Goal: Task Accomplishment & Management: Manage account settings

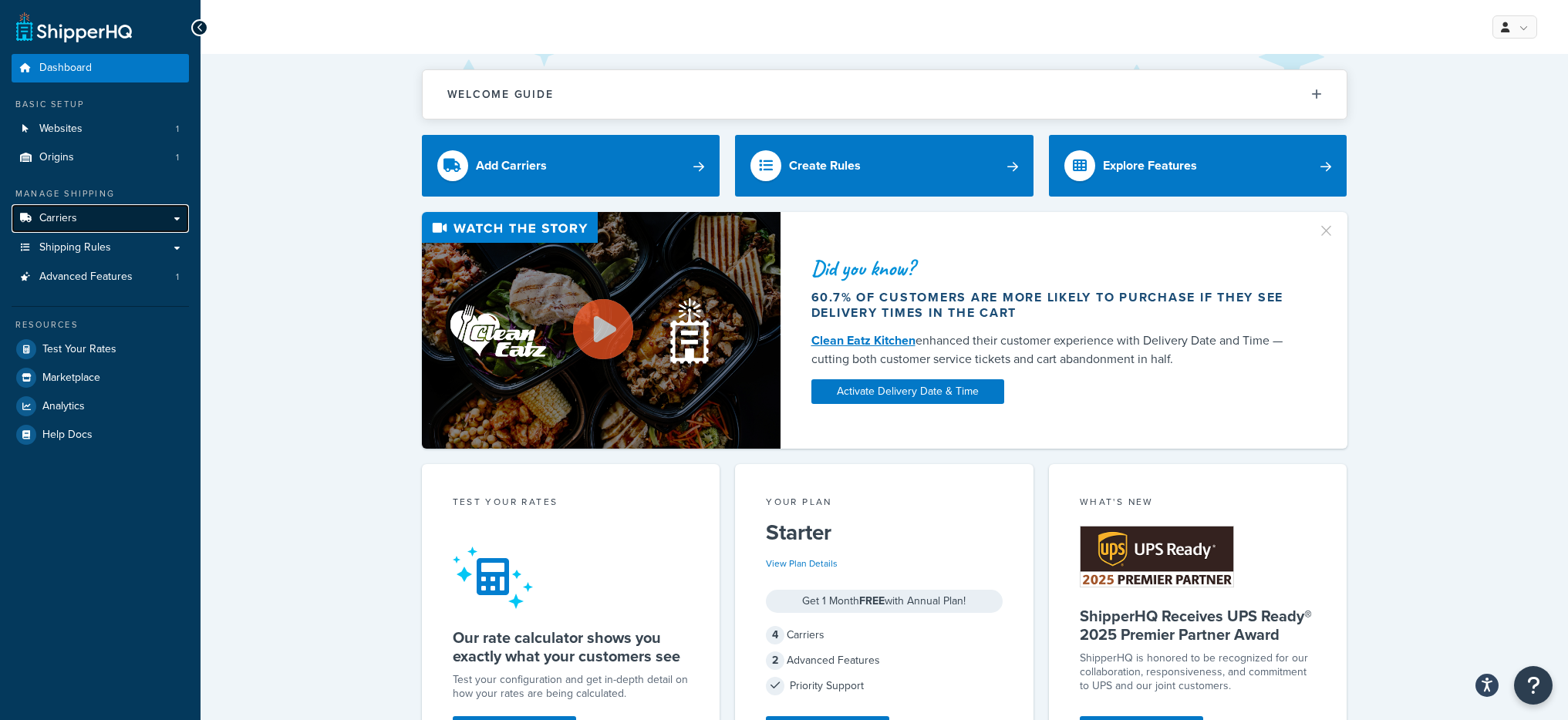
click at [168, 225] on link "Carriers" at bounding box center [100, 218] width 178 height 29
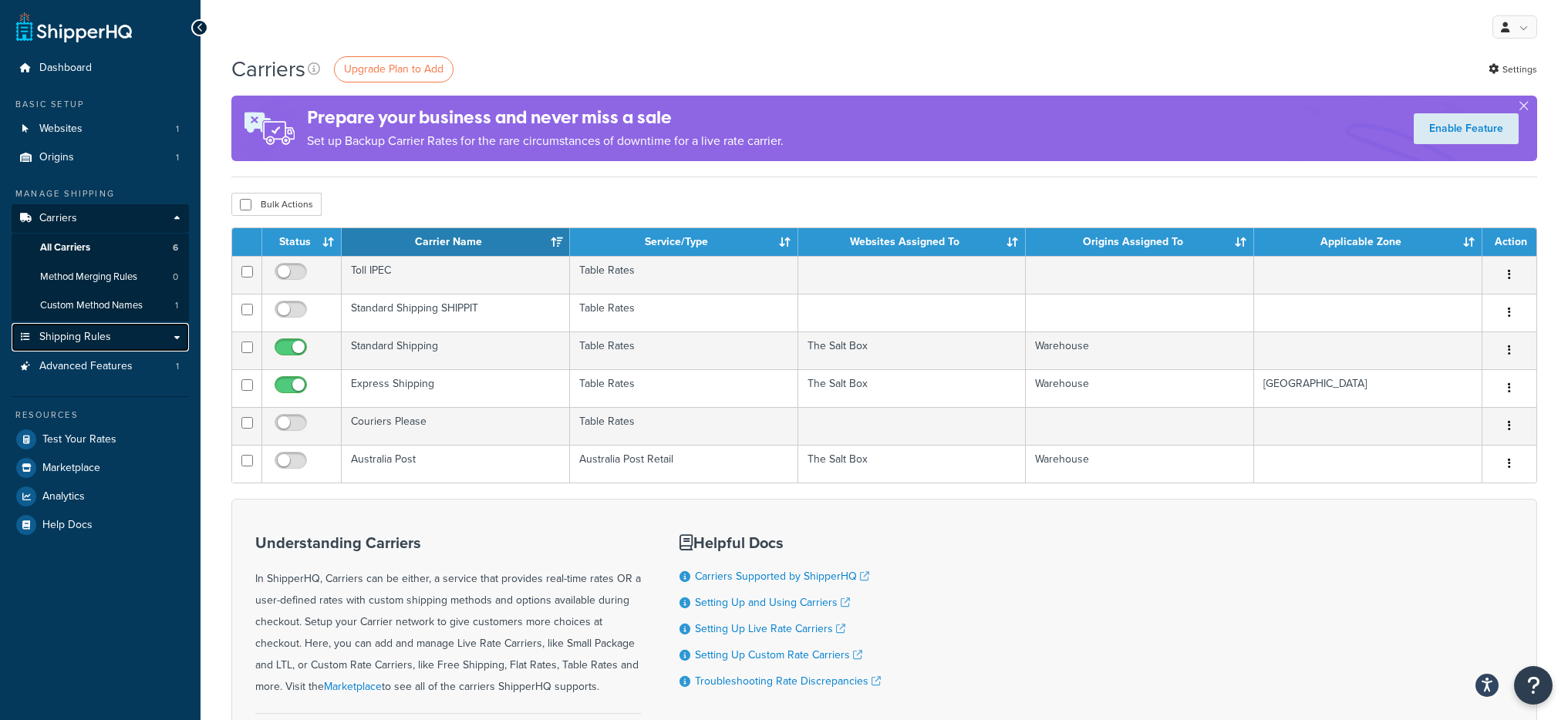
click at [149, 334] on link "Shipping Rules" at bounding box center [100, 337] width 178 height 29
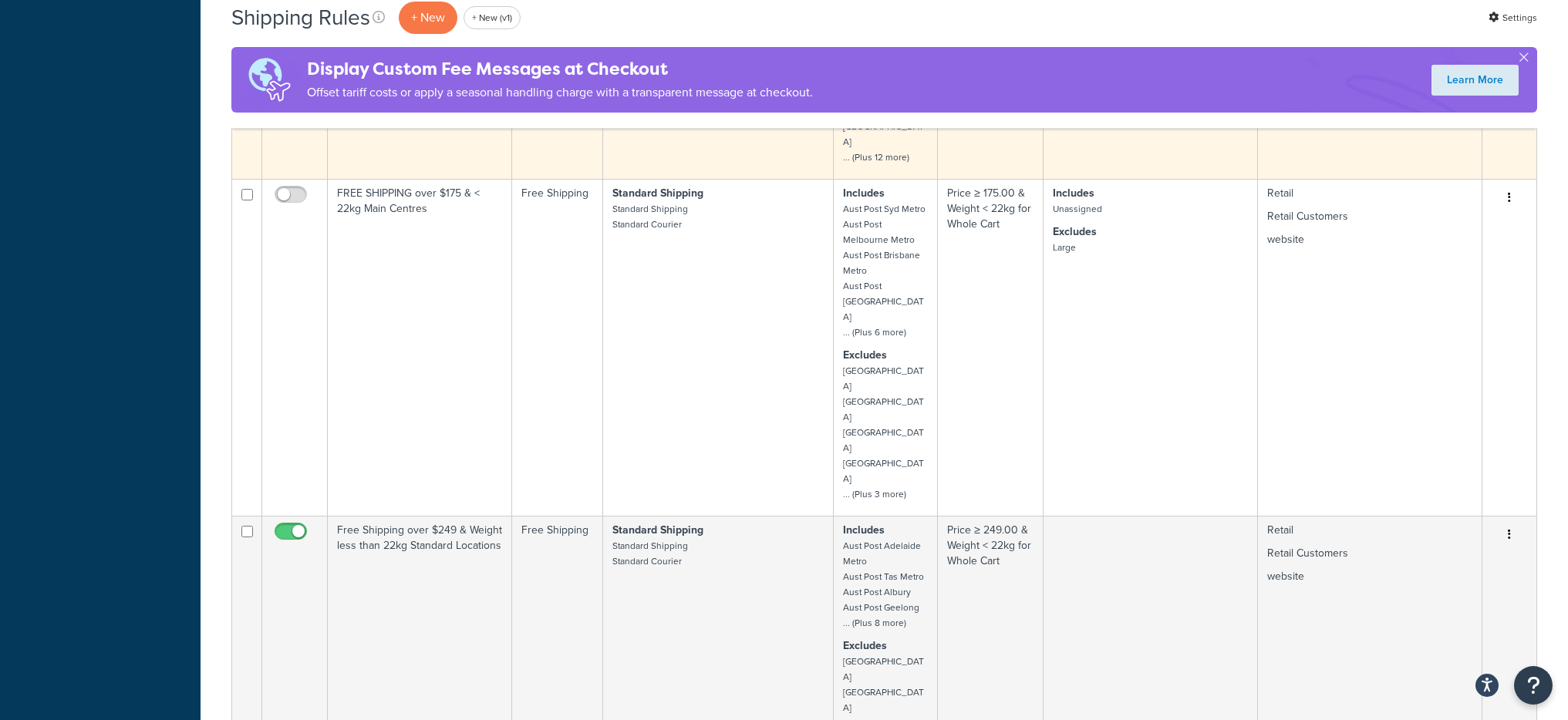
scroll to position [2026, 0]
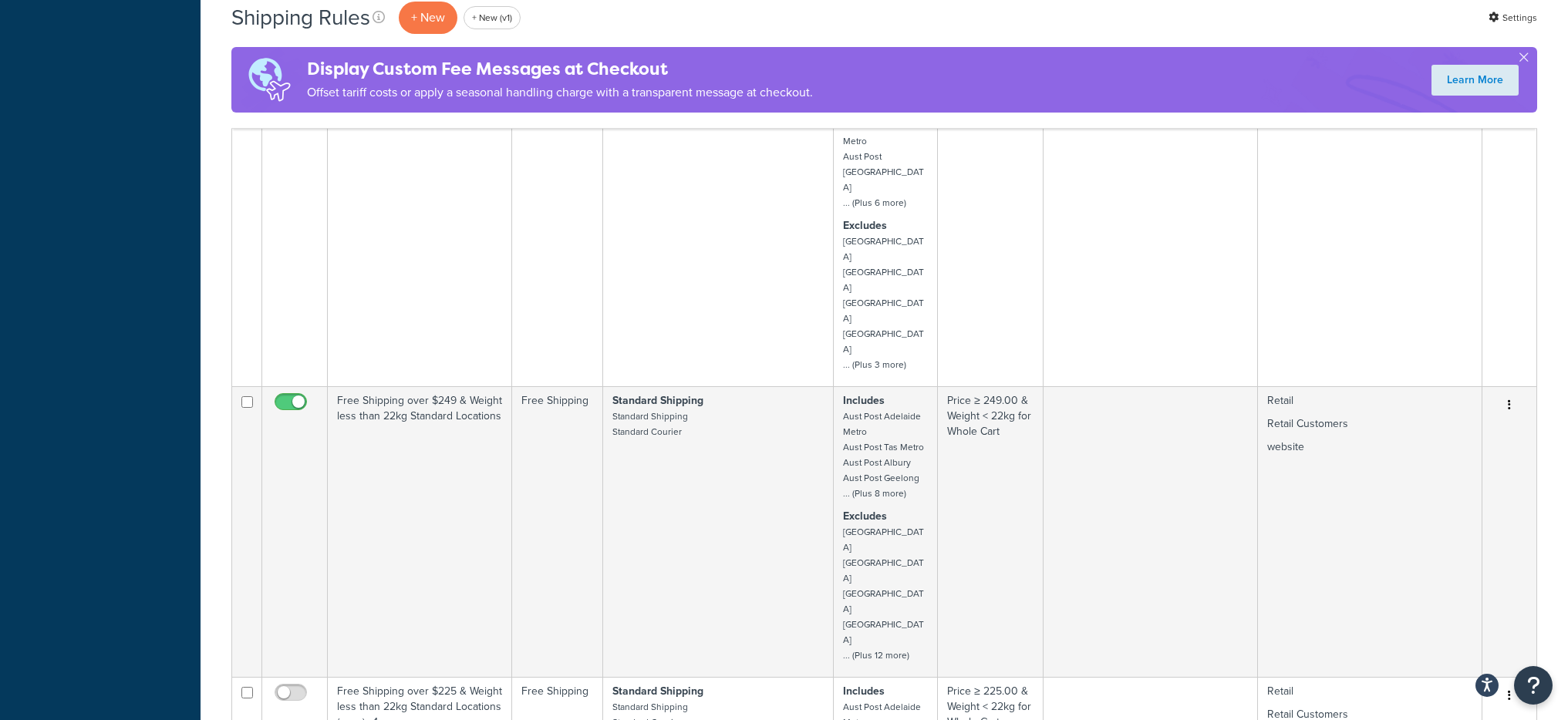
select select "100"
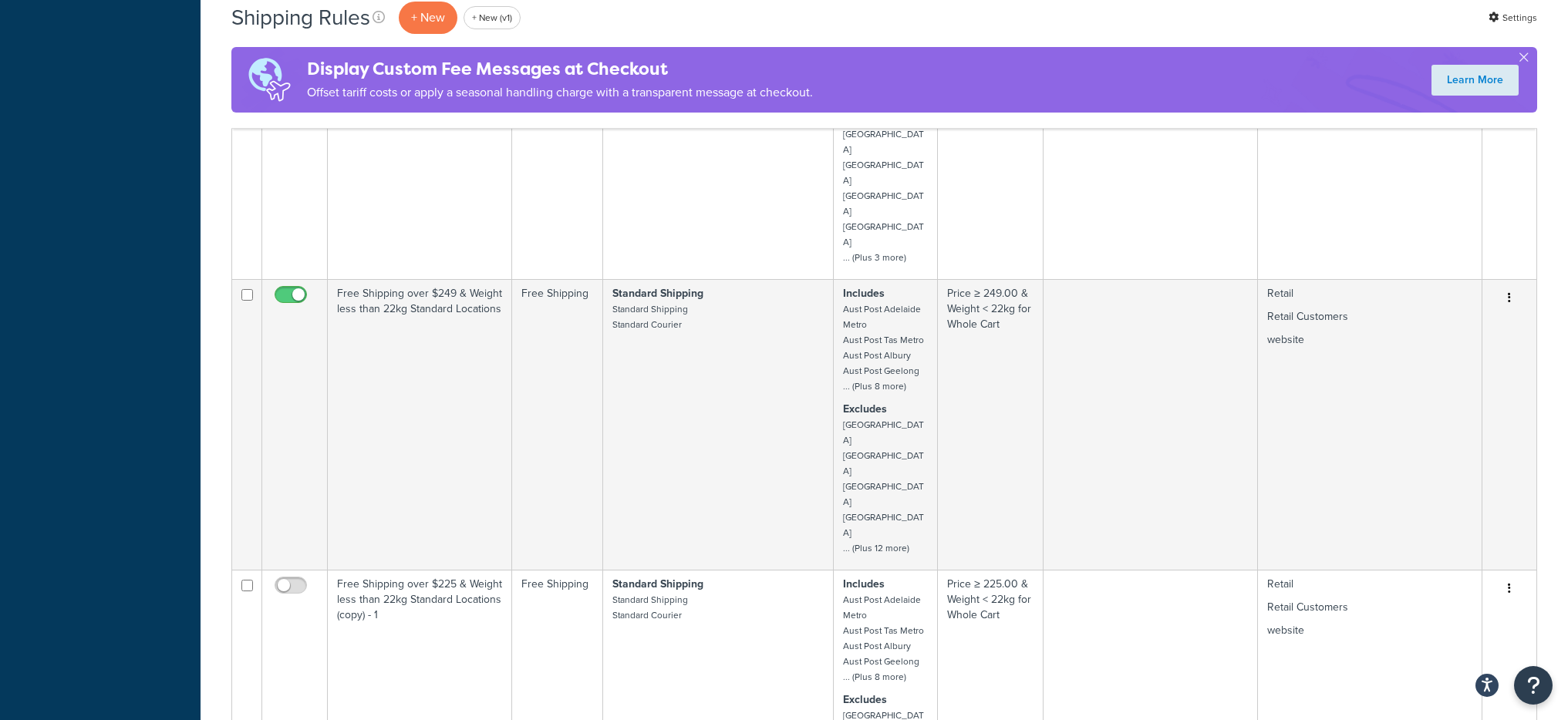
scroll to position [2135, 0]
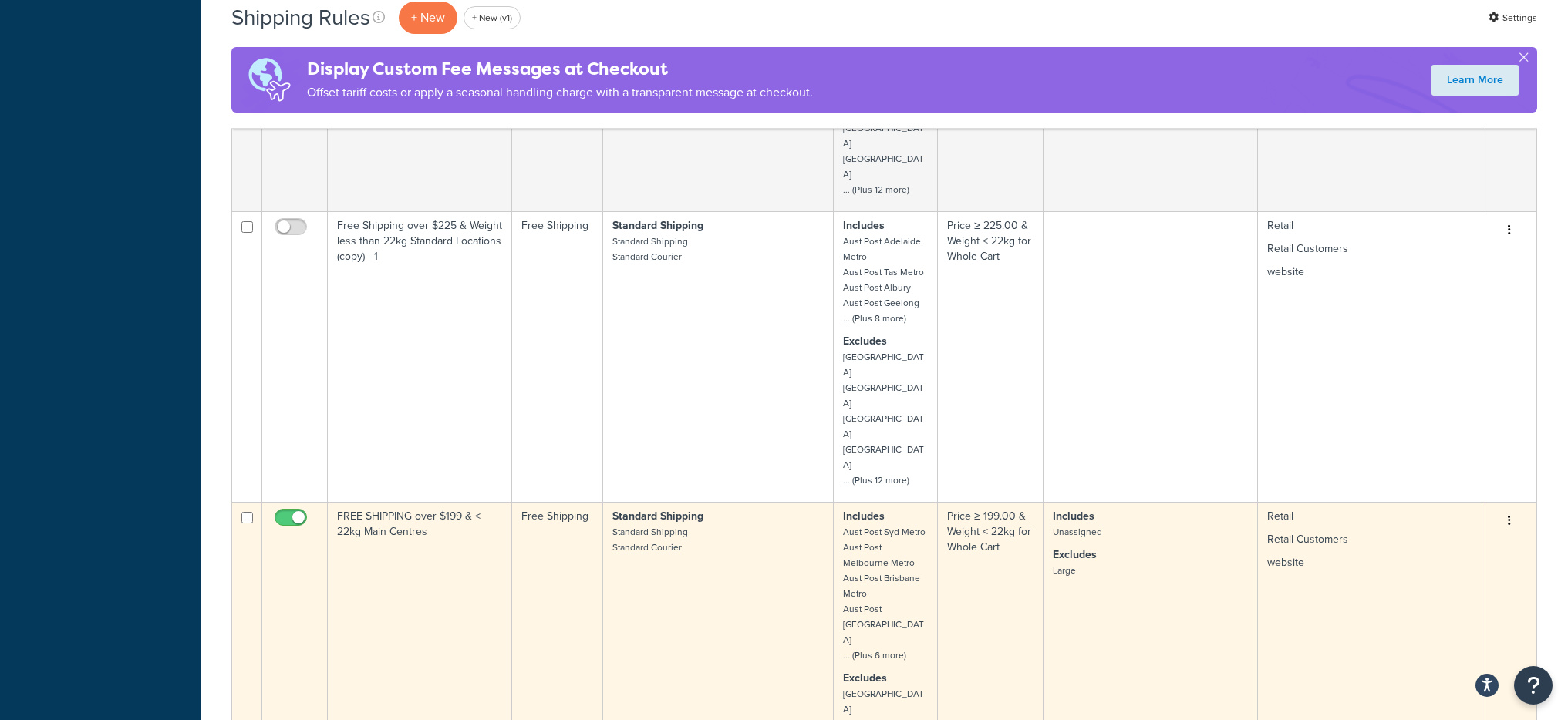
scroll to position [1738, 0]
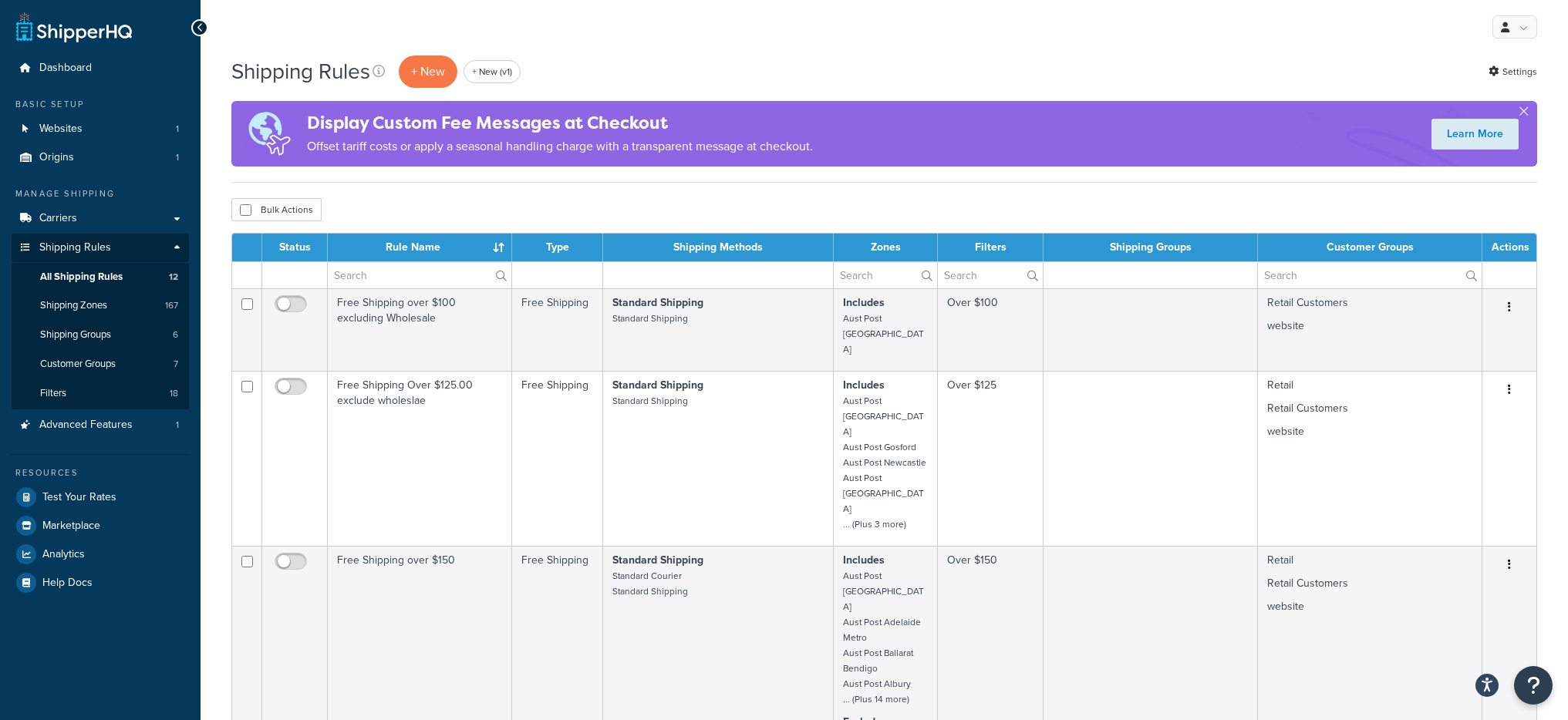
click at [419, 94] on div "Shipping Rules + New + New (v1) Settings Display Custom Fee Messages at Checkou…" at bounding box center [883, 119] width 1305 height 129
click at [419, 73] on p "+ New" at bounding box center [428, 71] width 59 height 31
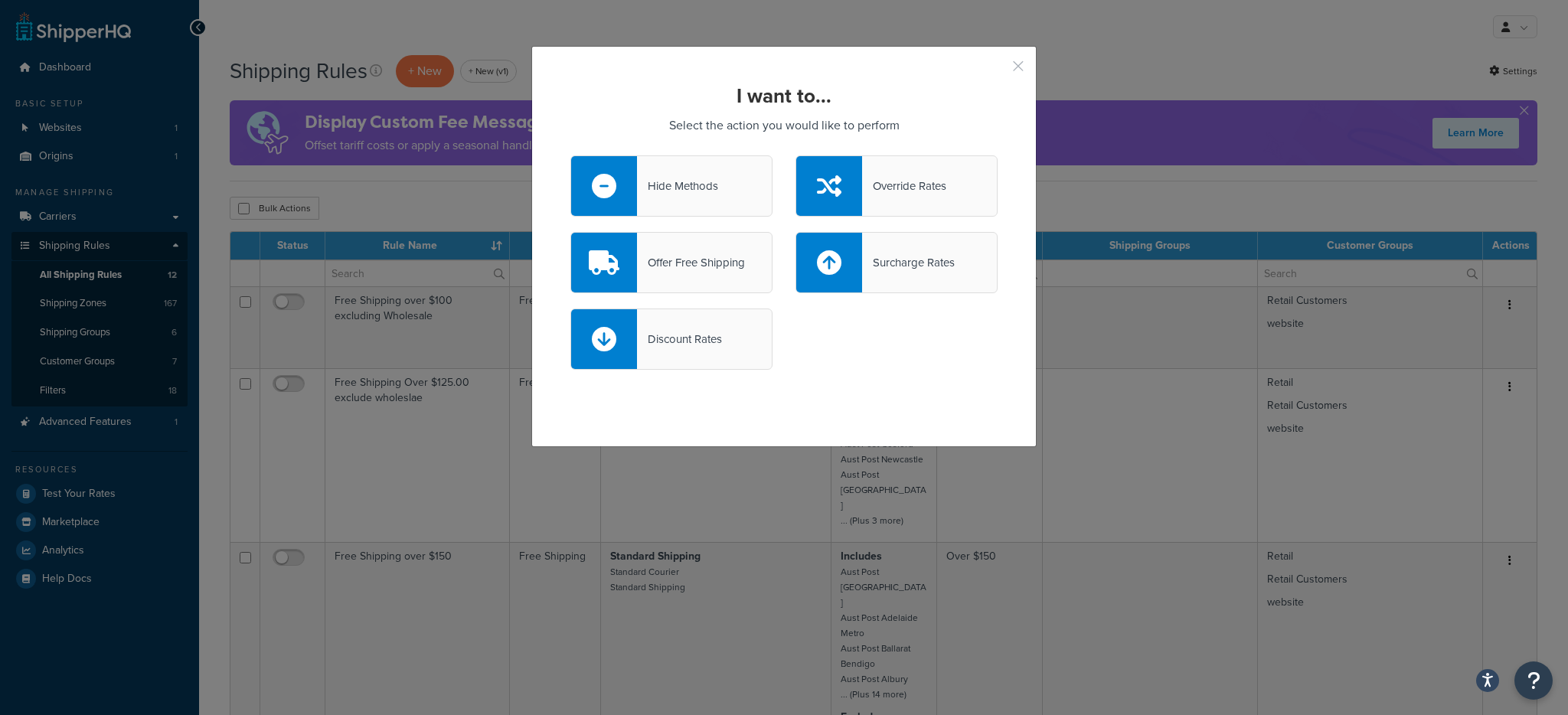
click at [997, 69] on button "button" at bounding box center [996, 71] width 4 height 4
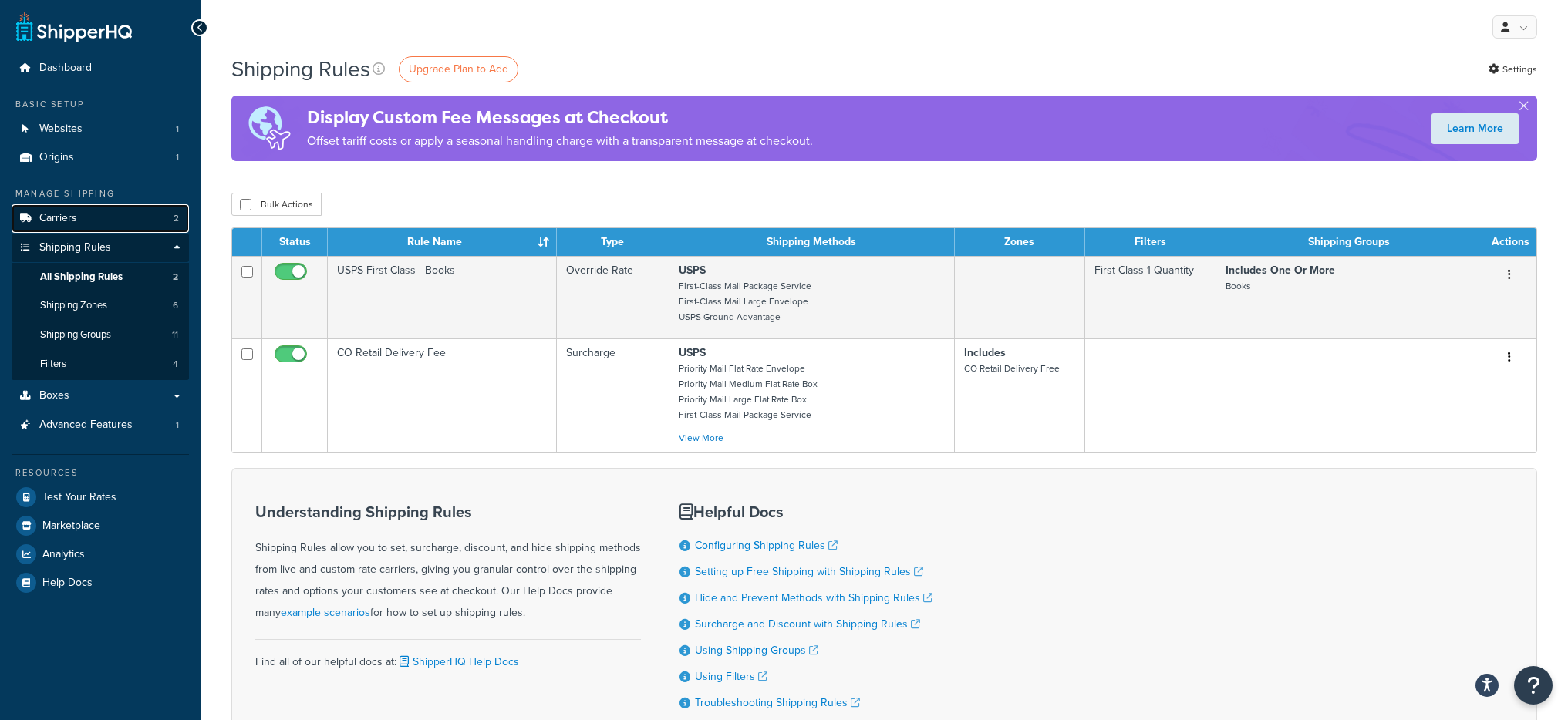
click at [114, 219] on link "Carriers 2" at bounding box center [100, 218] width 178 height 29
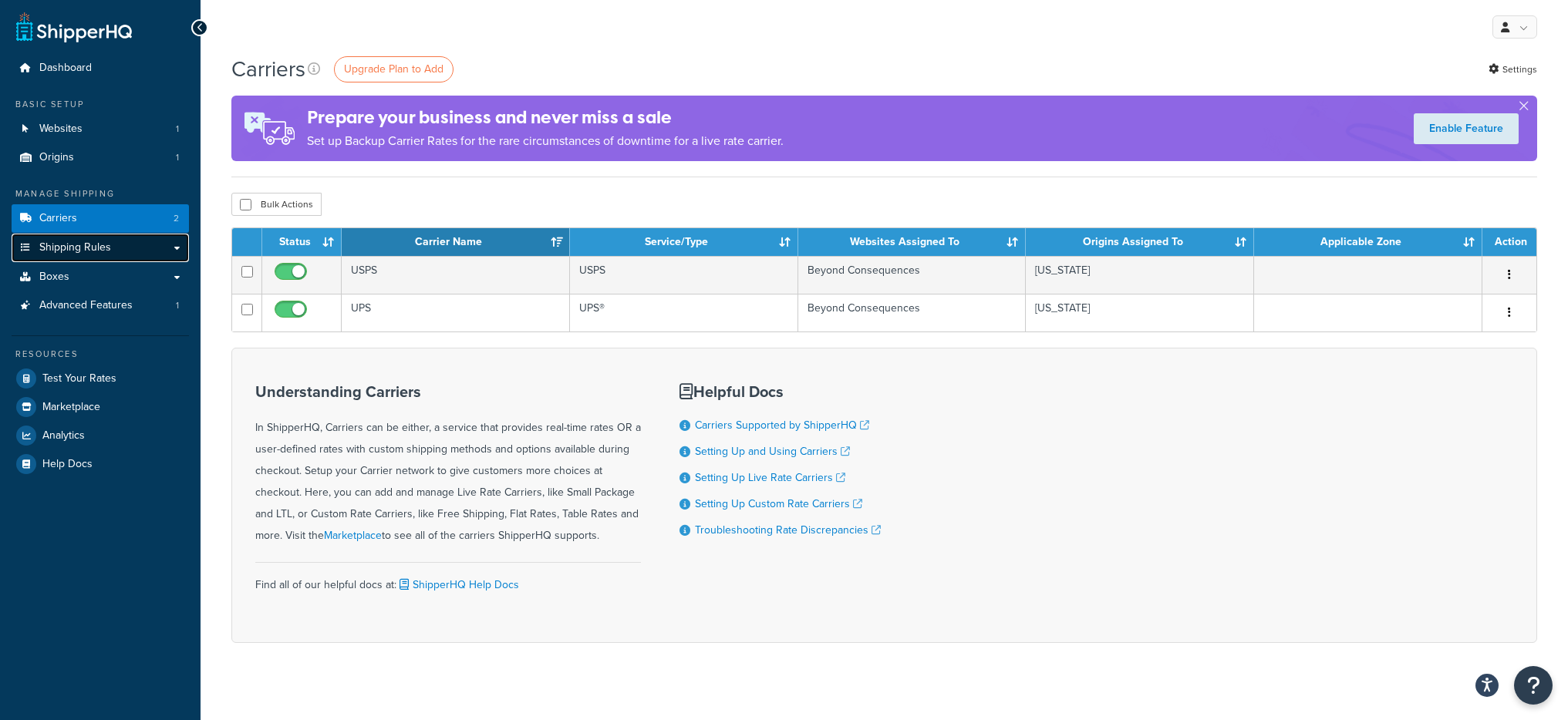
click at [130, 256] on link "Shipping Rules" at bounding box center [100, 248] width 178 height 29
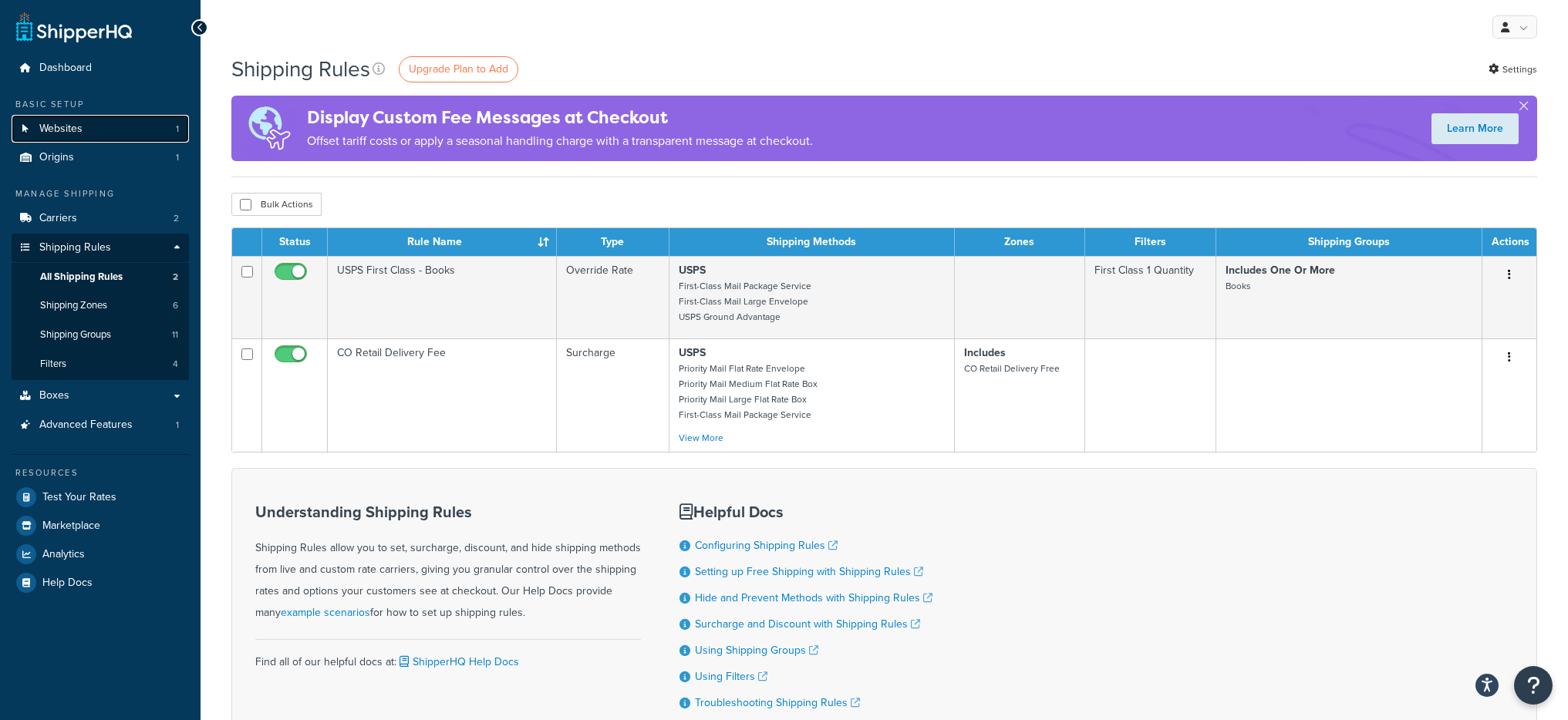
click at [138, 133] on link "Websites 1" at bounding box center [100, 129] width 178 height 29
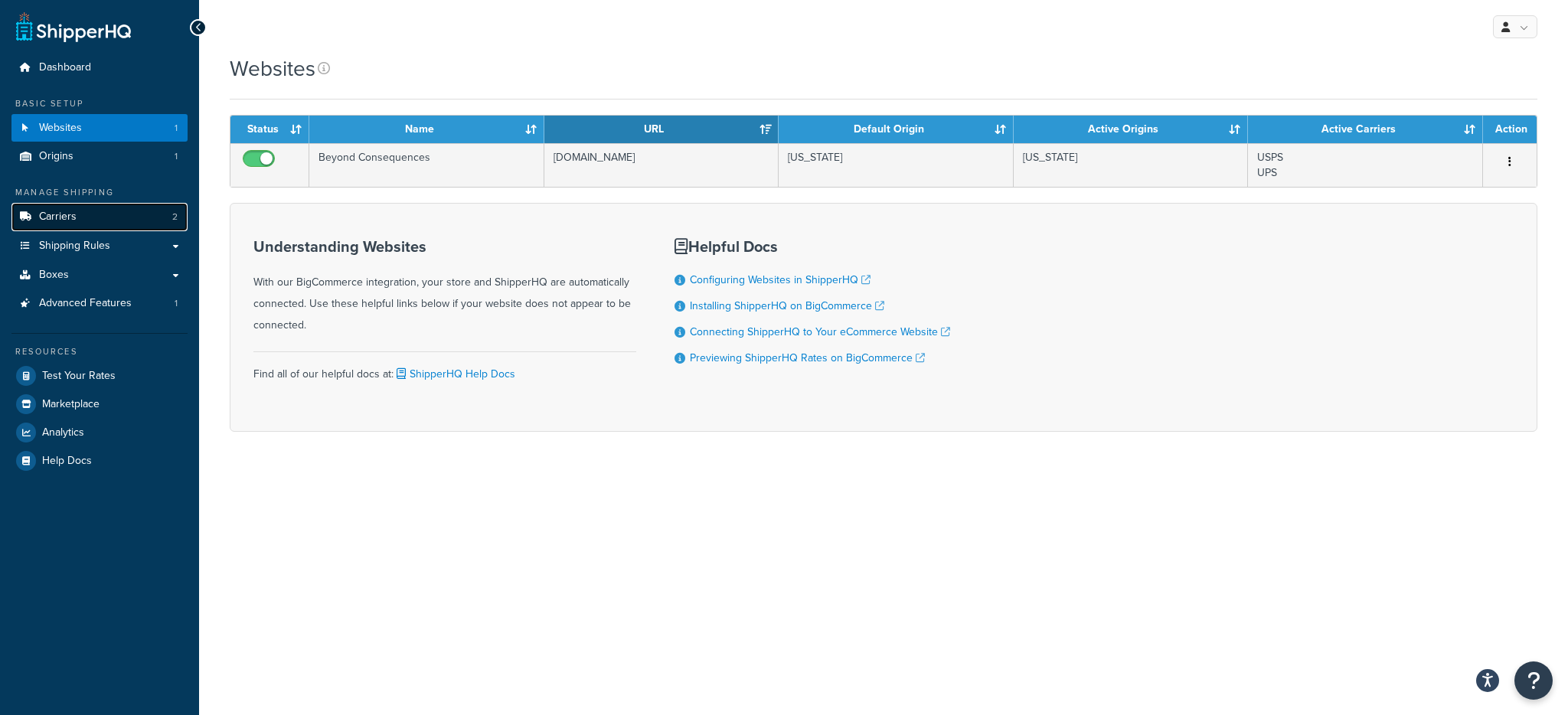
click at [111, 217] on link "Carriers 2" at bounding box center [100, 217] width 176 height 28
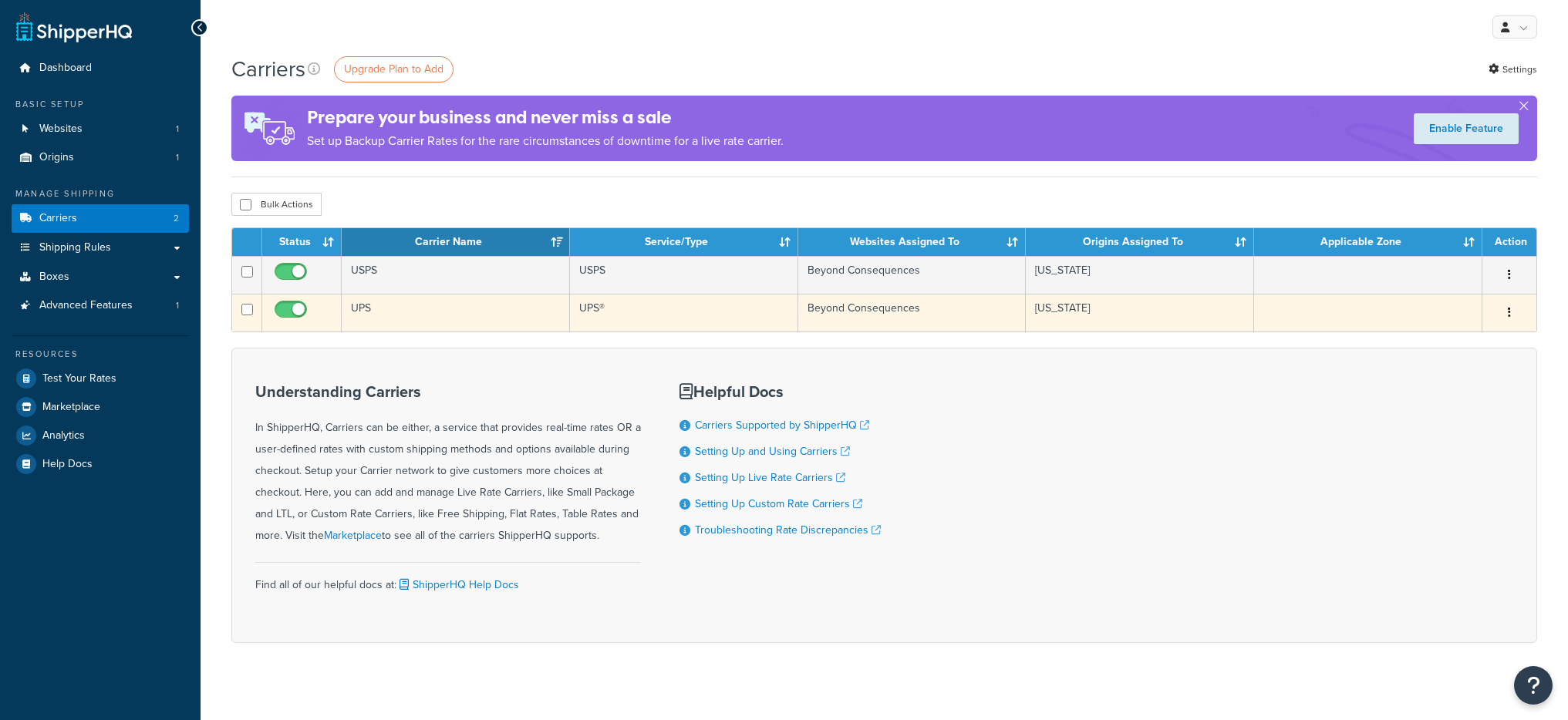
click at [462, 306] on td "UPS" at bounding box center [456, 312] width 228 height 38
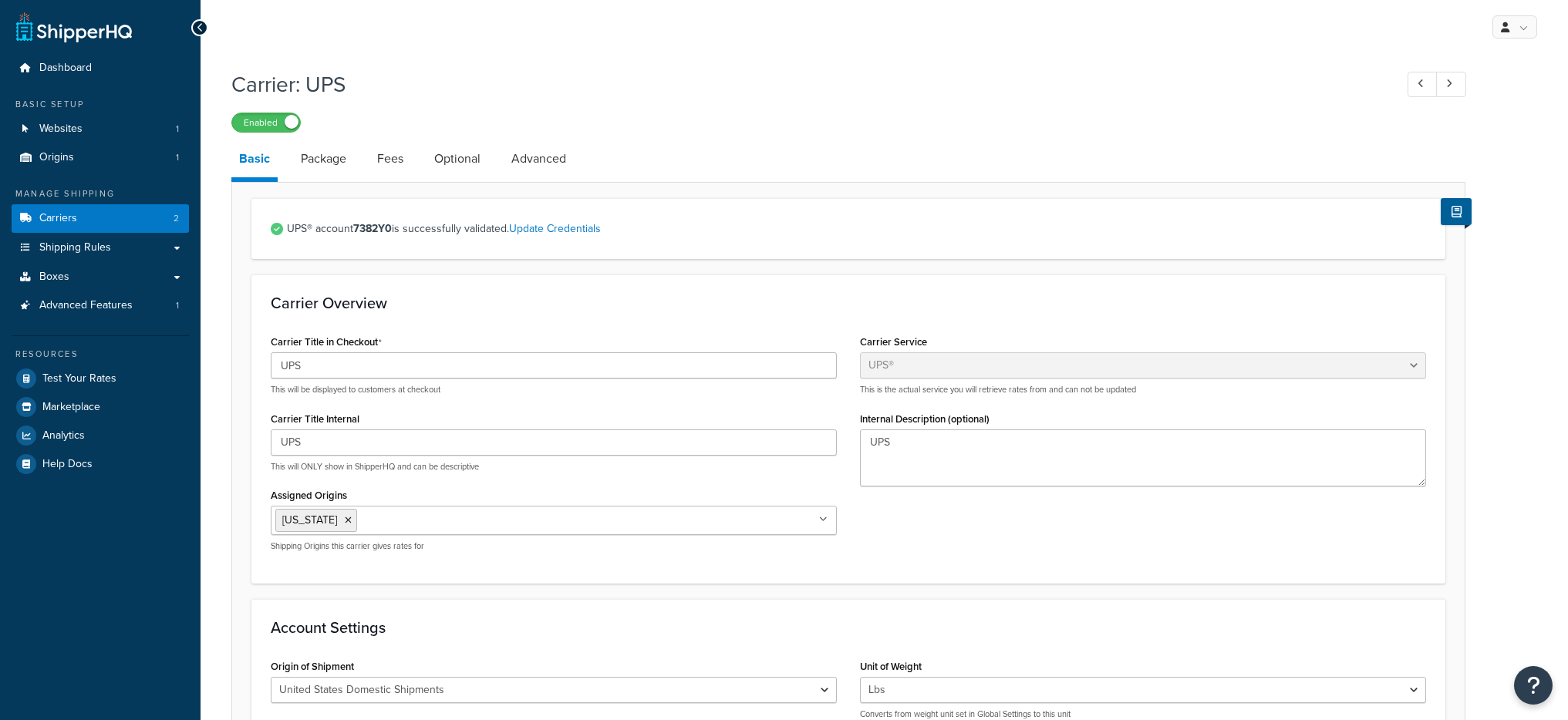
select select "ups"
click at [90, 121] on link "Websites 1" at bounding box center [100, 129] width 178 height 29
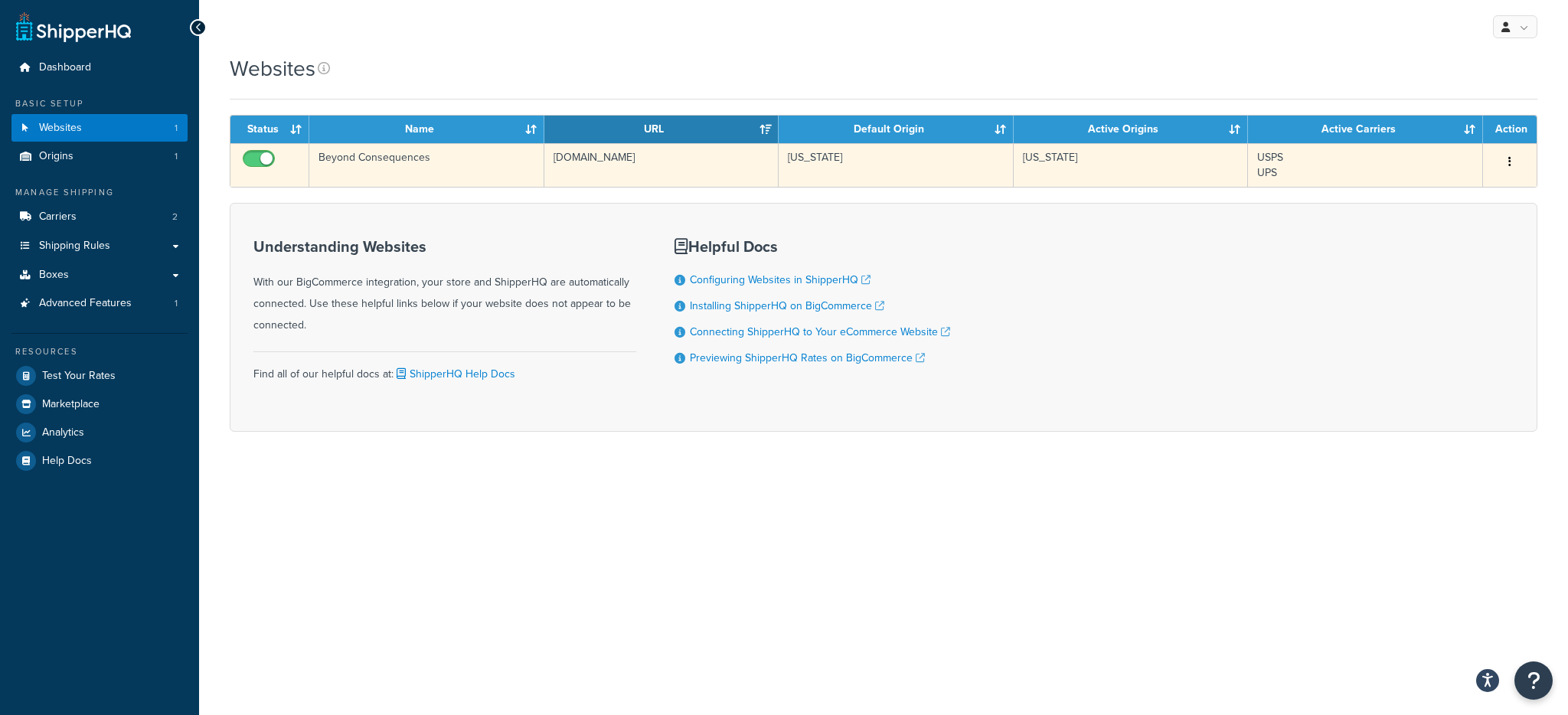
click at [661, 171] on td "[DOMAIN_NAME]" at bounding box center [661, 165] width 235 height 44
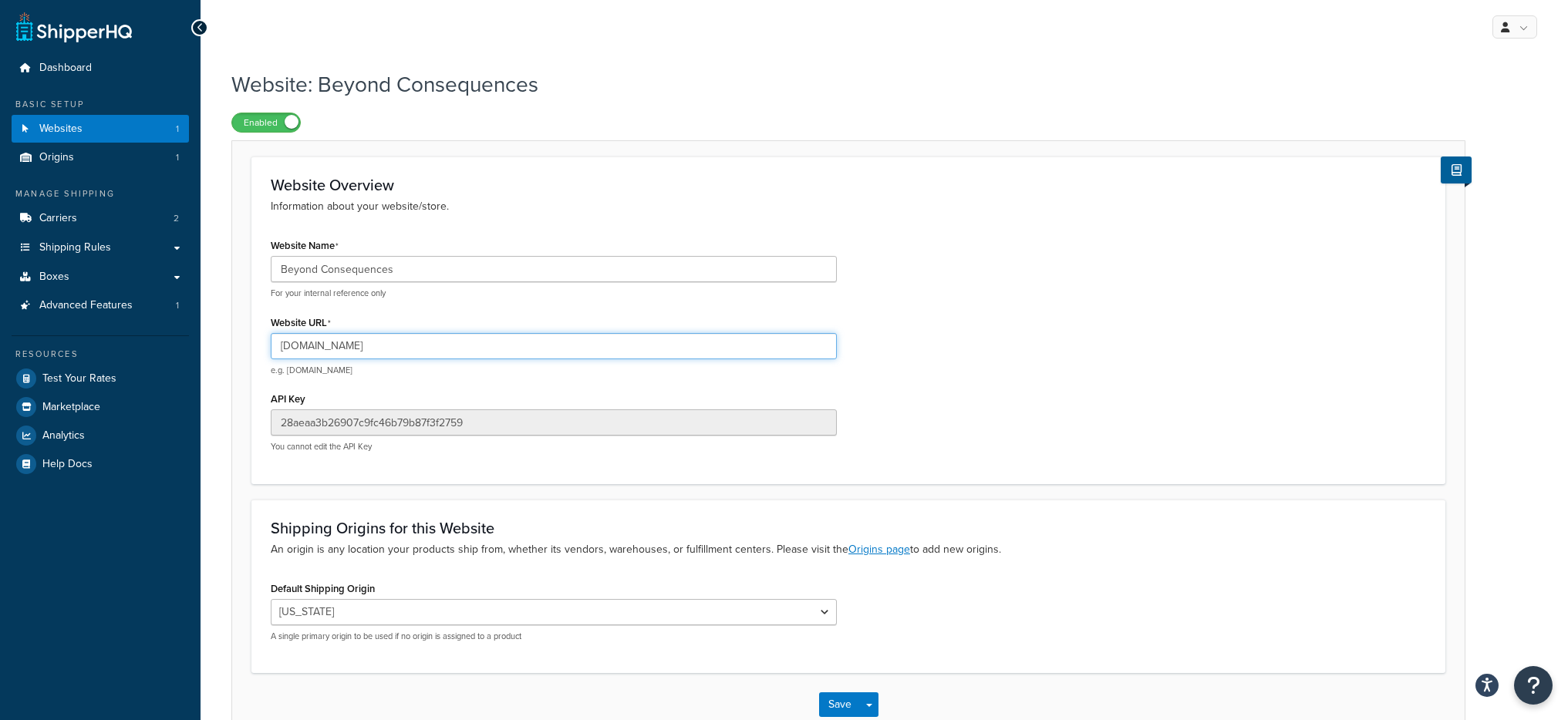
click at [417, 336] on input "[DOMAIN_NAME]" at bounding box center [554, 346] width 567 height 26
click at [78, 386] on span "Test Your Rates" at bounding box center [79, 378] width 74 height 13
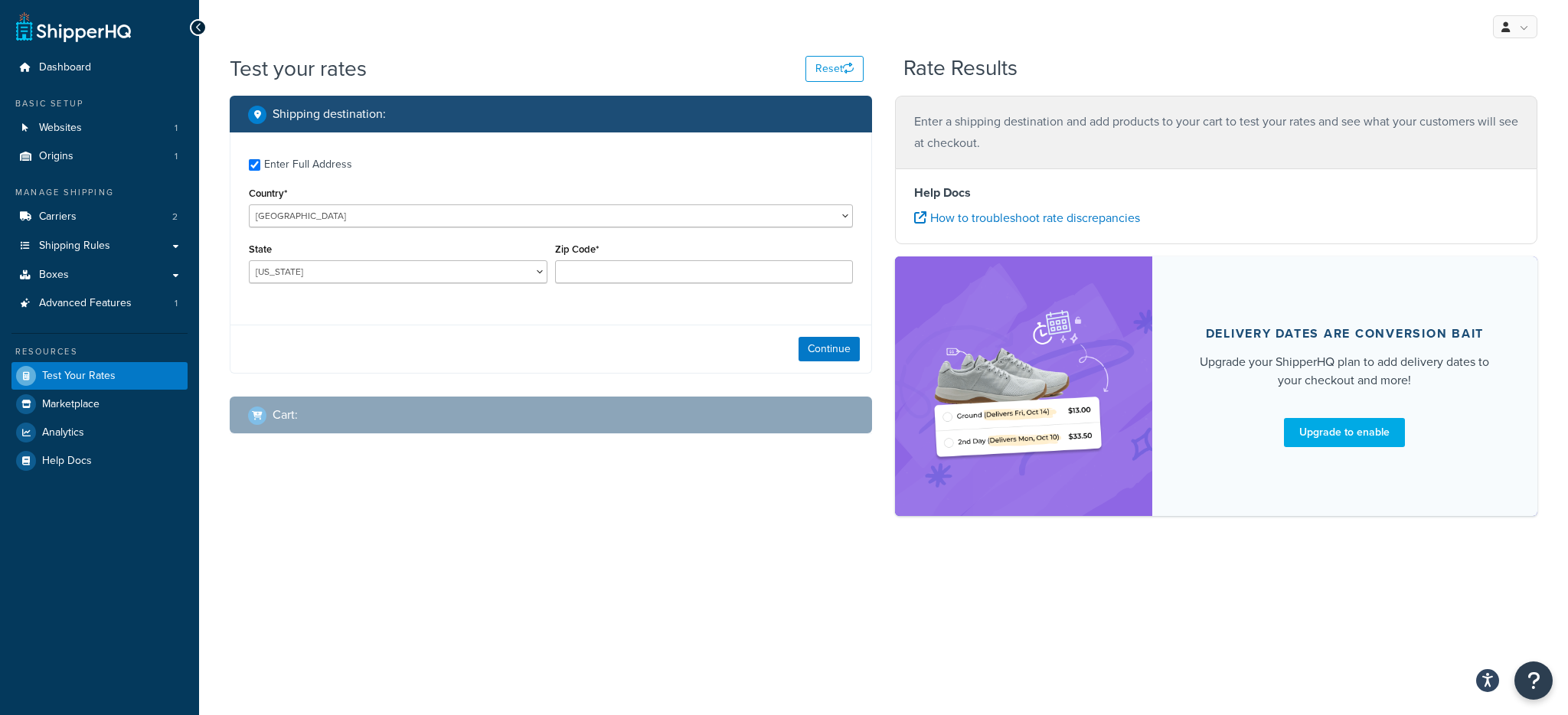
checkbox input "true"
type input "N5R 3Z4"
select select "CA"
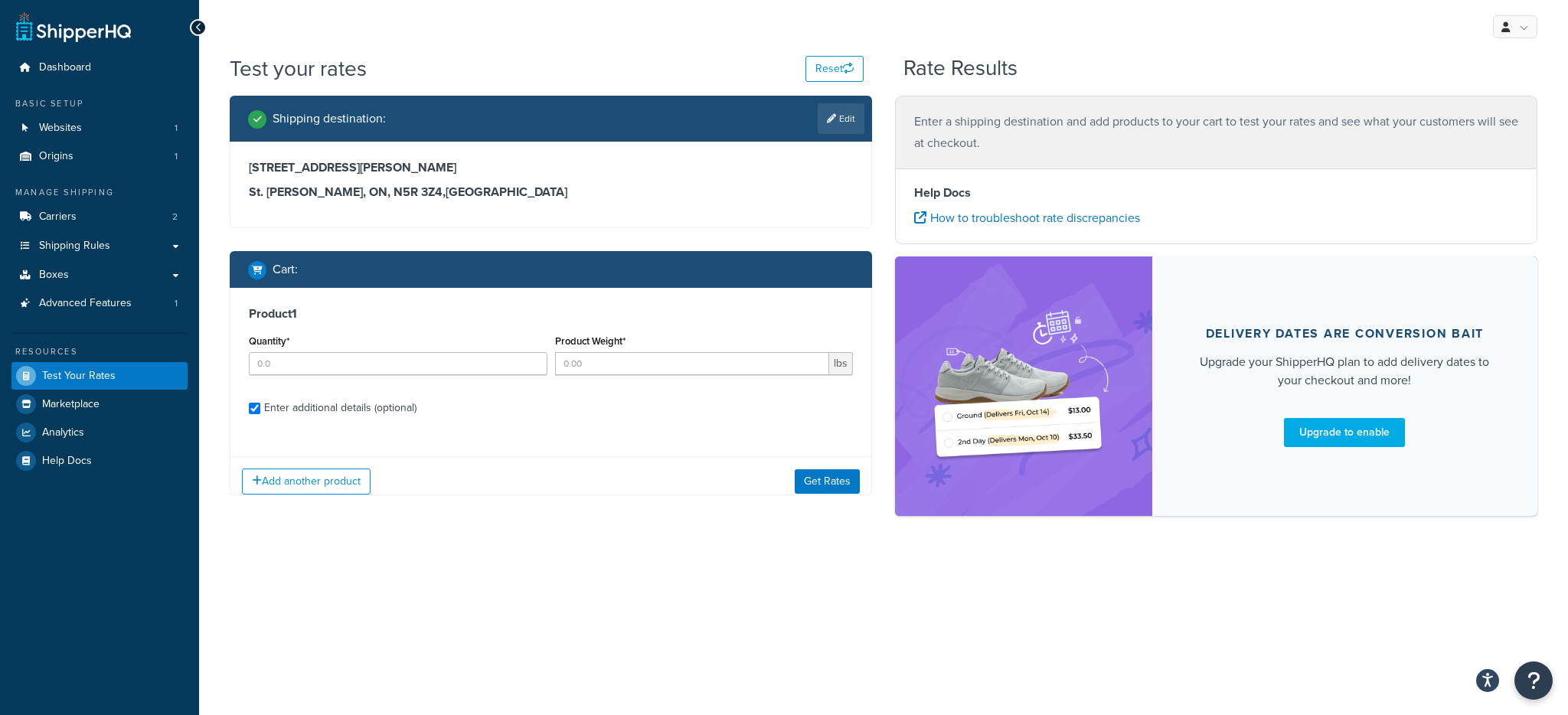
checkbox input "true"
type input "1"
type input "4.9375"
select select "5534"
type input "AL"
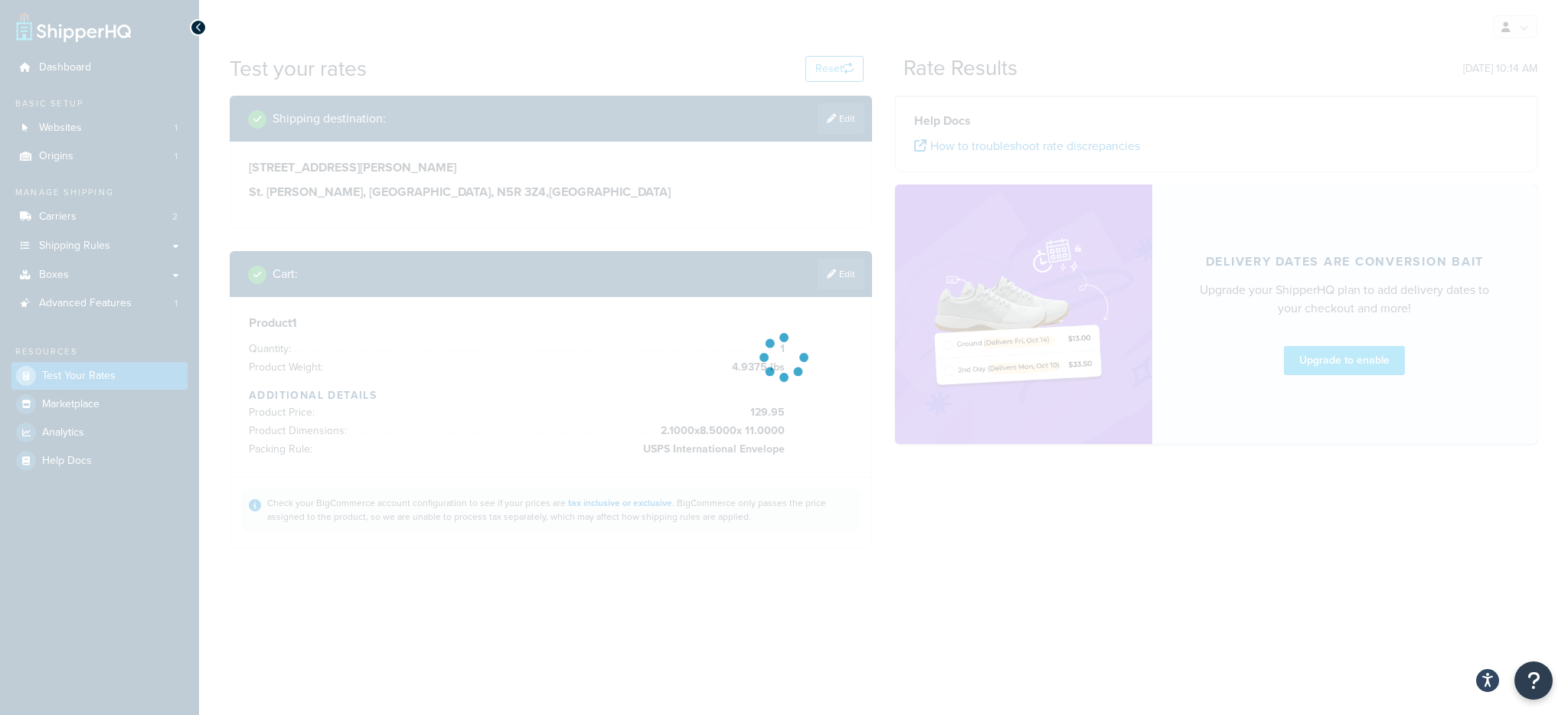
type input "ON"
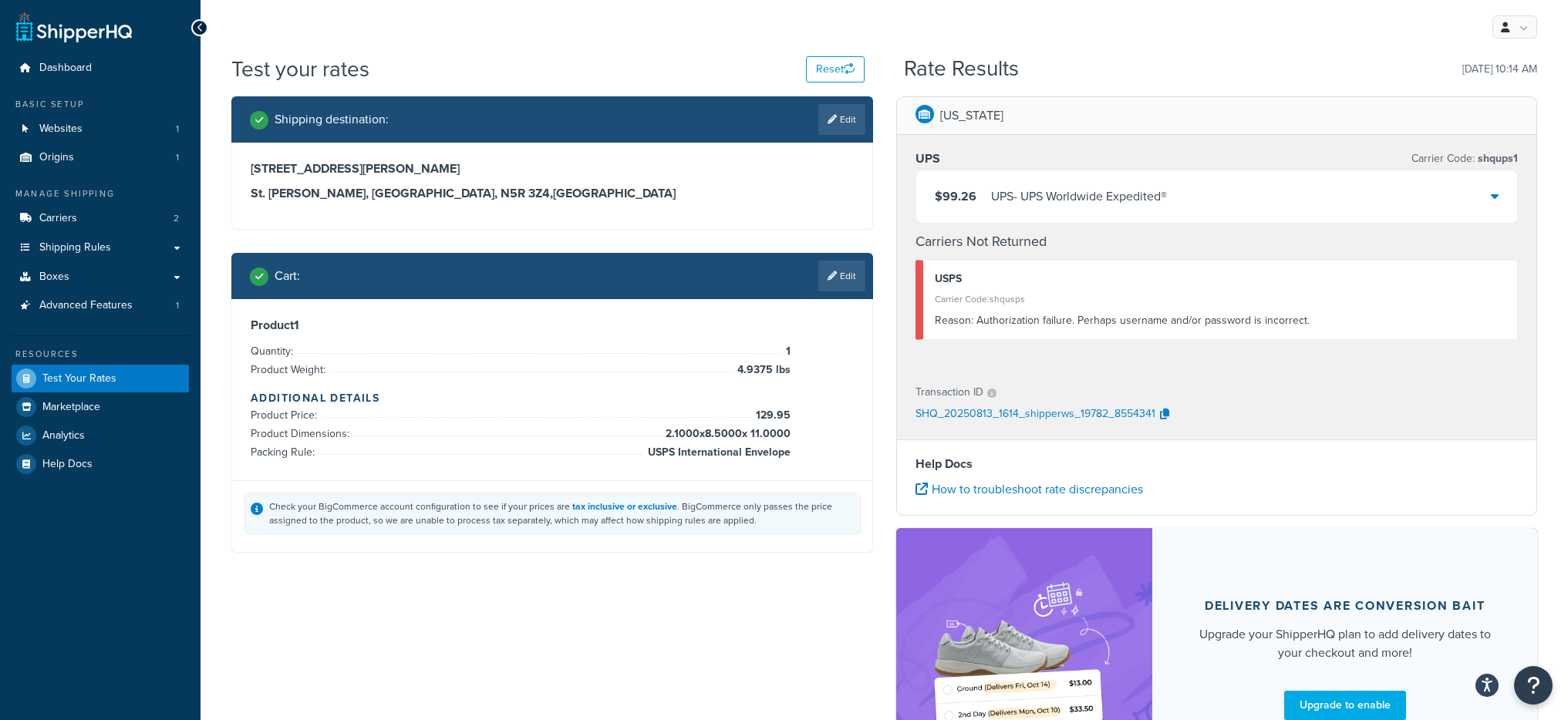
click at [1044, 206] on div "UPS - UPS Worldwide Expedited®" at bounding box center [1079, 196] width 176 height 21
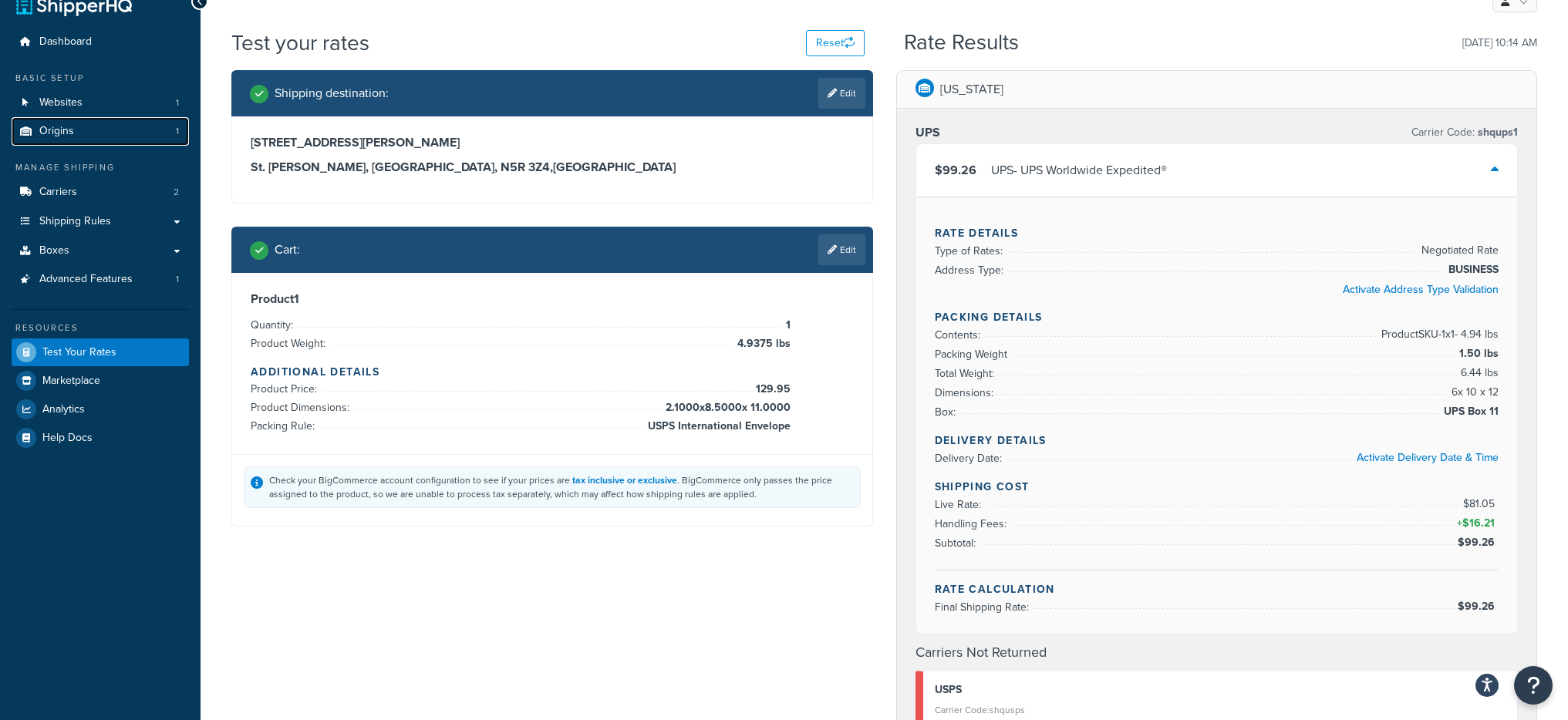
scroll to position [28, 0]
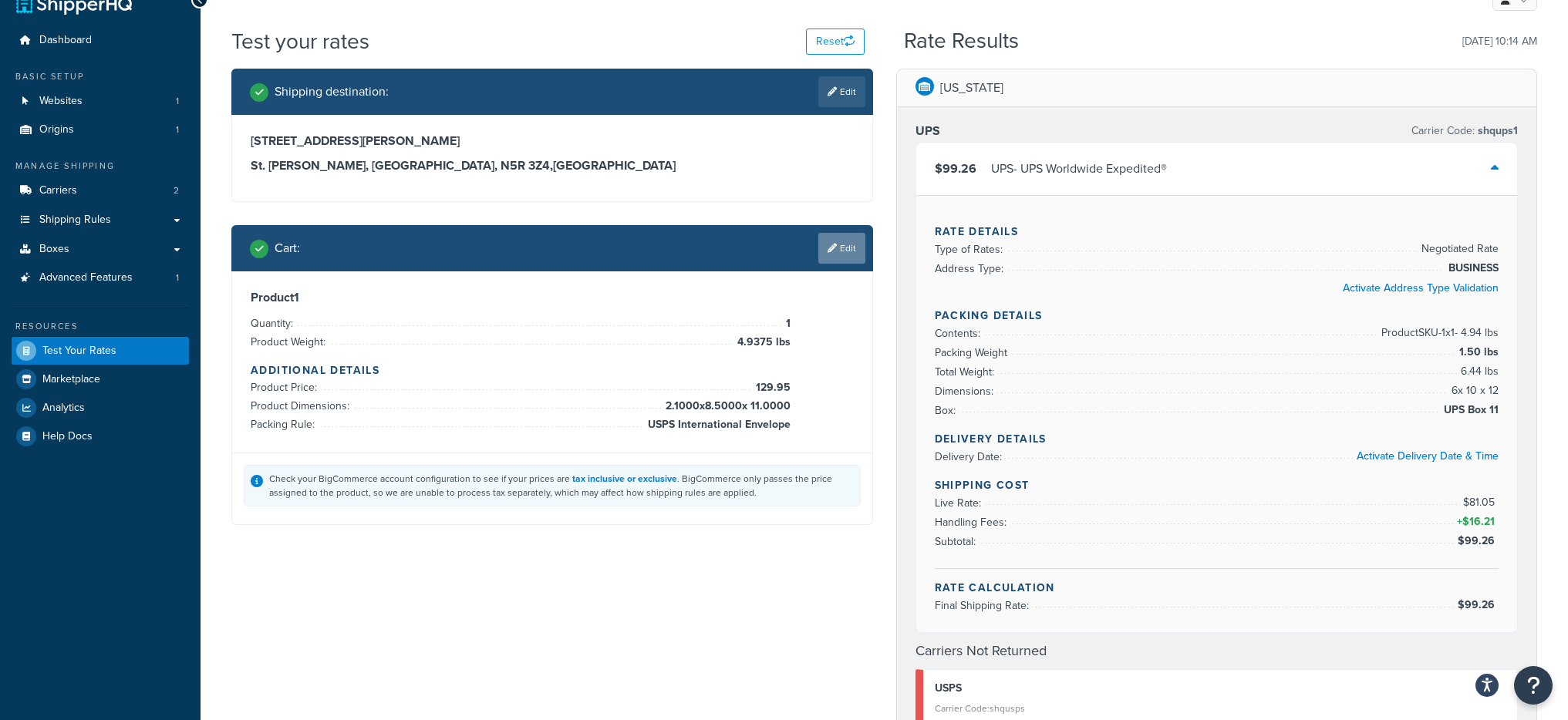
click at [842, 249] on link "Edit" at bounding box center [841, 248] width 47 height 30
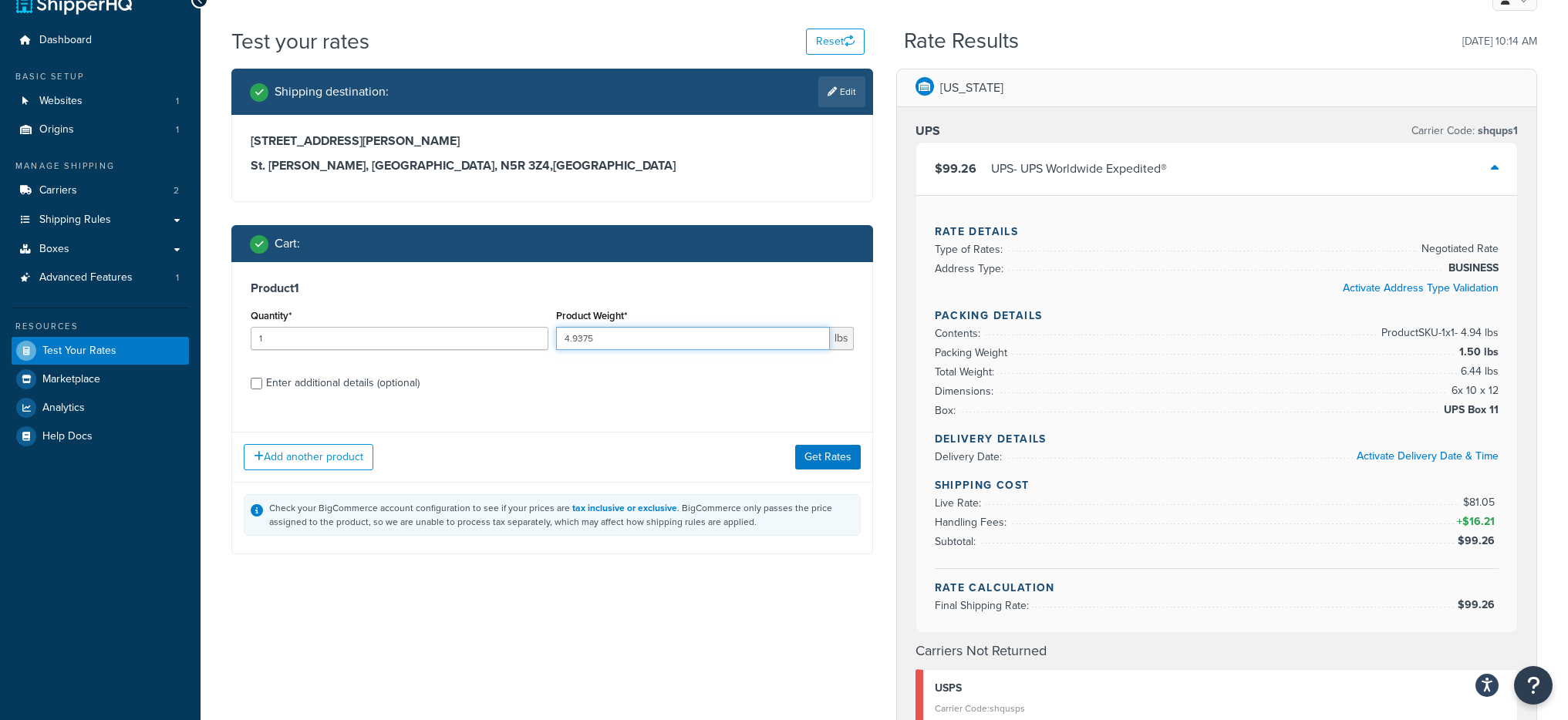
click at [741, 342] on input "4.9375" at bounding box center [693, 338] width 274 height 23
drag, startPoint x: 726, startPoint y: 339, endPoint x: 558, endPoint y: 339, distance: 168.0
click at [558, 339] on input "4.9375" at bounding box center [693, 338] width 274 height 23
click at [590, 341] on input "4.9375" at bounding box center [693, 338] width 274 height 23
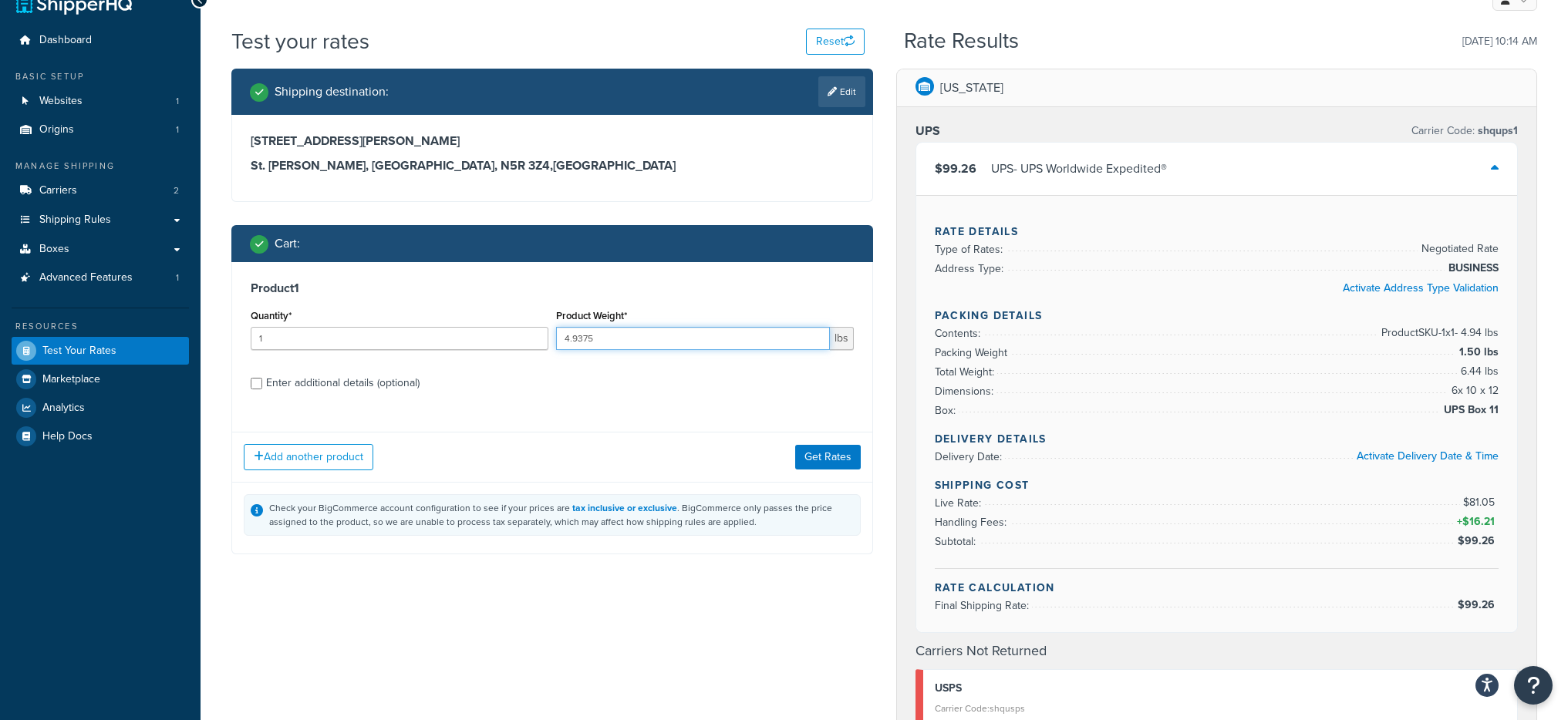
click at [590, 341] on input "4.9375" at bounding box center [693, 338] width 274 height 23
type input "3.5"
click at [823, 457] on button "Get Rates" at bounding box center [827, 457] width 65 height 25
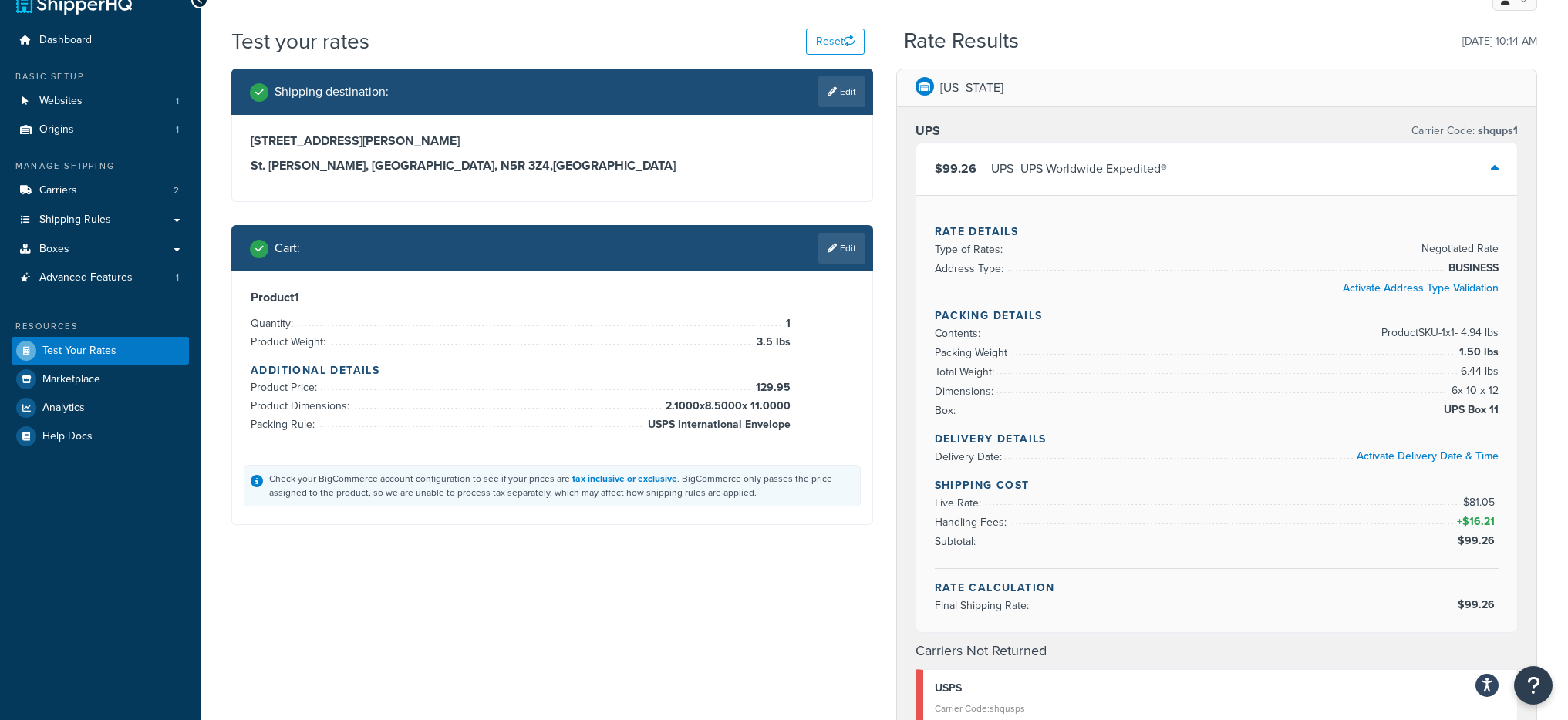
scroll to position [0, 0]
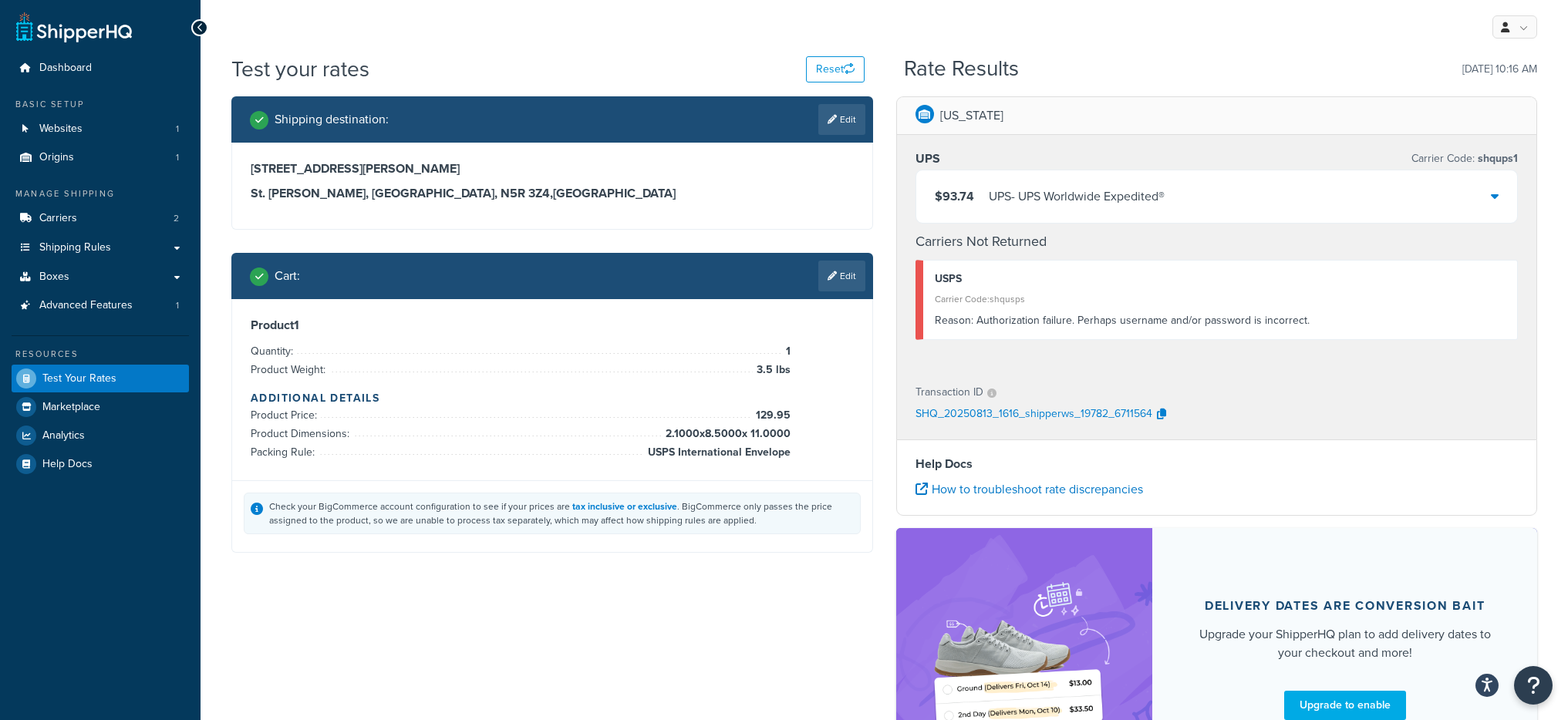
click at [1095, 195] on div "UPS - UPS Worldwide Expedited®" at bounding box center [1076, 196] width 176 height 21
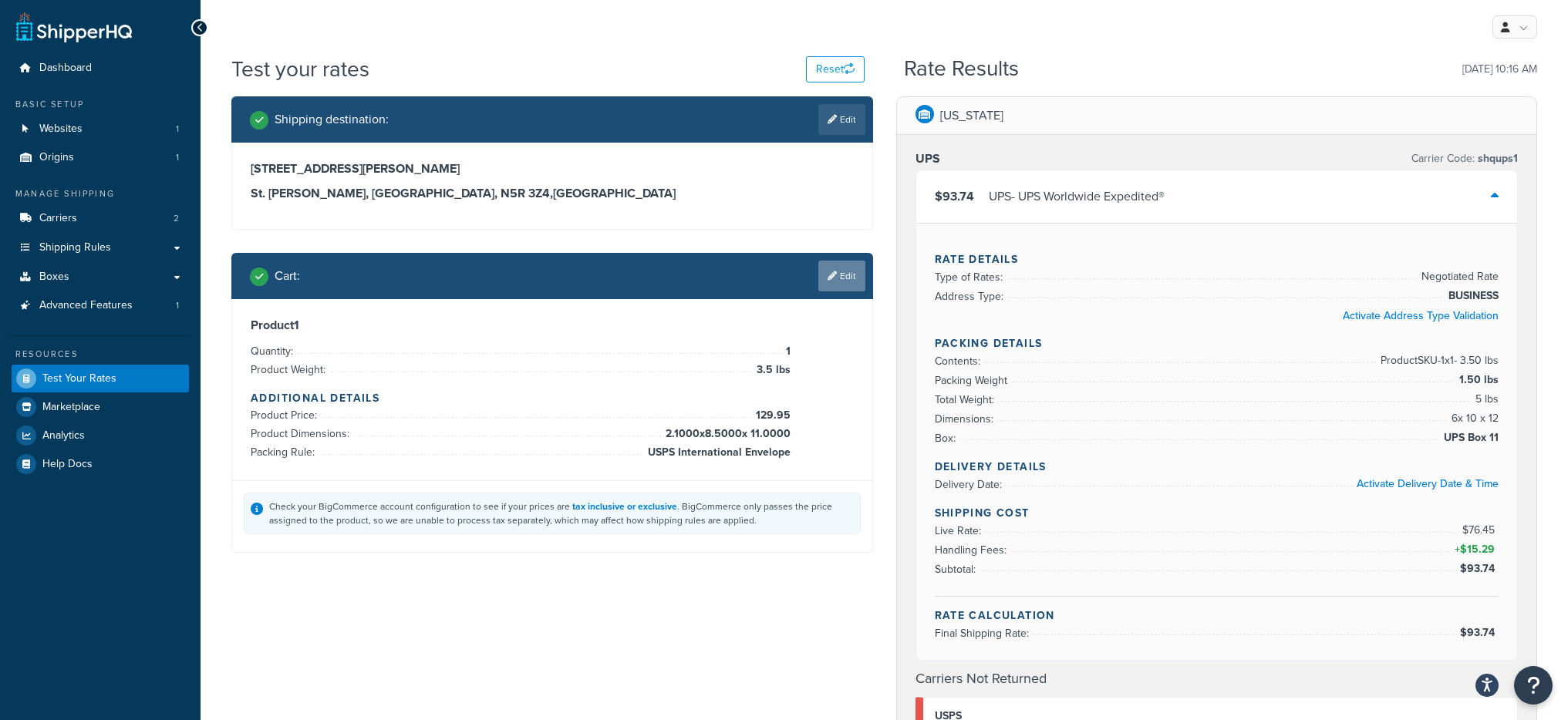
click at [822, 281] on link "Edit" at bounding box center [841, 275] width 47 height 30
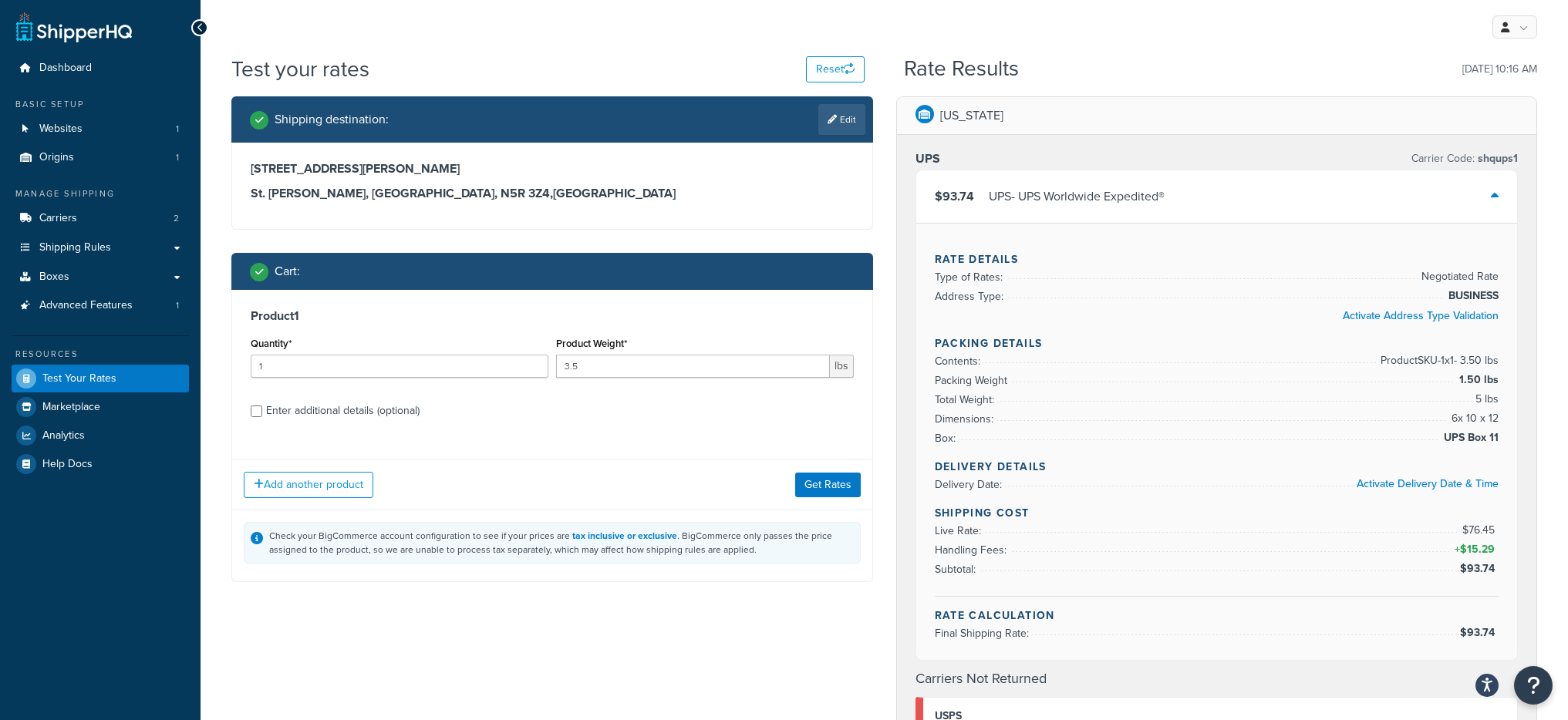
click at [370, 400] on label "Enter additional details (optional)" at bounding box center [560, 409] width 588 height 25
click at [263, 405] on input "Enter additional details (optional)" at bounding box center [256, 411] width 12 height 12
checkbox input "true"
select select "5534"
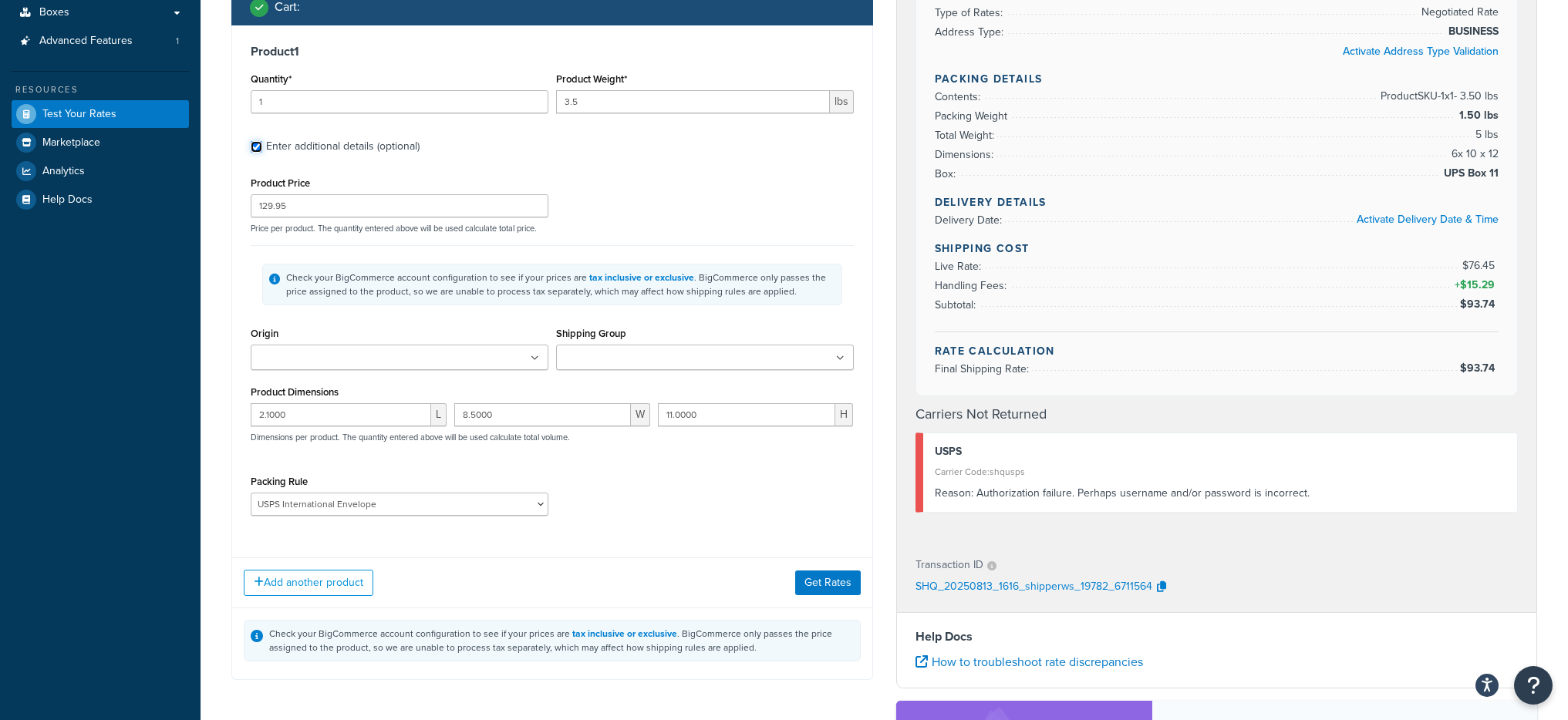
scroll to position [270, 0]
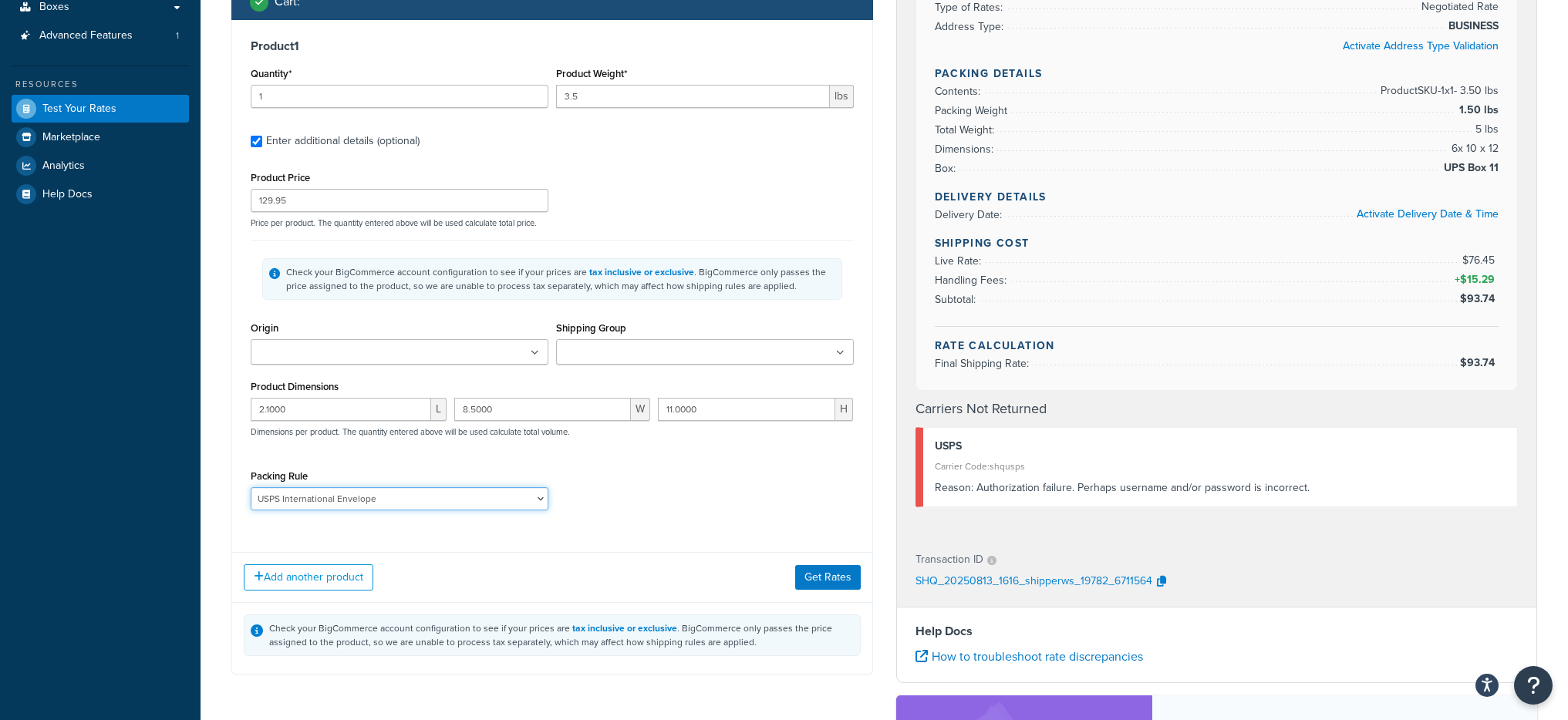
click at [472, 495] on select "GingerbreadGirlShipping USPS International Envelope USPS Priority Flat Rate Pad…" at bounding box center [399, 498] width 298 height 23
select select
click at [803, 567] on button "Get Rates" at bounding box center [827, 577] width 65 height 25
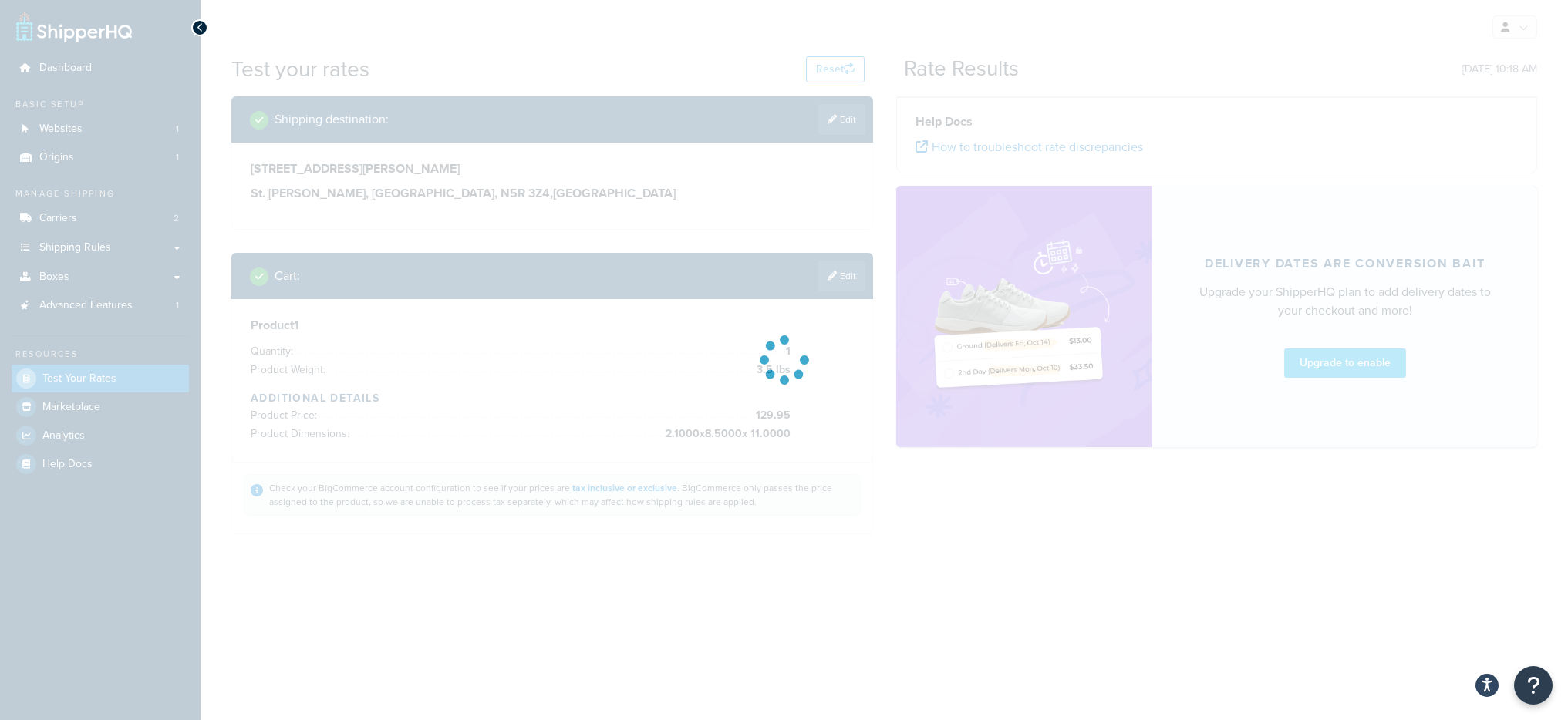
scroll to position [0, 0]
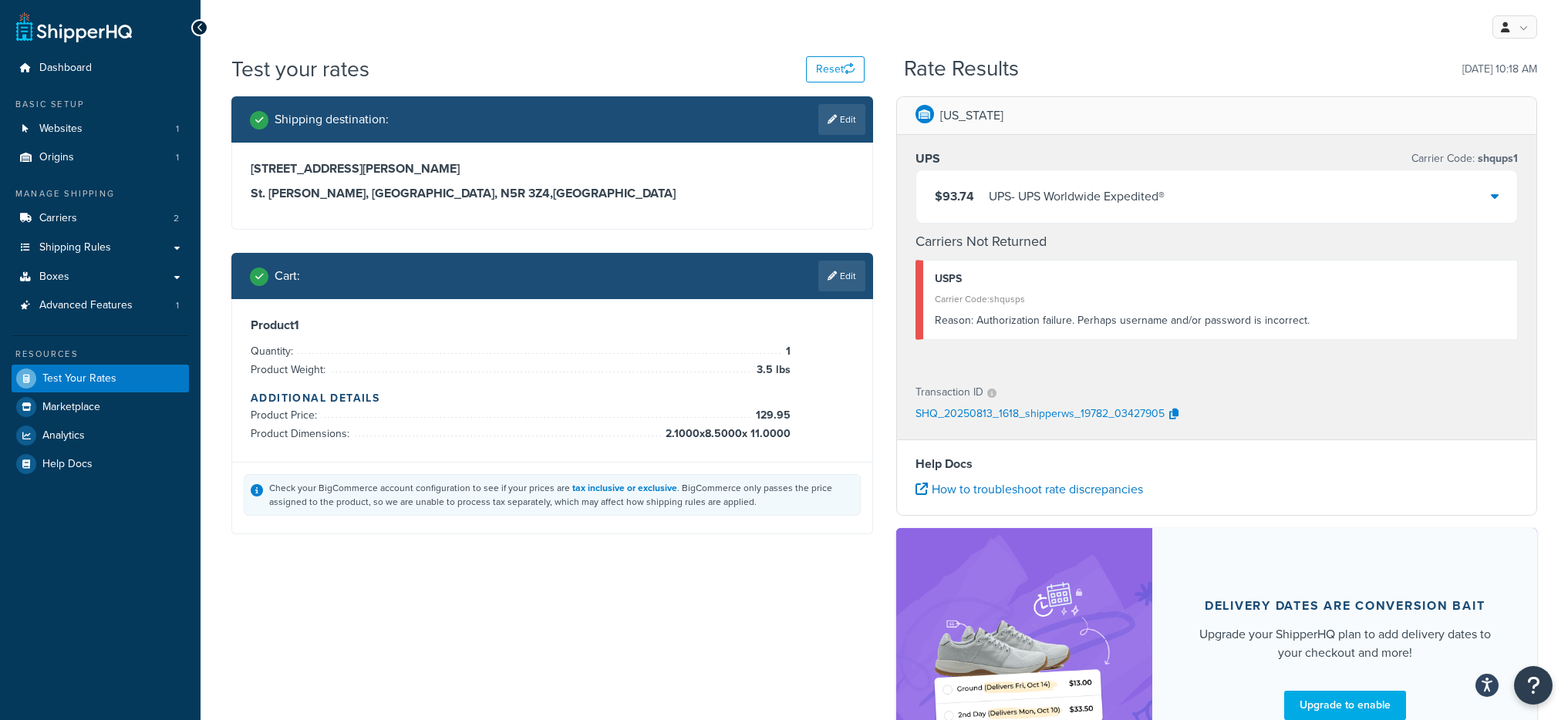
click at [1251, 184] on div "$93.74 UPS - UPS Worldwide Expedited®" at bounding box center [1217, 196] width 602 height 52
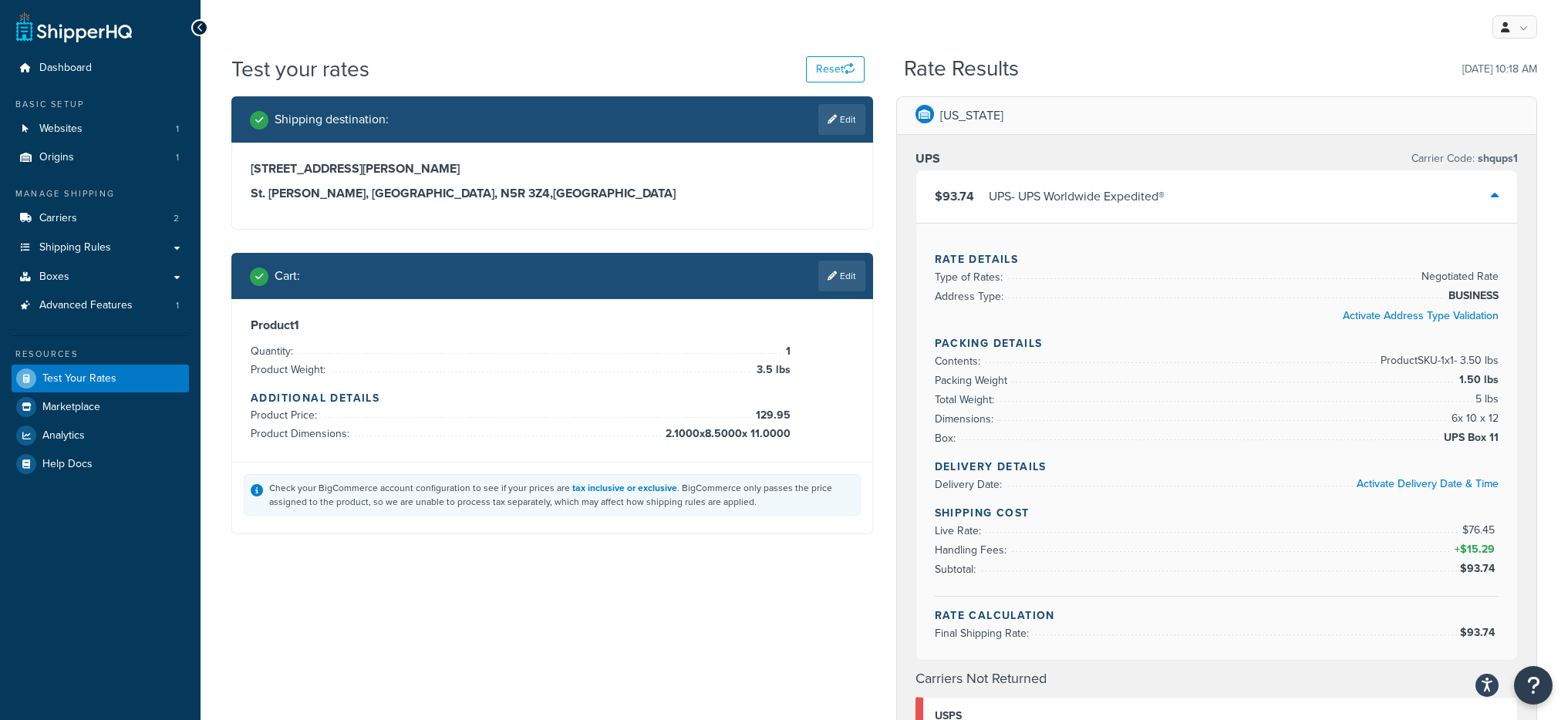
drag, startPoint x: 1447, startPoint y: 420, endPoint x: 1511, endPoint y: 425, distance: 64.2
click at [1511, 425] on div "Rate Details Type of Rates: Negotiated Rate Address Type: BUSINESS Activate Add…" at bounding box center [1217, 441] width 602 height 437
click at [1498, 420] on div "Rate Details Type of Rates: Negotiated Rate Address Type: BUSINESS Activate Add…" at bounding box center [1217, 441] width 602 height 437
click at [823, 278] on link "Edit" at bounding box center [841, 275] width 47 height 30
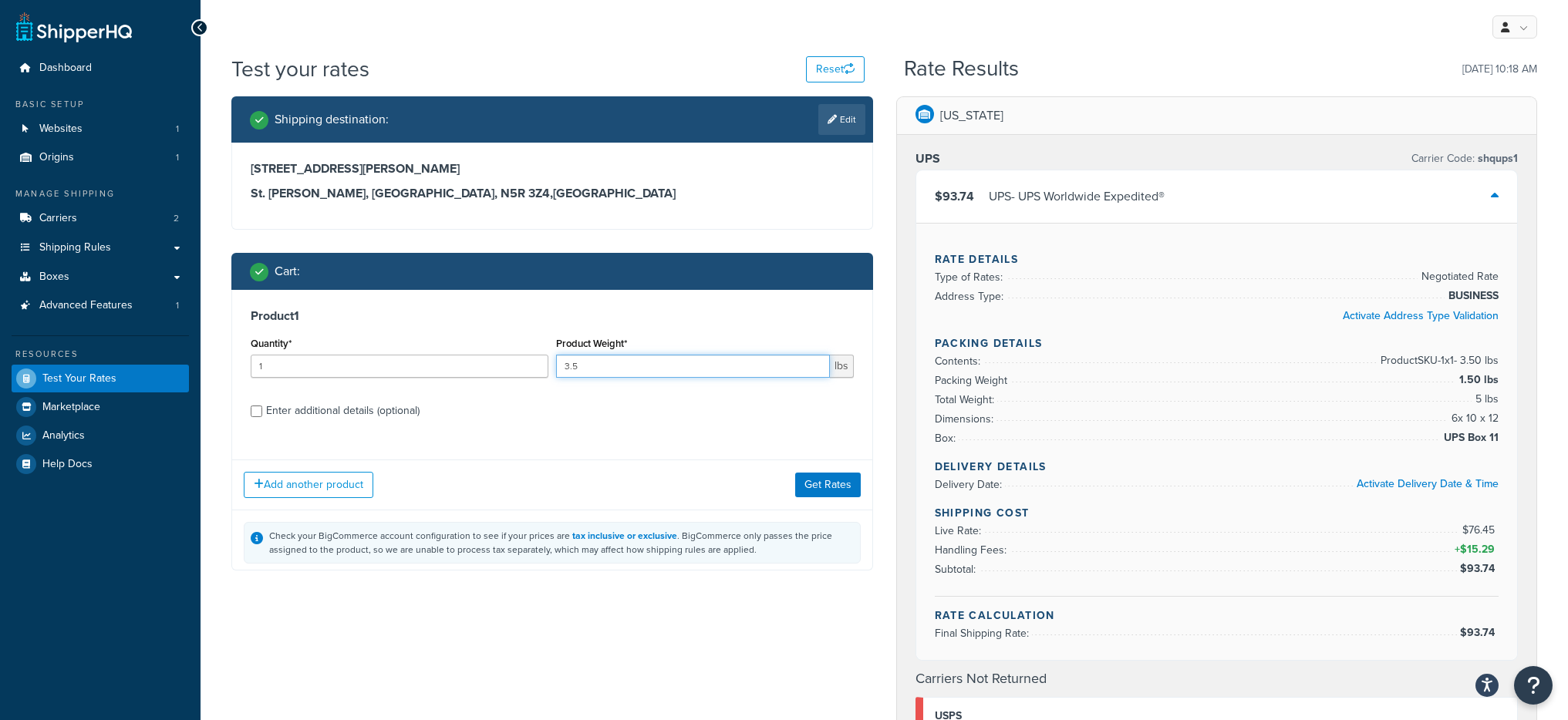
click at [660, 367] on input "3.5" at bounding box center [693, 366] width 274 height 23
click at [661, 367] on input "3.5" at bounding box center [693, 366] width 274 height 23
paste input "number"
type input "4.9375"
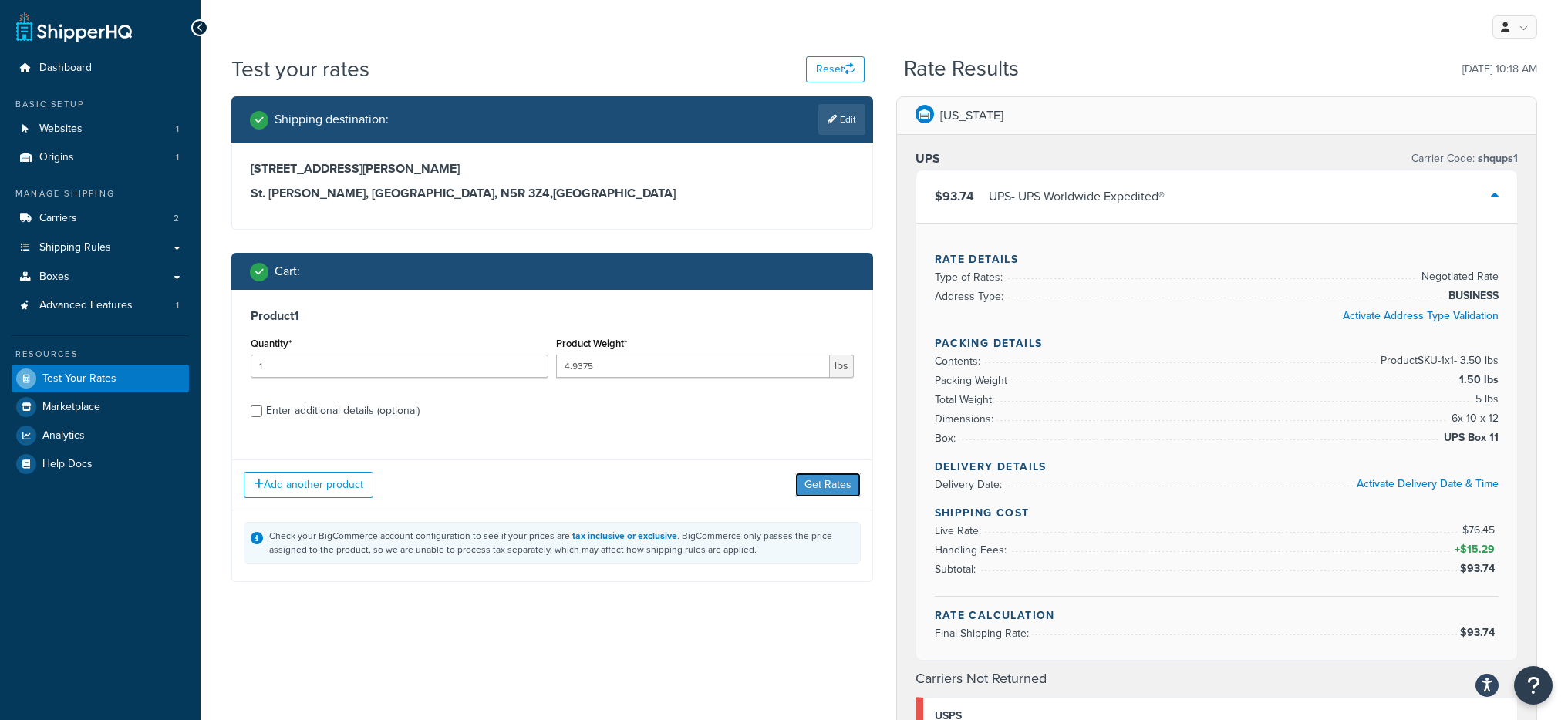
click at [838, 483] on button "Get Rates" at bounding box center [827, 484] width 65 height 25
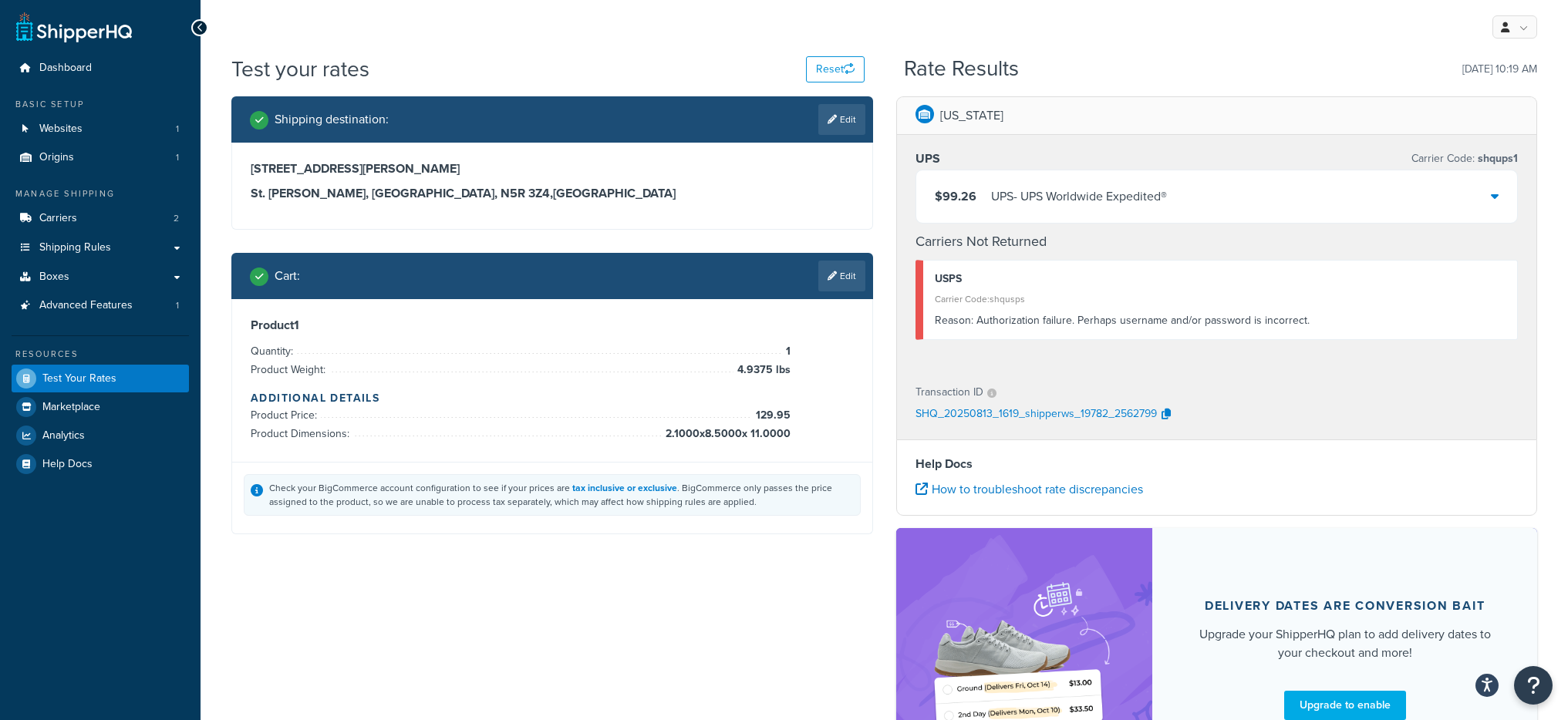
click at [1151, 191] on div "UPS - UPS Worldwide Expedited®" at bounding box center [1079, 196] width 176 height 21
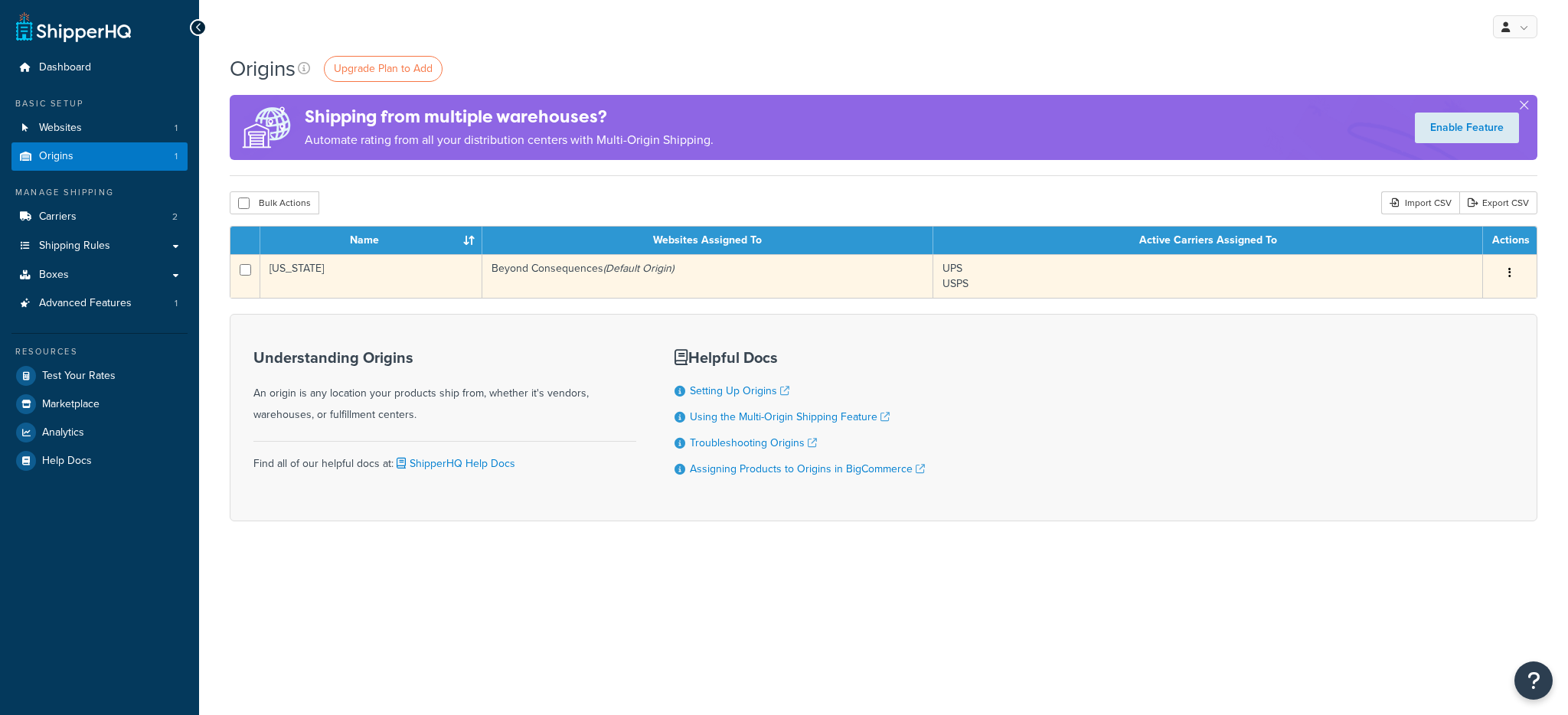
click at [436, 282] on td "[US_STATE]" at bounding box center [371, 276] width 222 height 44
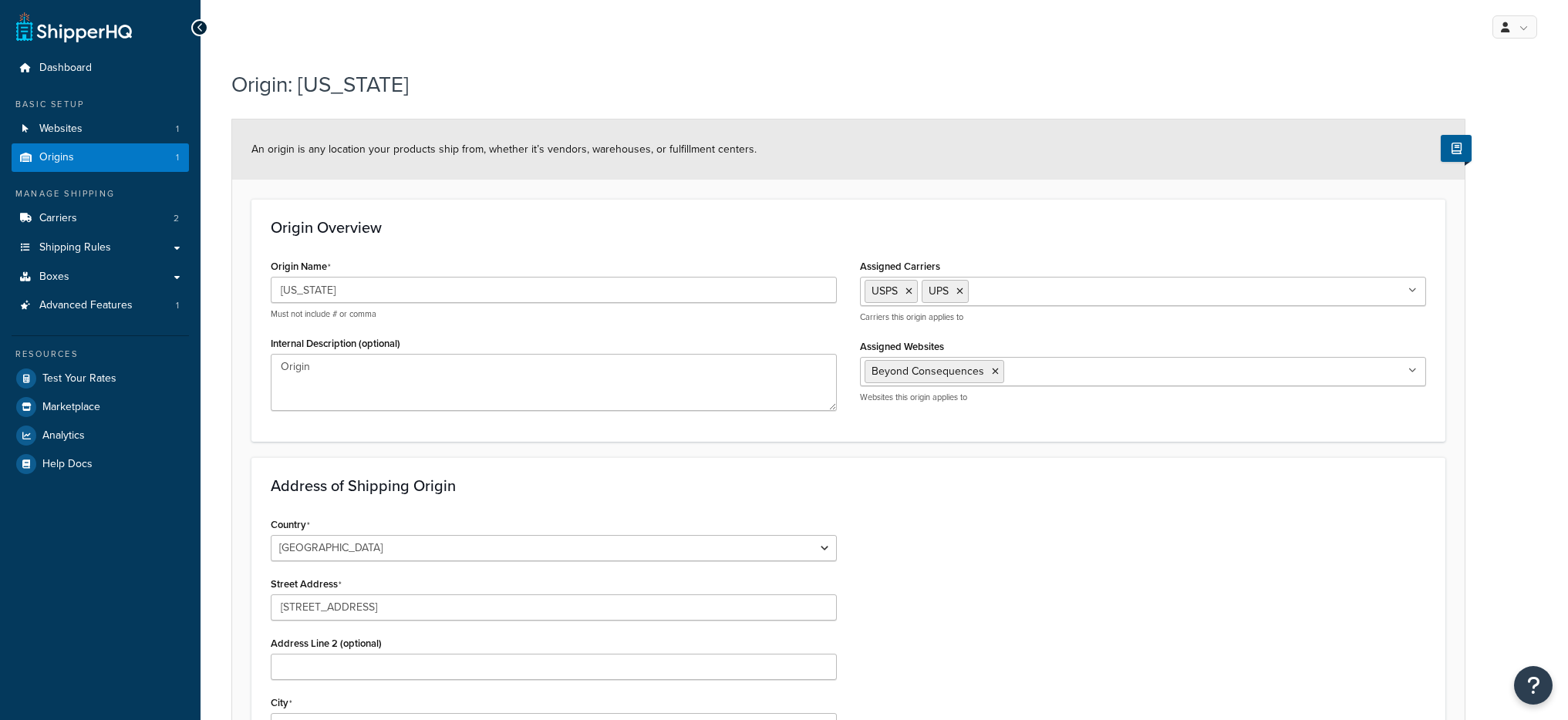
select select "6"
click at [64, 212] on span "Carriers" at bounding box center [58, 218] width 38 height 13
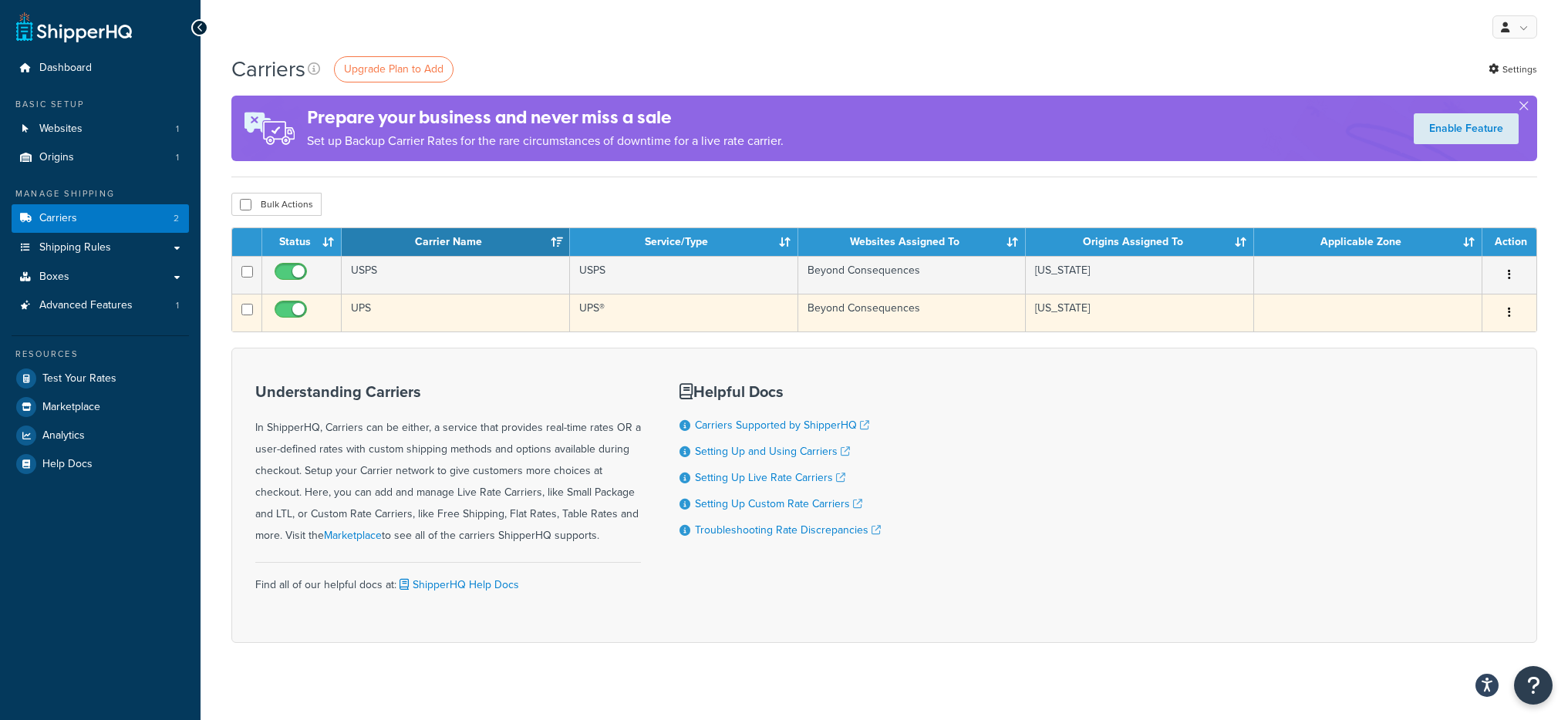
click at [471, 312] on td "UPS" at bounding box center [456, 312] width 228 height 38
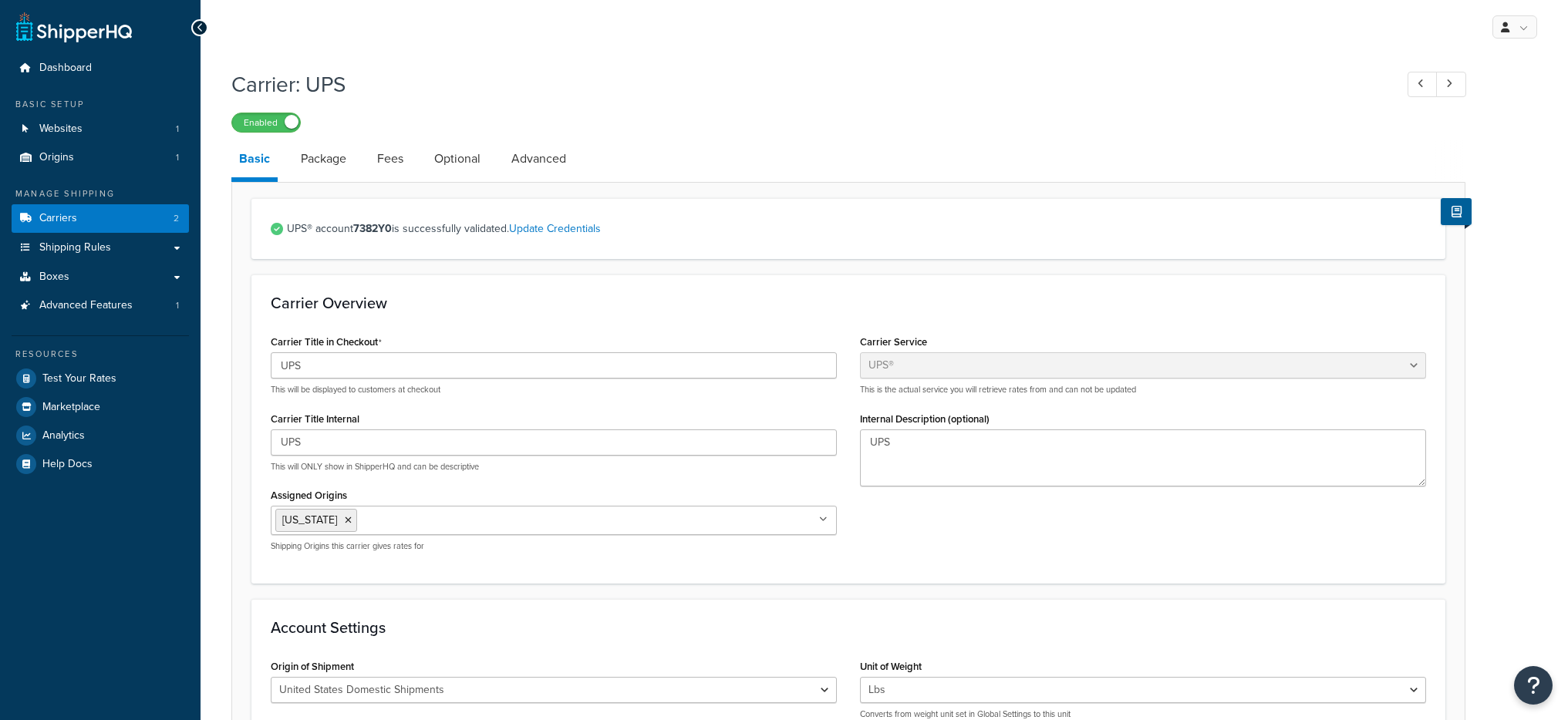
select select "ups"
click at [572, 219] on span "UPS® account 7382Y0 is successfully validated. Update Credentials" at bounding box center [856, 228] width 1140 height 21
click at [573, 226] on link "Update Credentials" at bounding box center [556, 228] width 92 height 17
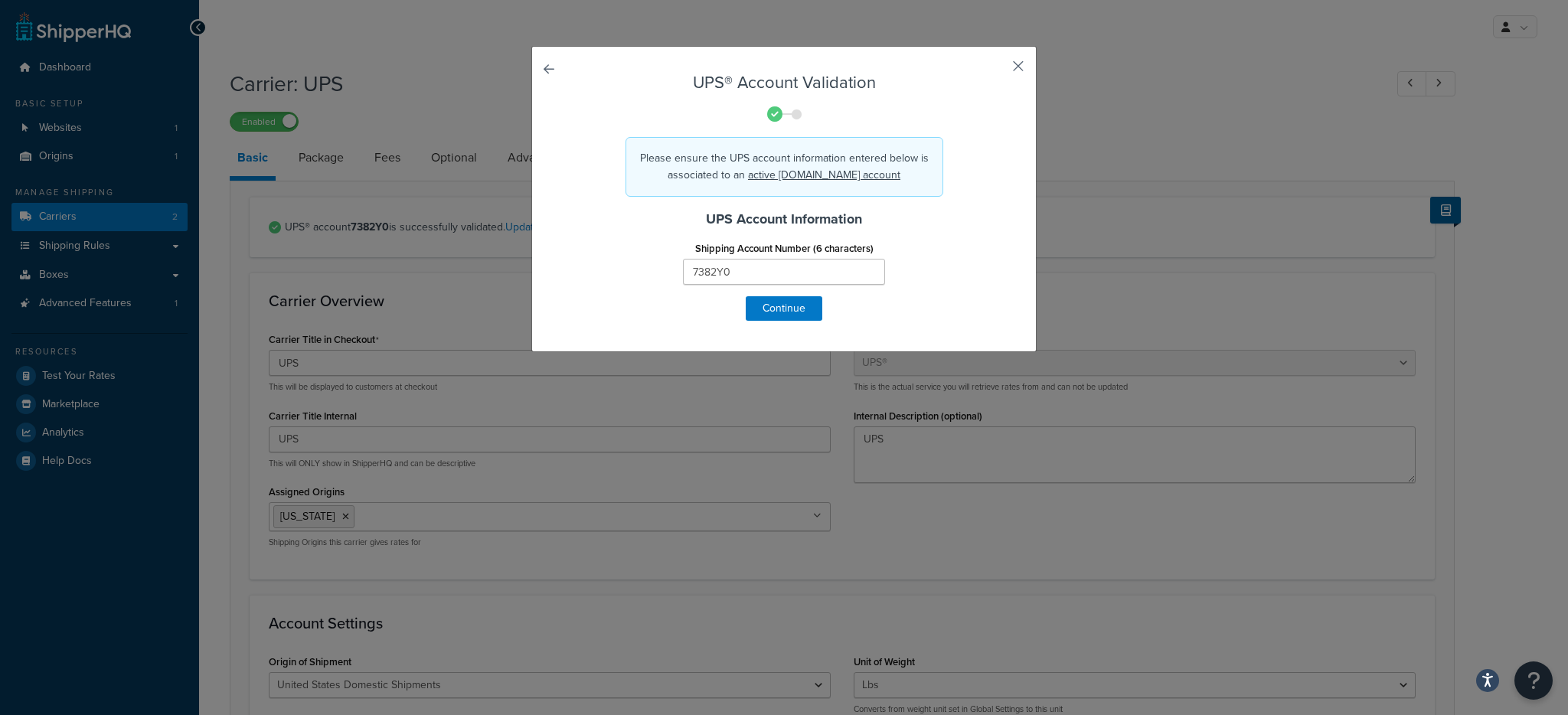
click at [997, 69] on button "button" at bounding box center [996, 71] width 4 height 4
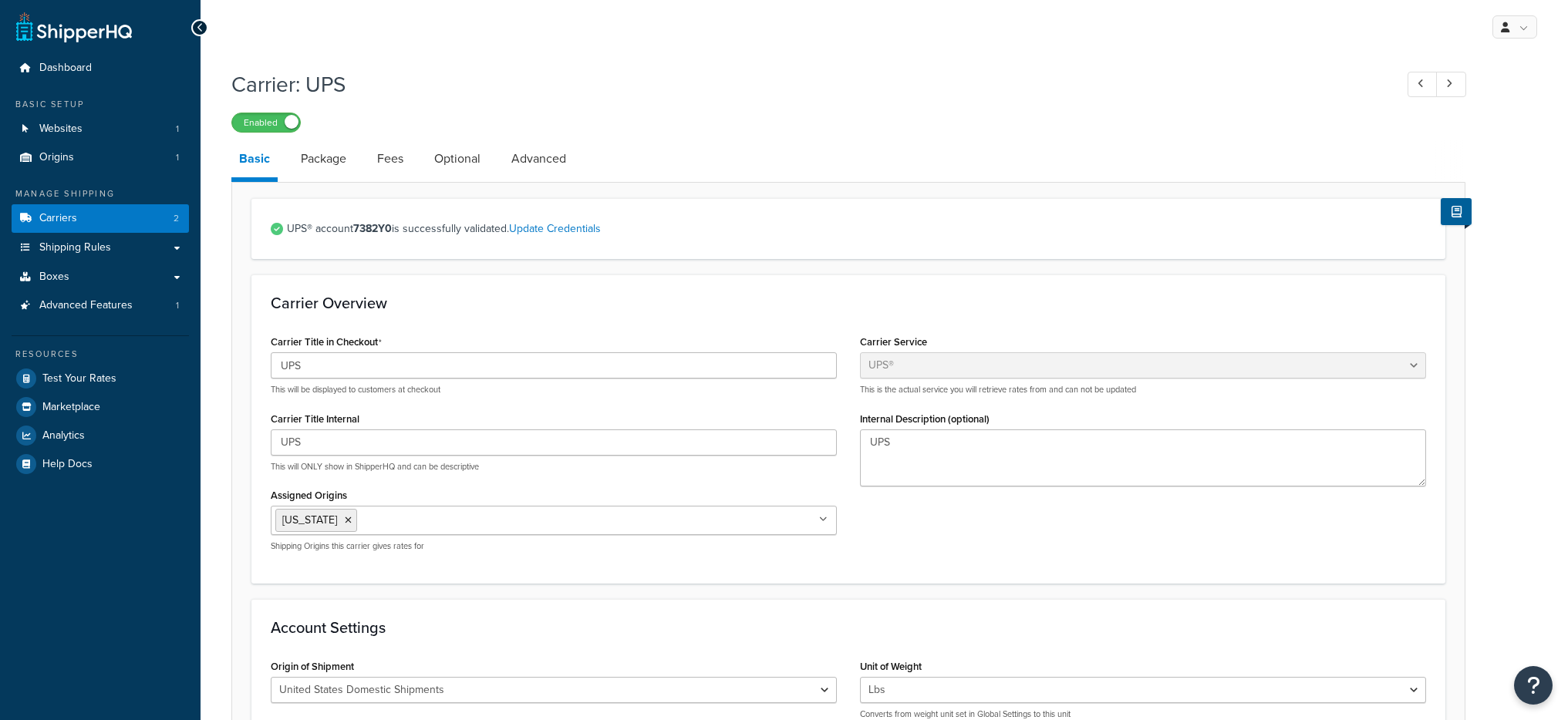
select select "ups"
drag, startPoint x: 356, startPoint y: 226, endPoint x: 395, endPoint y: 227, distance: 39.0
click at [395, 227] on span "UPS® account 7382Y0 is successfully validated. Update Credentials" at bounding box center [856, 228] width 1140 height 21
copy strong "7382Y0"
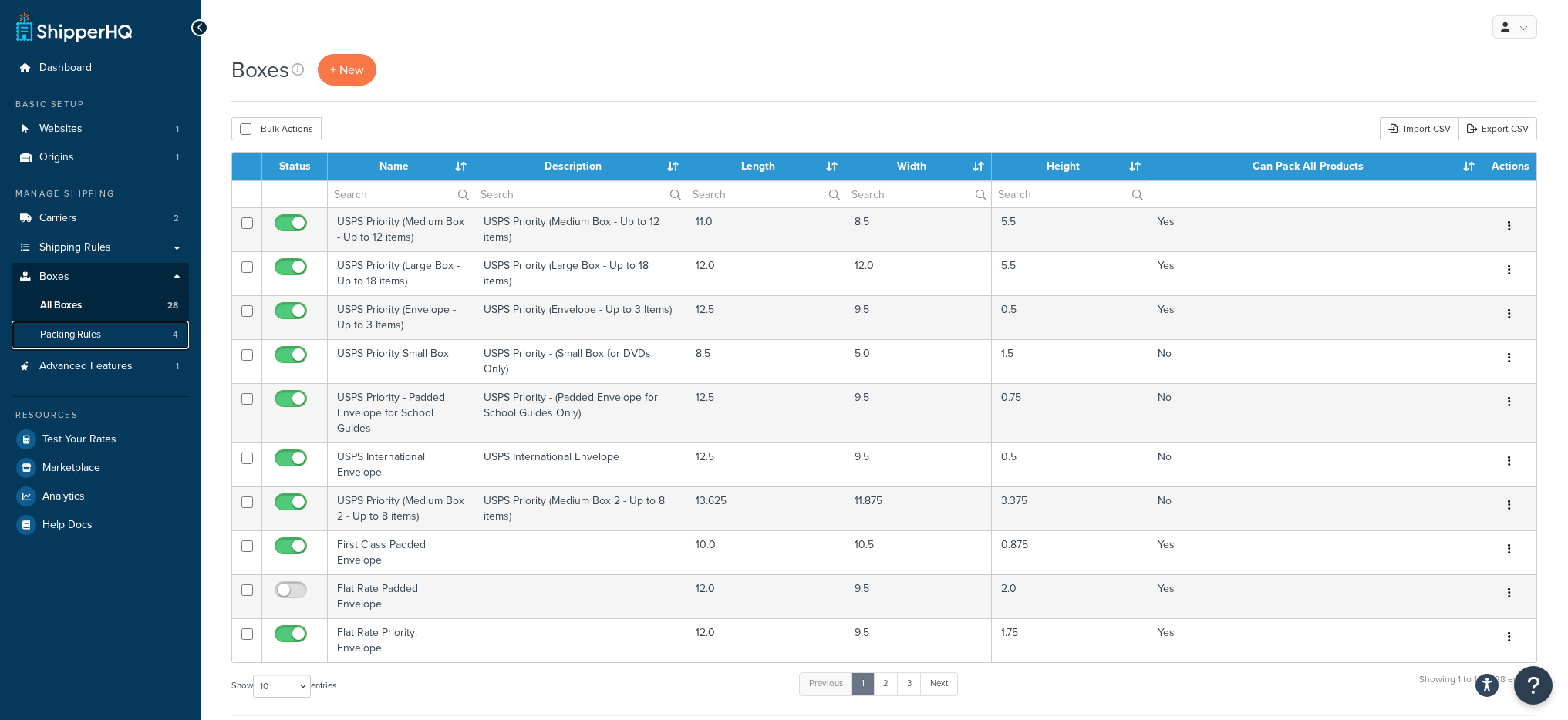
click at [149, 334] on link "Packing Rules 4" at bounding box center [100, 334] width 178 height 29
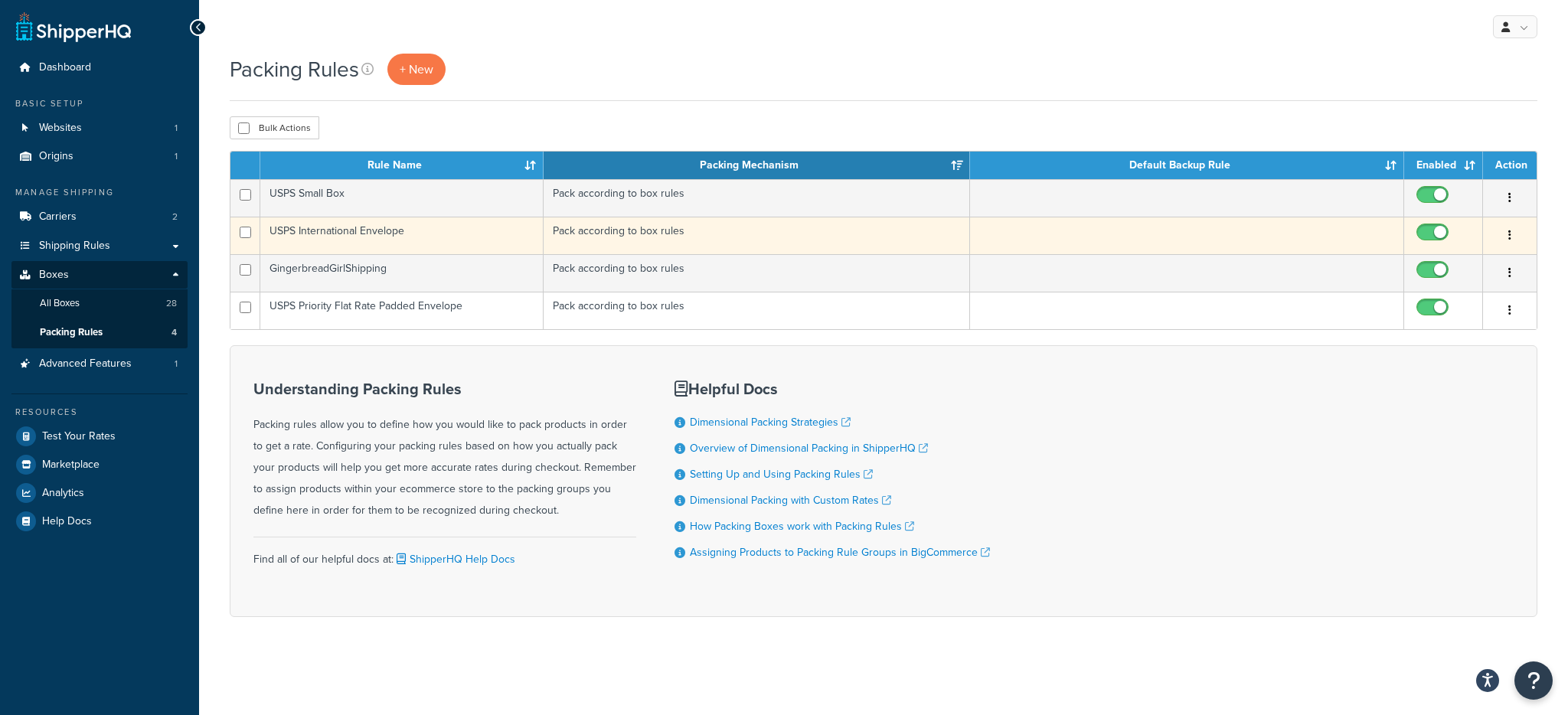
click at [422, 227] on td "USPS International Envelope" at bounding box center [402, 235] width 283 height 37
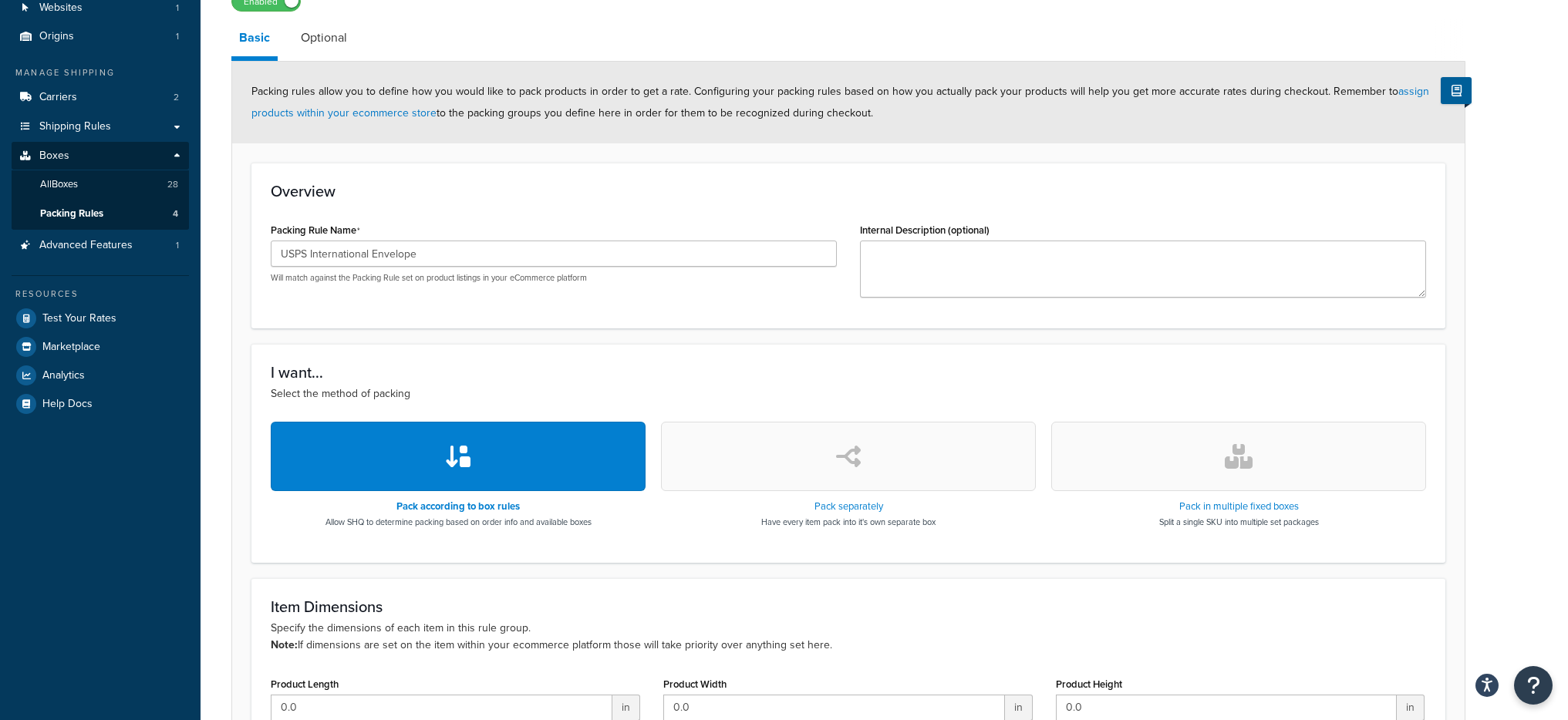
scroll to position [92, 0]
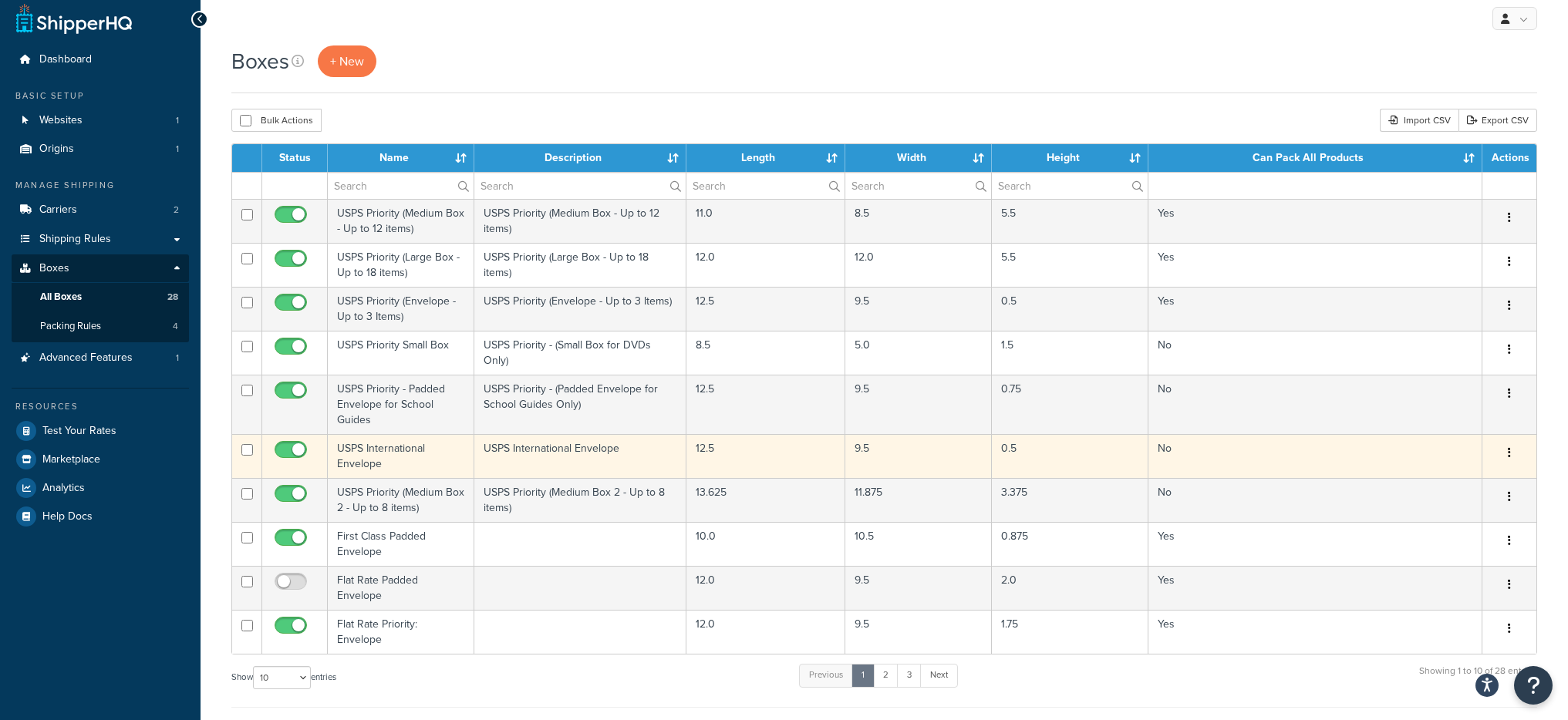
scroll to position [22, 0]
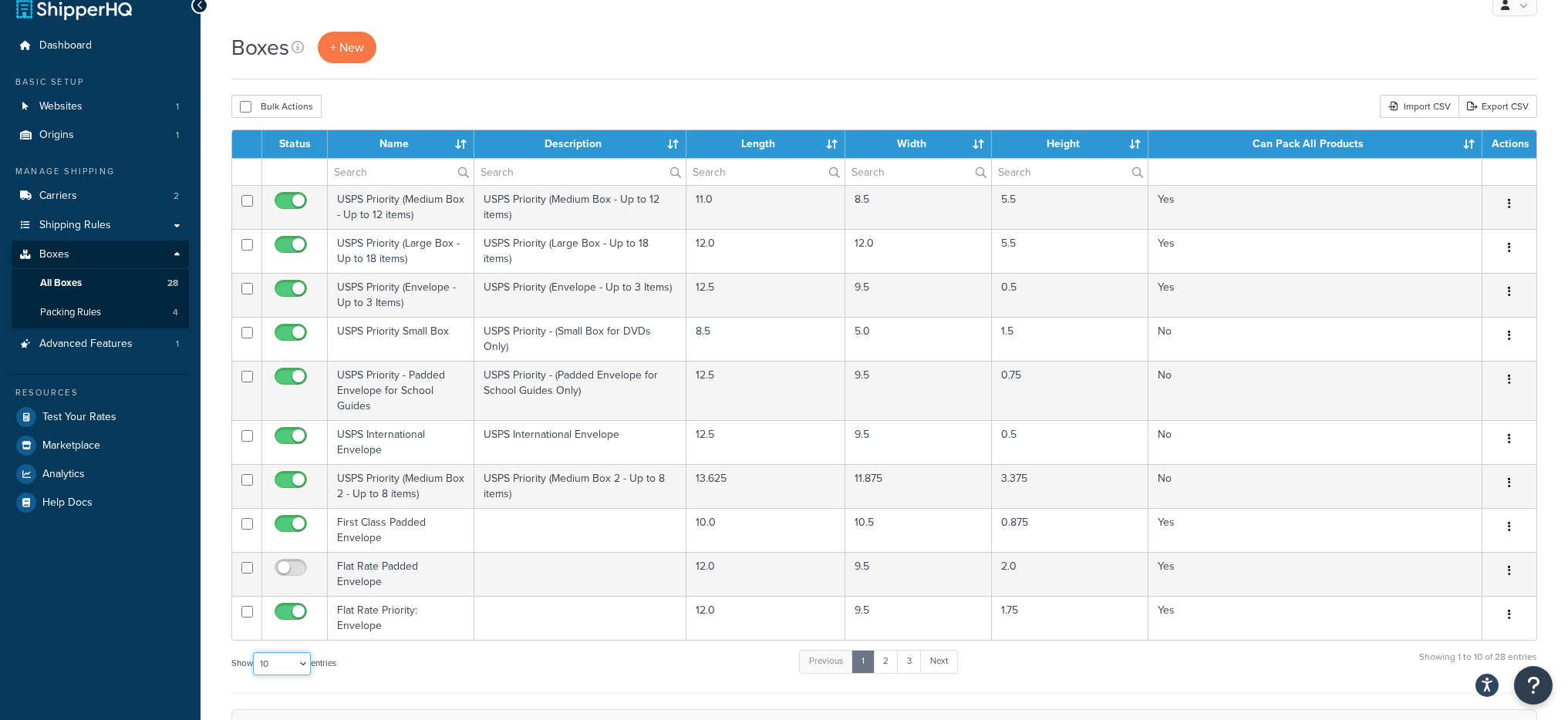
click at [264, 659] on select "10 15 25 50 100 1000" at bounding box center [282, 663] width 58 height 23
select select "1000"
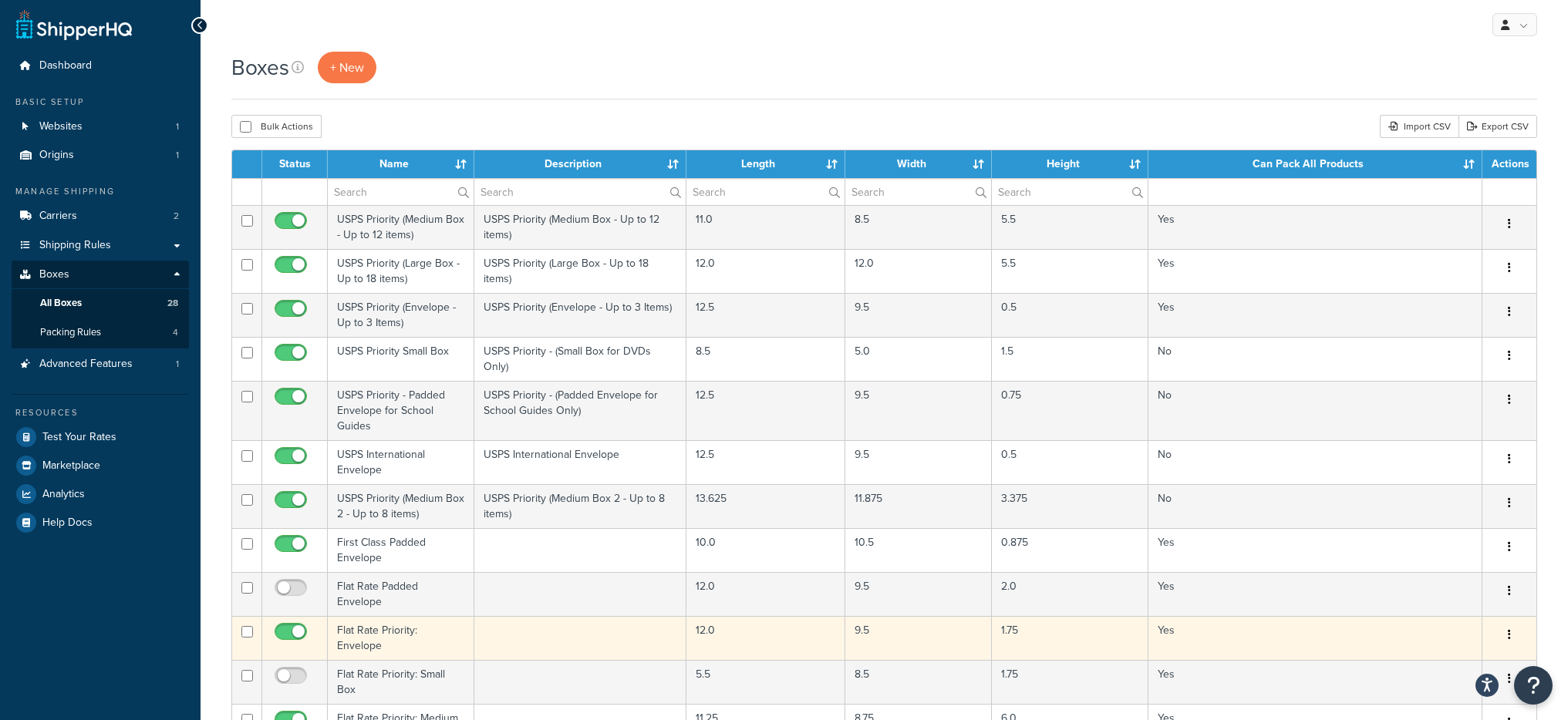
scroll to position [0, 0]
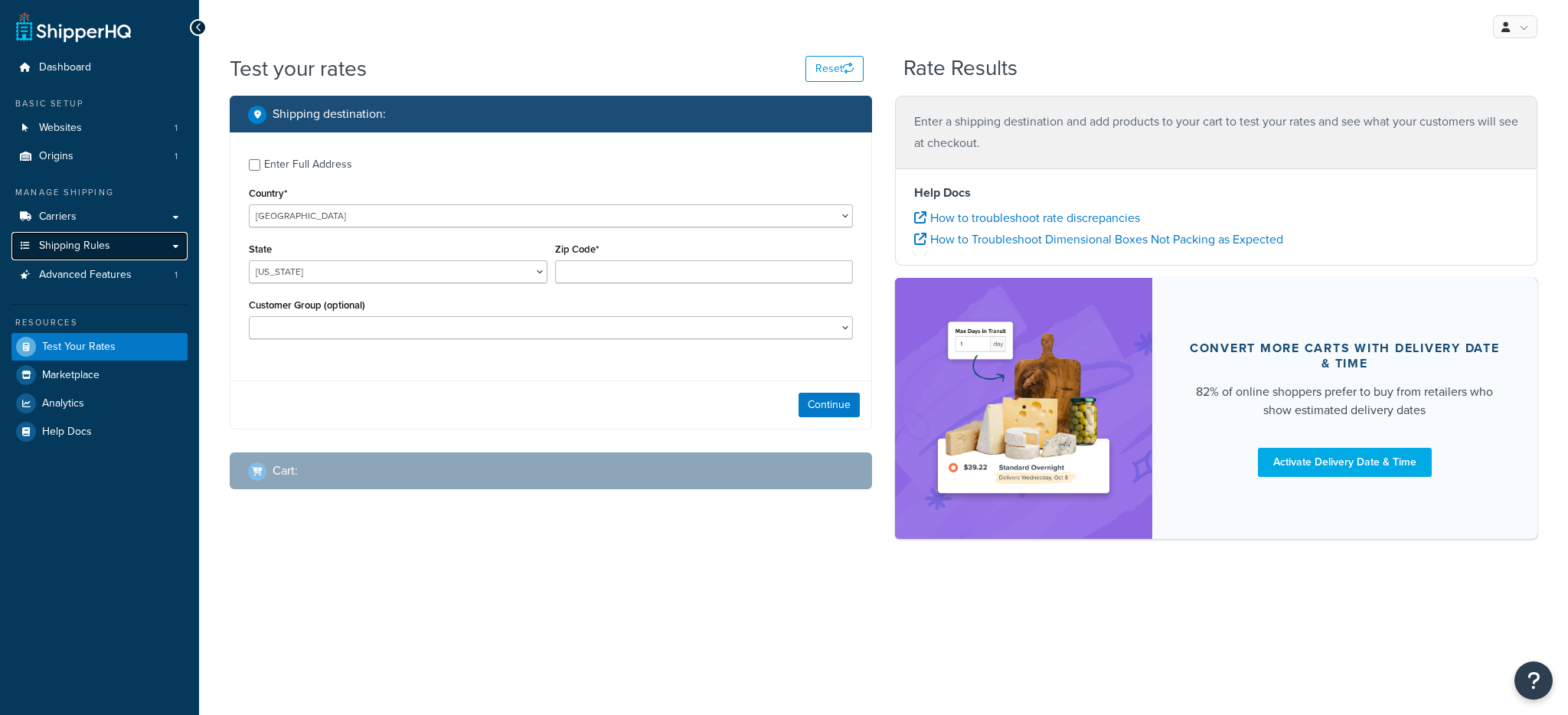
click at [124, 249] on link "Shipping Rules" at bounding box center [100, 246] width 176 height 28
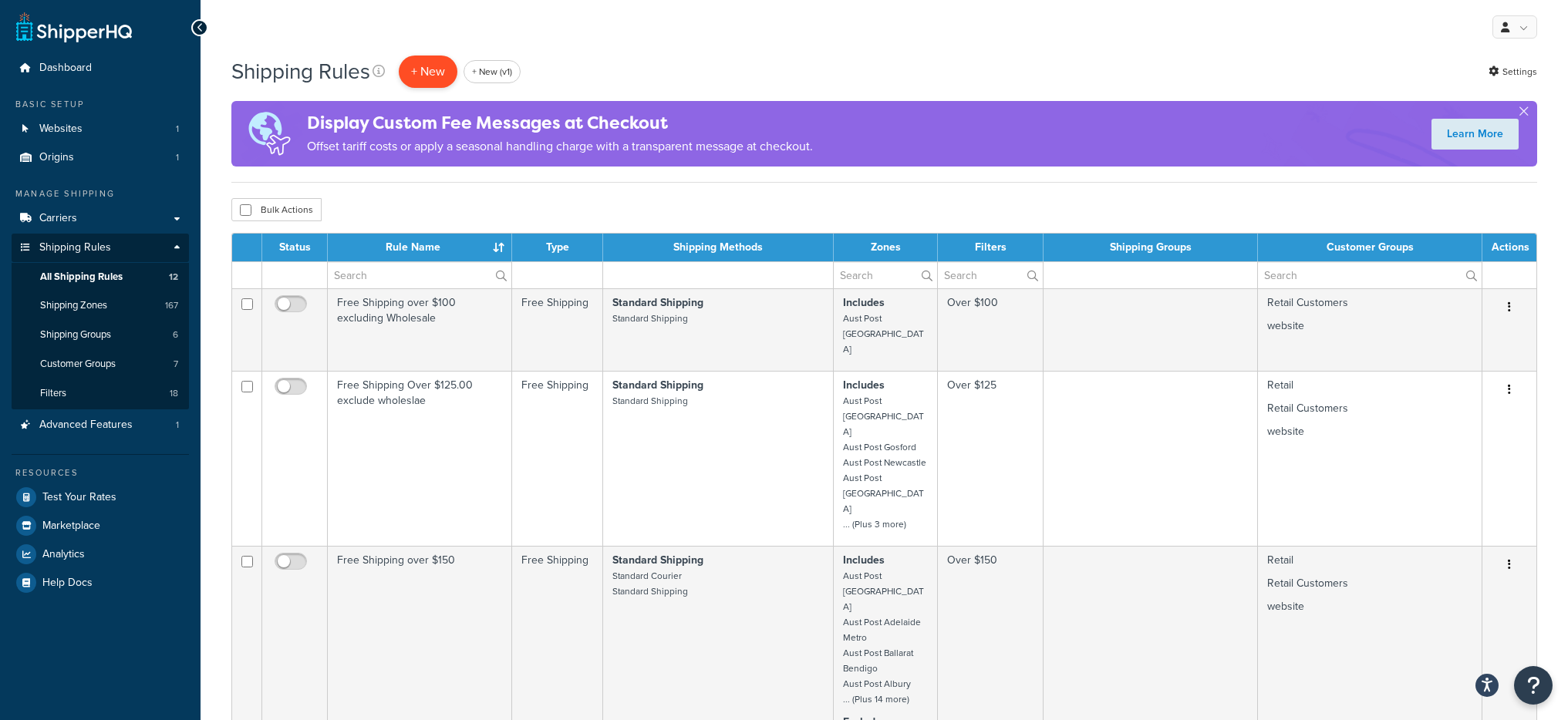
click at [451, 70] on p "+ New" at bounding box center [428, 71] width 59 height 31
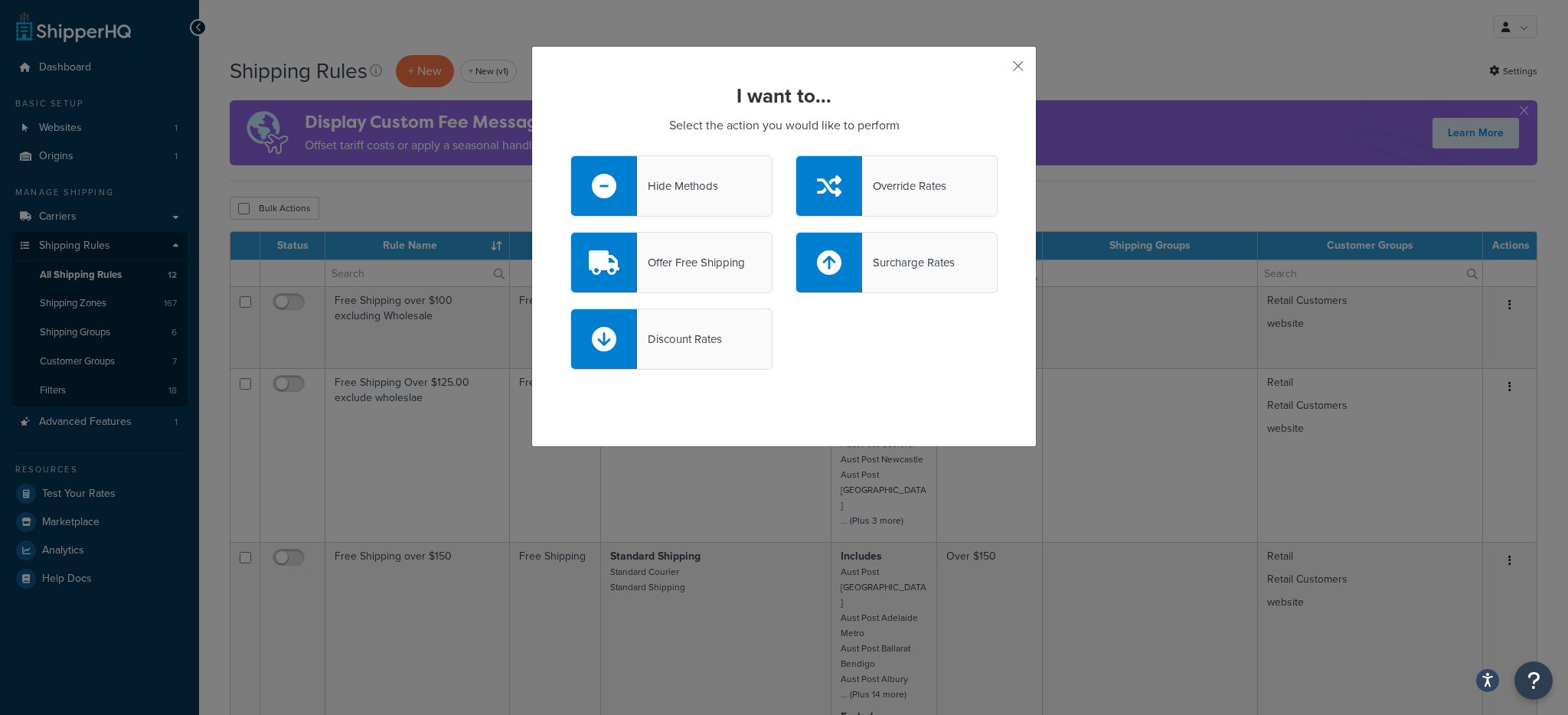
click at [621, 169] on div at bounding box center [604, 186] width 66 height 59
click at [0, 0] on input "Hide Methods" at bounding box center [0, 0] width 0 height 0
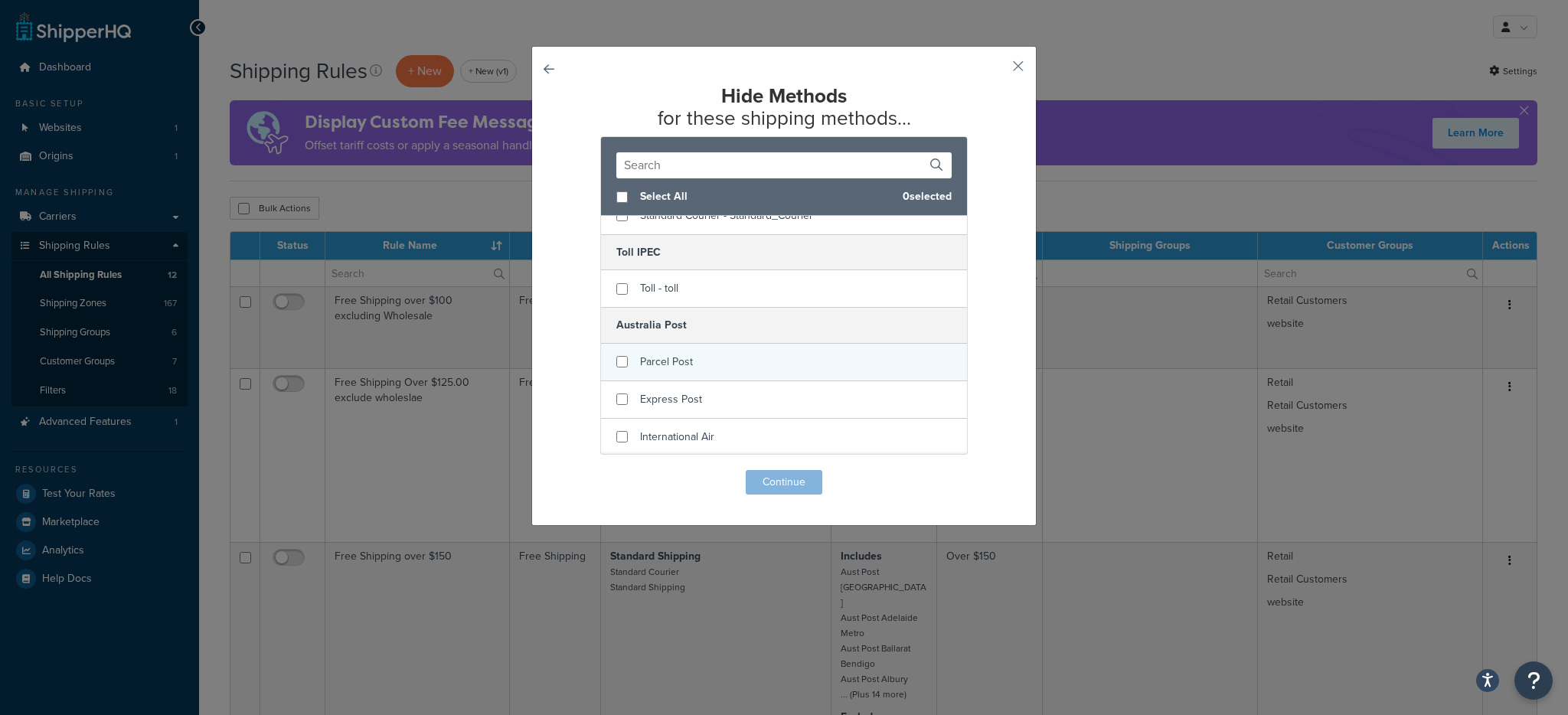
scroll to position [312, 0]
checkbox input "true"
click at [648, 360] on span "Parcel Post" at bounding box center [667, 361] width 53 height 16
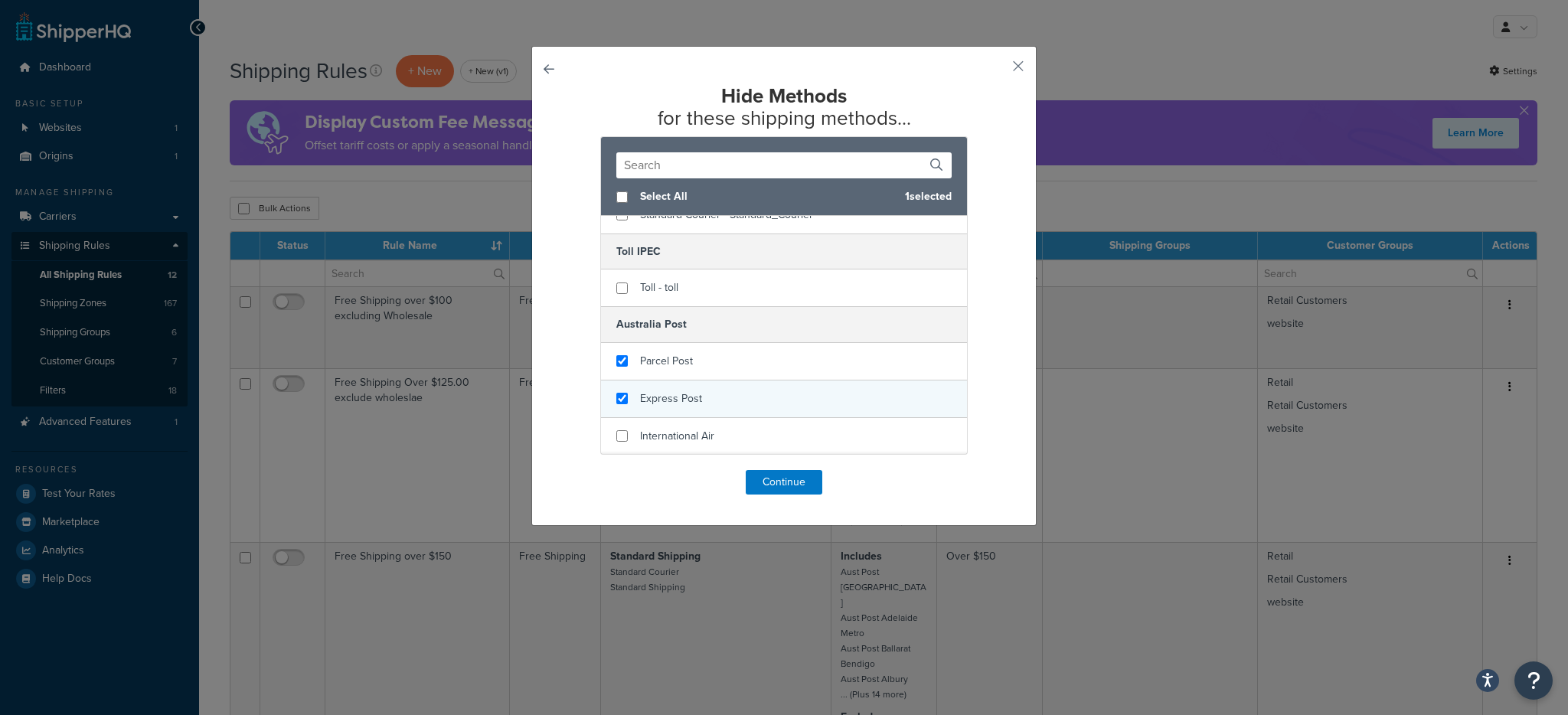
checkbox input "true"
click at [656, 382] on div "Express Post" at bounding box center [784, 399] width 366 height 37
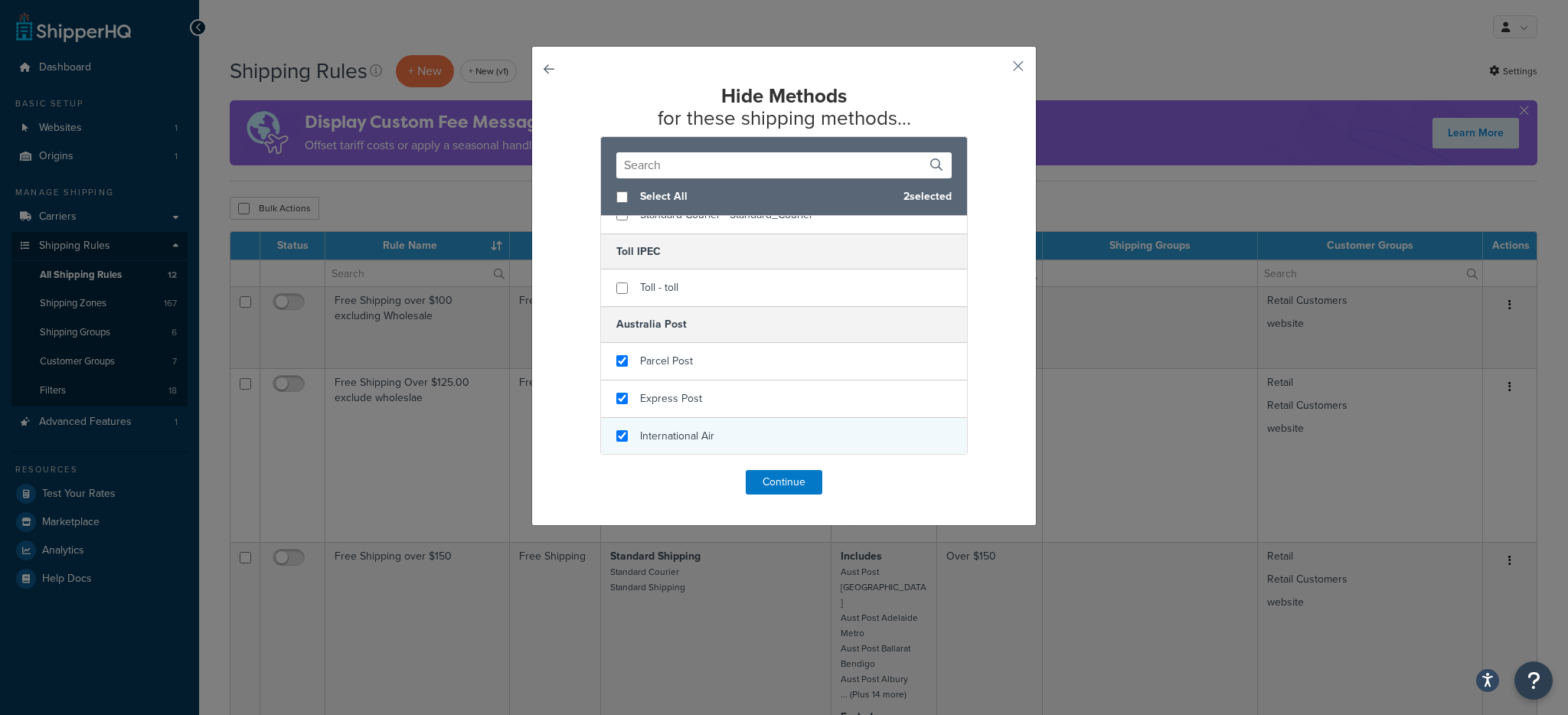
checkbox input "true"
click at [680, 430] on span "International Air" at bounding box center [677, 436] width 74 height 16
click at [752, 473] on button "Continue" at bounding box center [784, 482] width 77 height 25
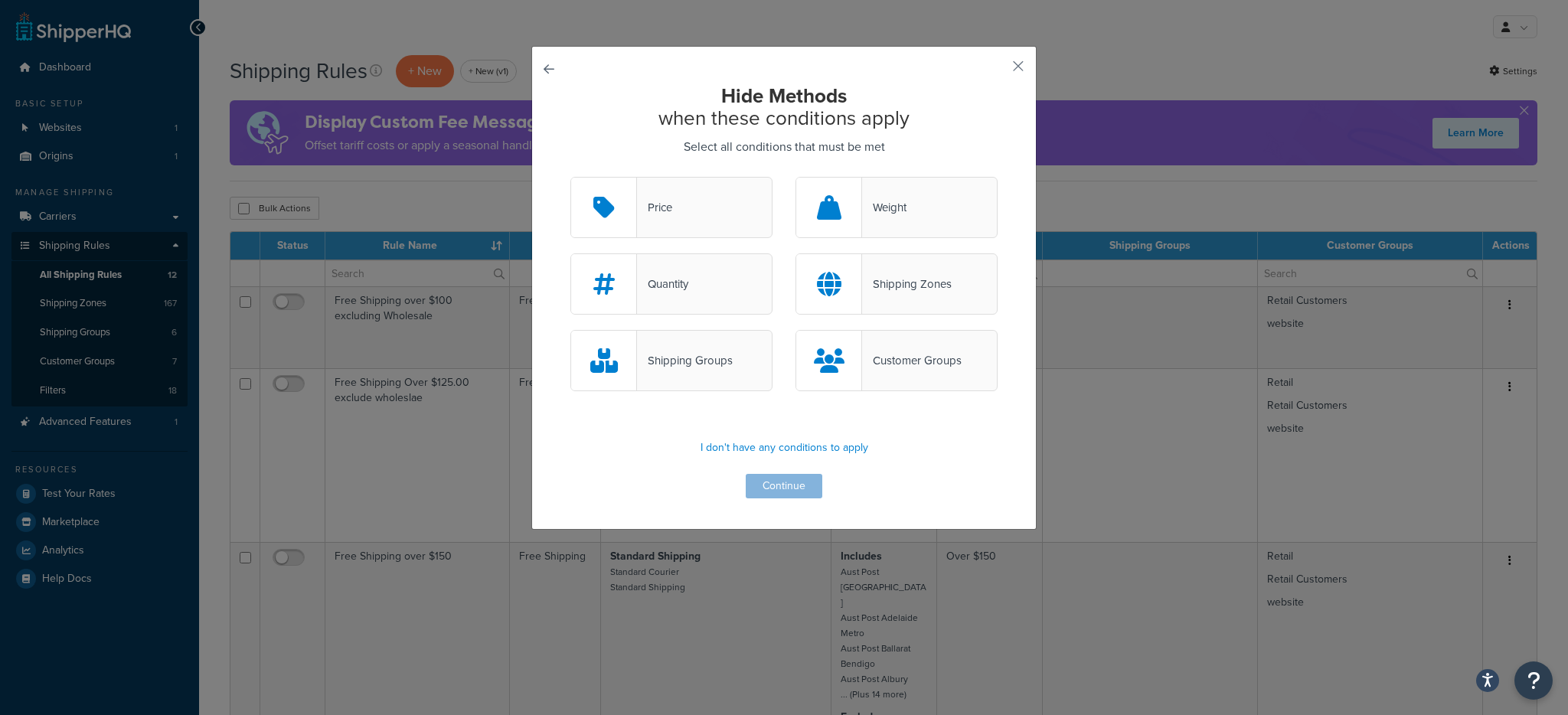
click at [865, 282] on div "Shipping Zones" at bounding box center [907, 283] width 90 height 21
click at [0, 0] on input "Shipping Zones" at bounding box center [0, 0] width 0 height 0
click at [803, 484] on button "Continue" at bounding box center [784, 486] width 77 height 25
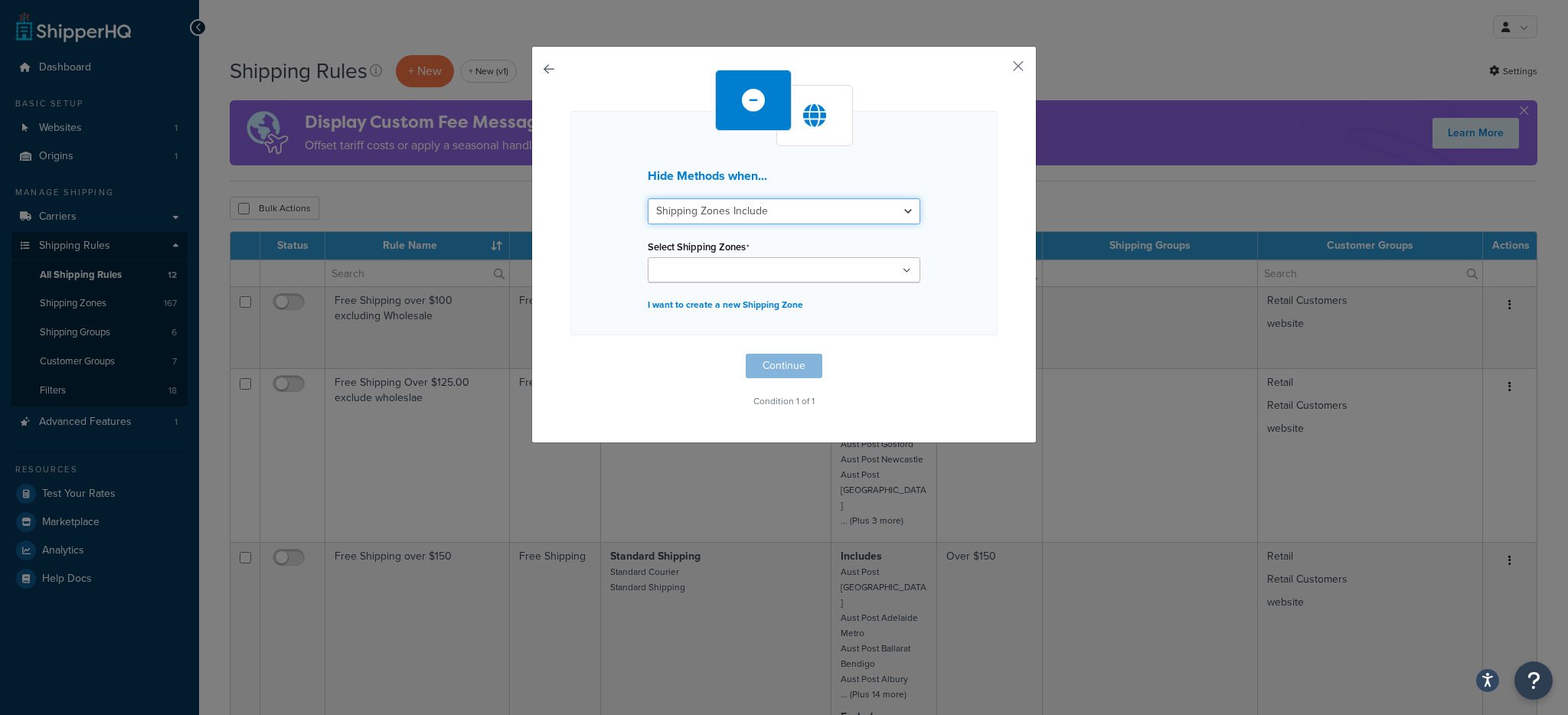
click at [774, 217] on select "Shipping Zones Include Shipping Zones Do Not Include" at bounding box center [784, 211] width 272 height 26
click at [784, 214] on select "Shipping Zones Include Shipping Zones Do Not Include" at bounding box center [784, 211] width 272 height 26
click at [781, 270] on ul at bounding box center [784, 270] width 272 height 26
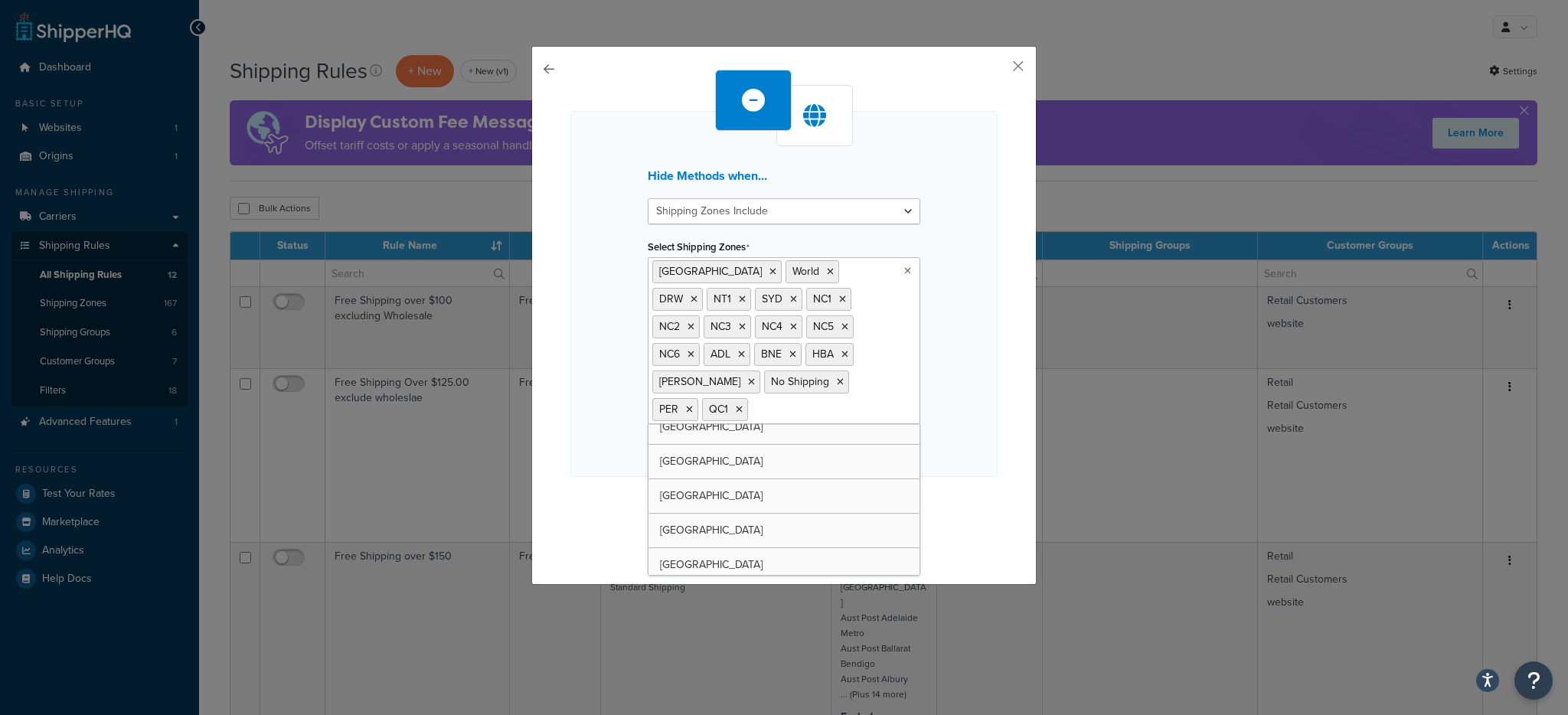
scroll to position [4980, 0]
click at [904, 269] on icon at bounding box center [908, 271] width 7 height 9
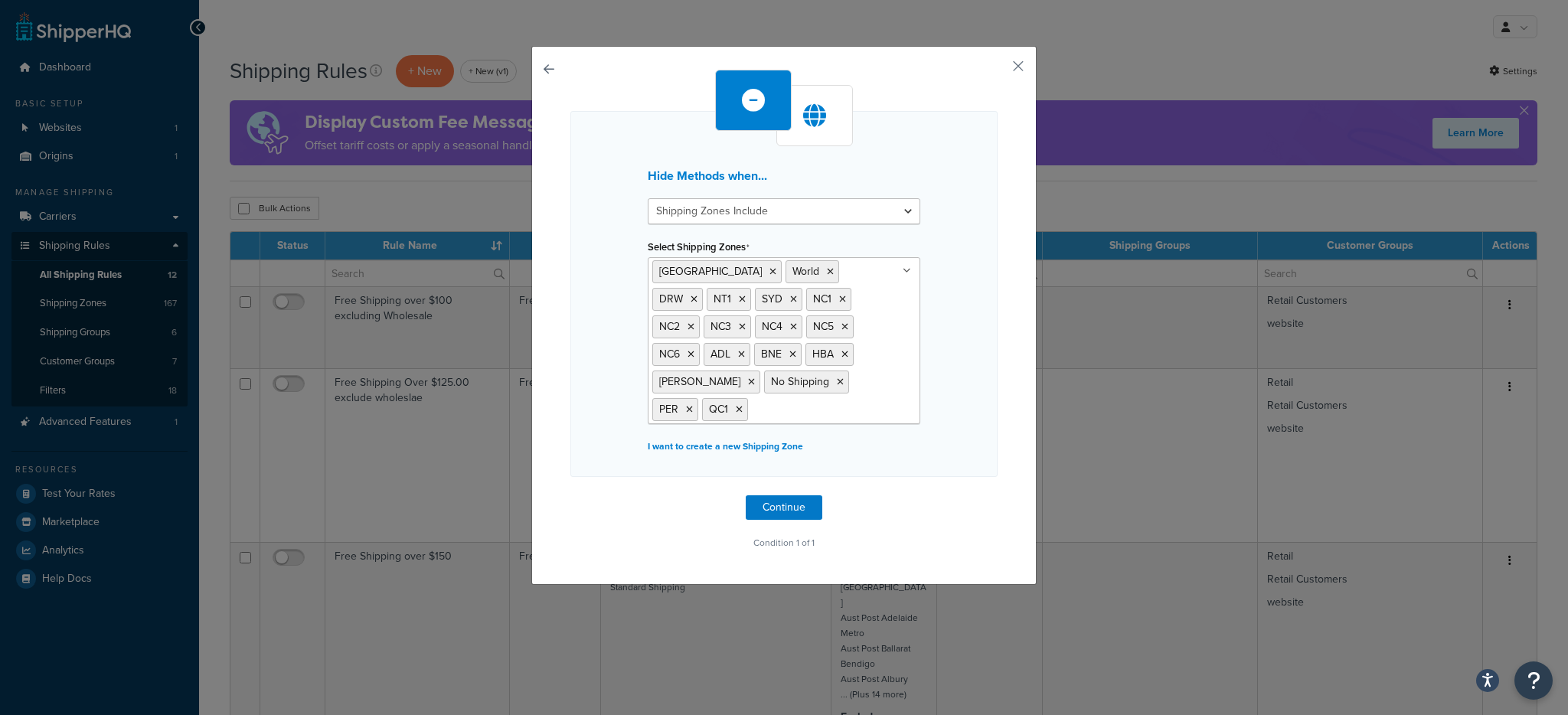
click at [902, 269] on icon at bounding box center [906, 271] width 8 height 9
click at [769, 271] on icon at bounding box center [773, 272] width 7 height 9
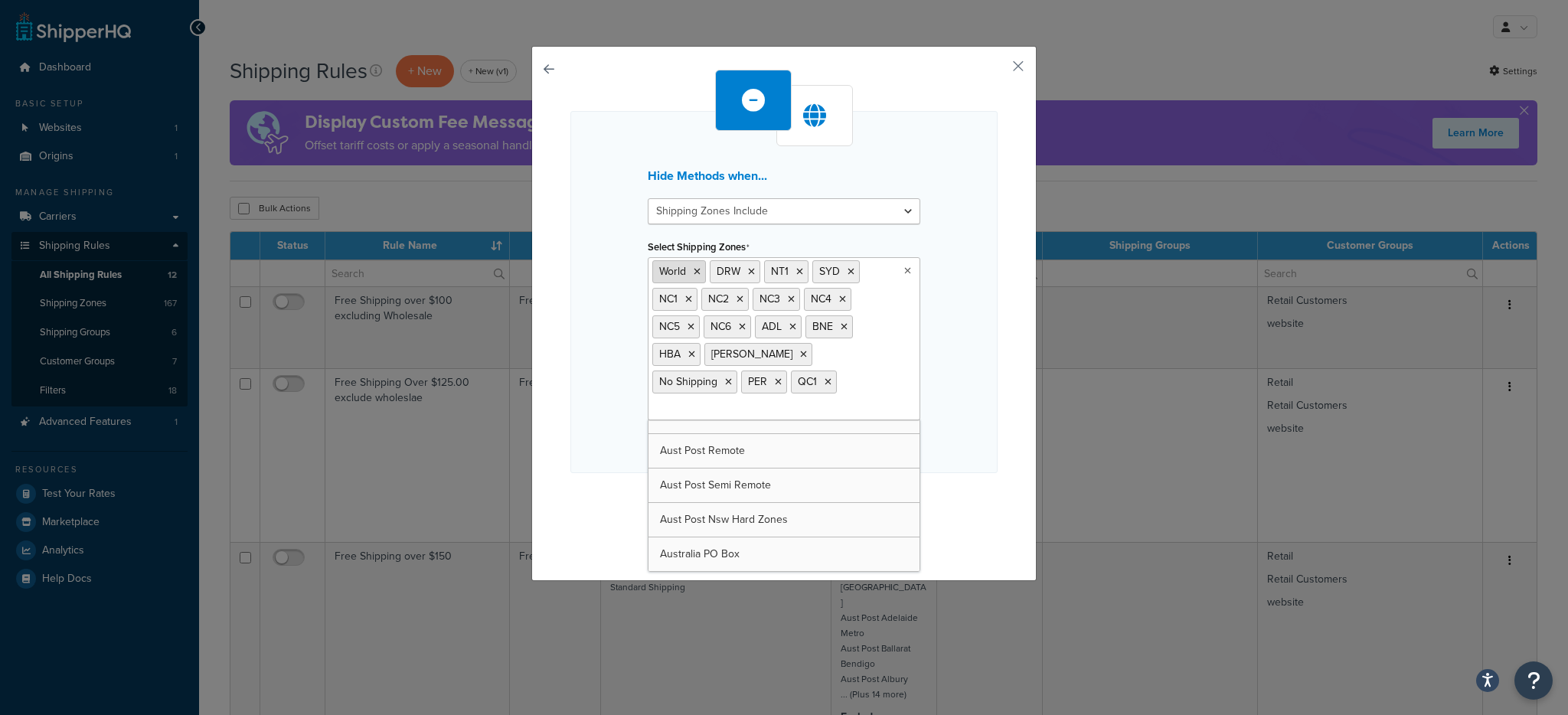
click at [694, 271] on icon at bounding box center [698, 272] width 7 height 9
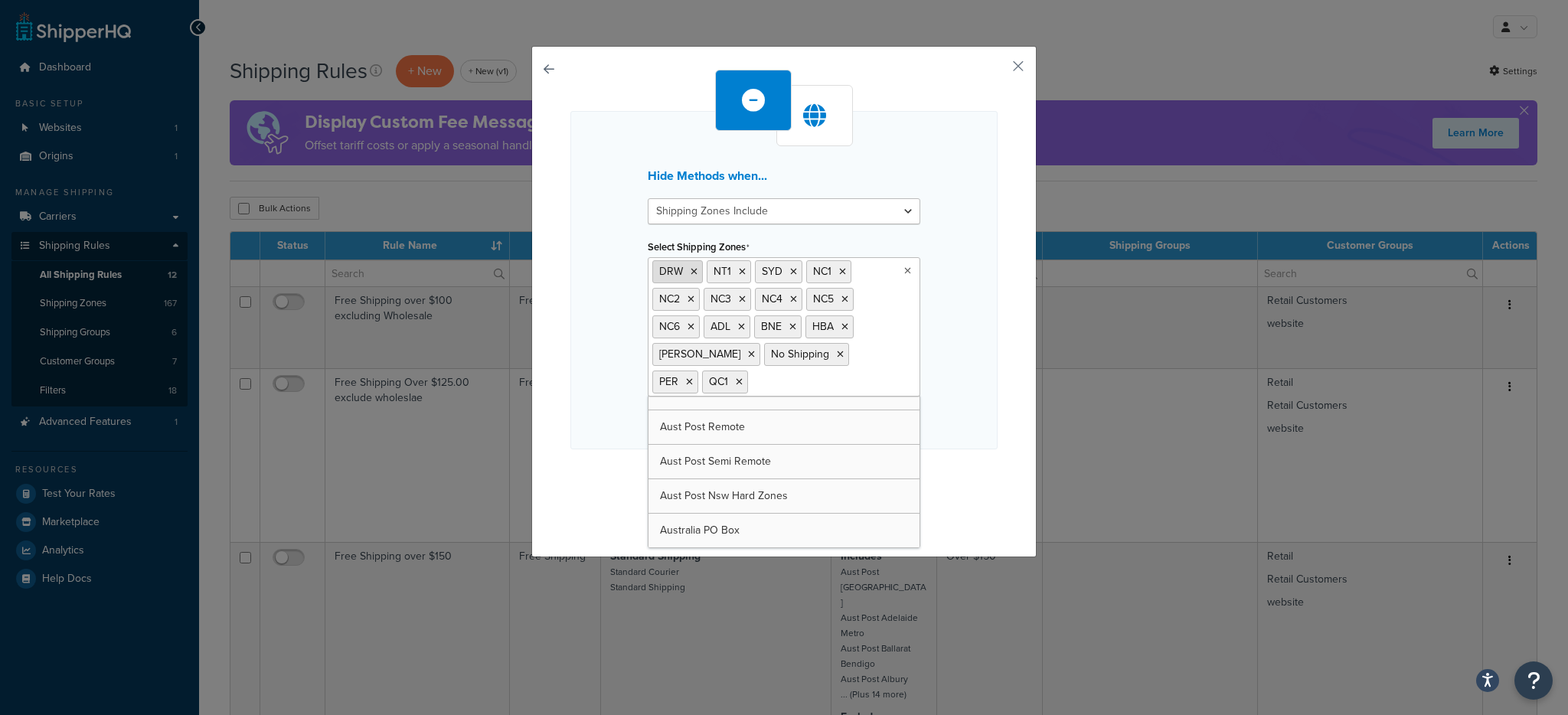
click at [690, 269] on icon at bounding box center [694, 272] width 7 height 9
click at [684, 271] on icon at bounding box center [688, 272] width 7 height 9
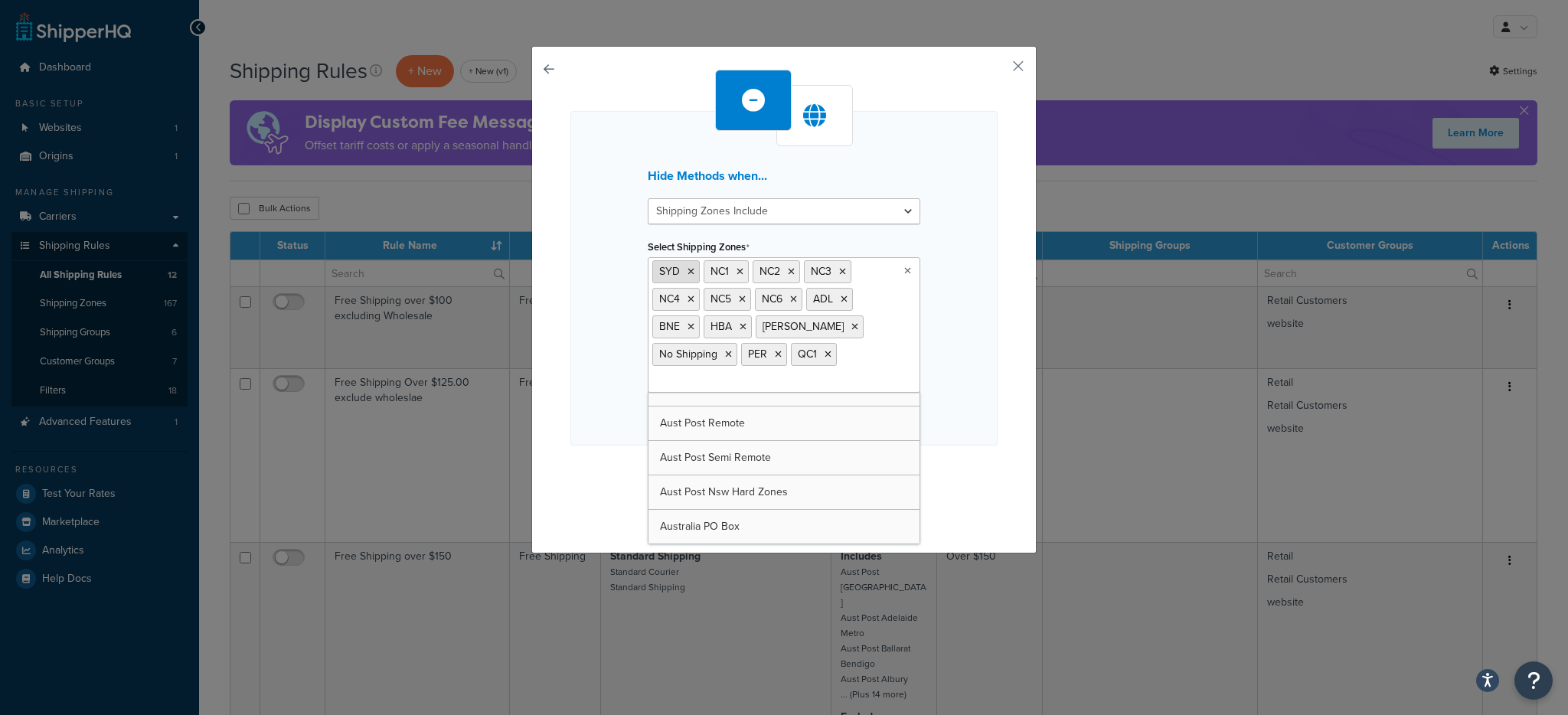
click at [688, 271] on icon at bounding box center [691, 272] width 7 height 9
click at [685, 271] on icon at bounding box center [688, 272] width 7 height 9
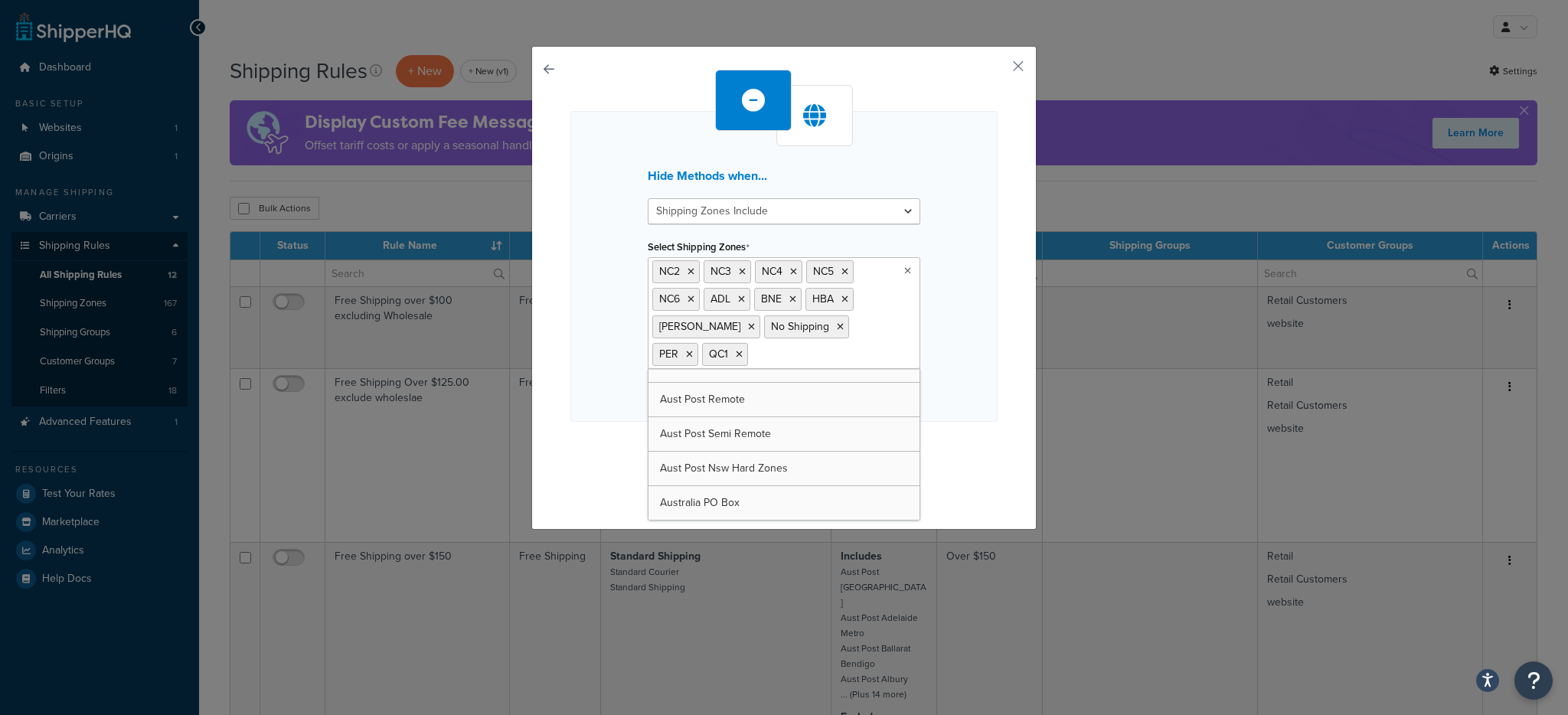
click at [688, 271] on icon at bounding box center [691, 272] width 7 height 9
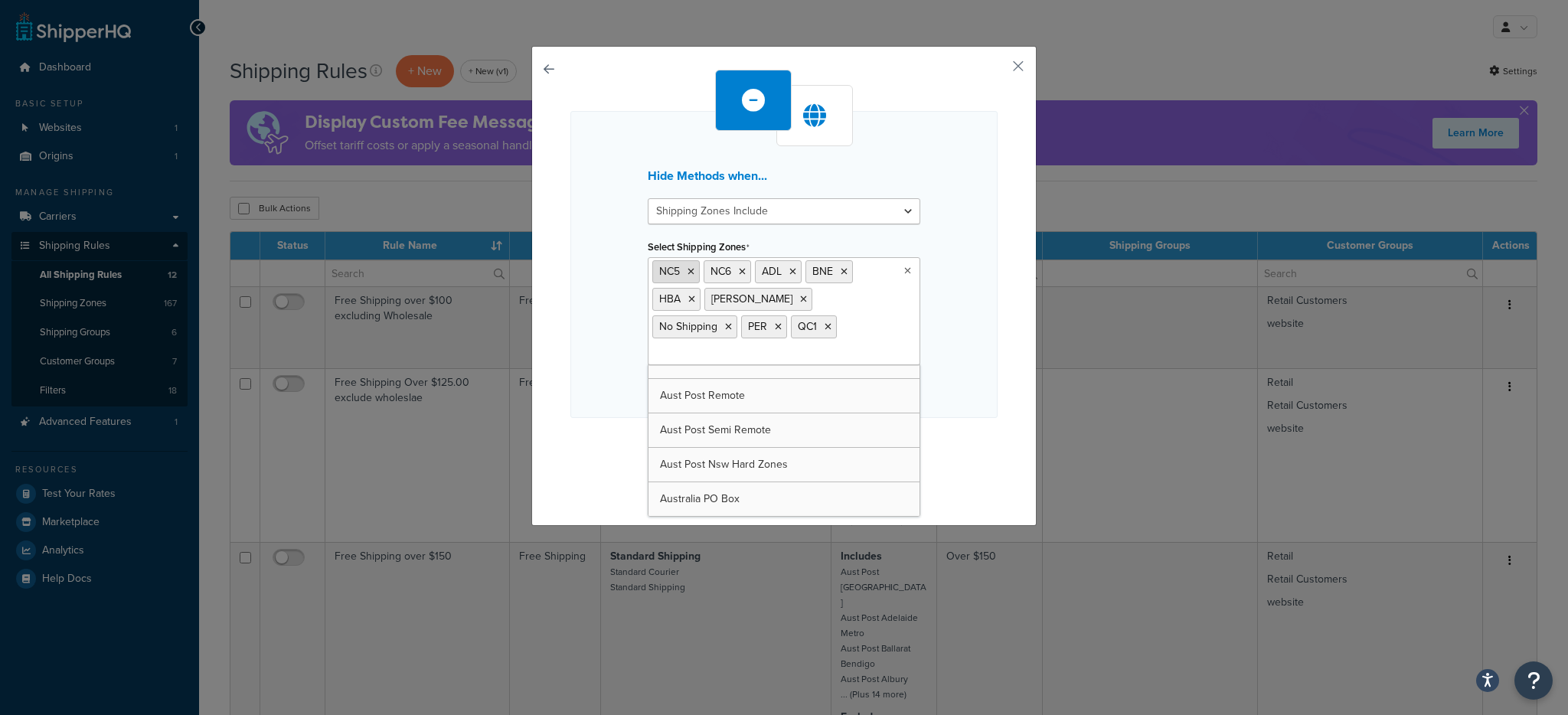
click at [688, 271] on icon at bounding box center [691, 272] width 7 height 9
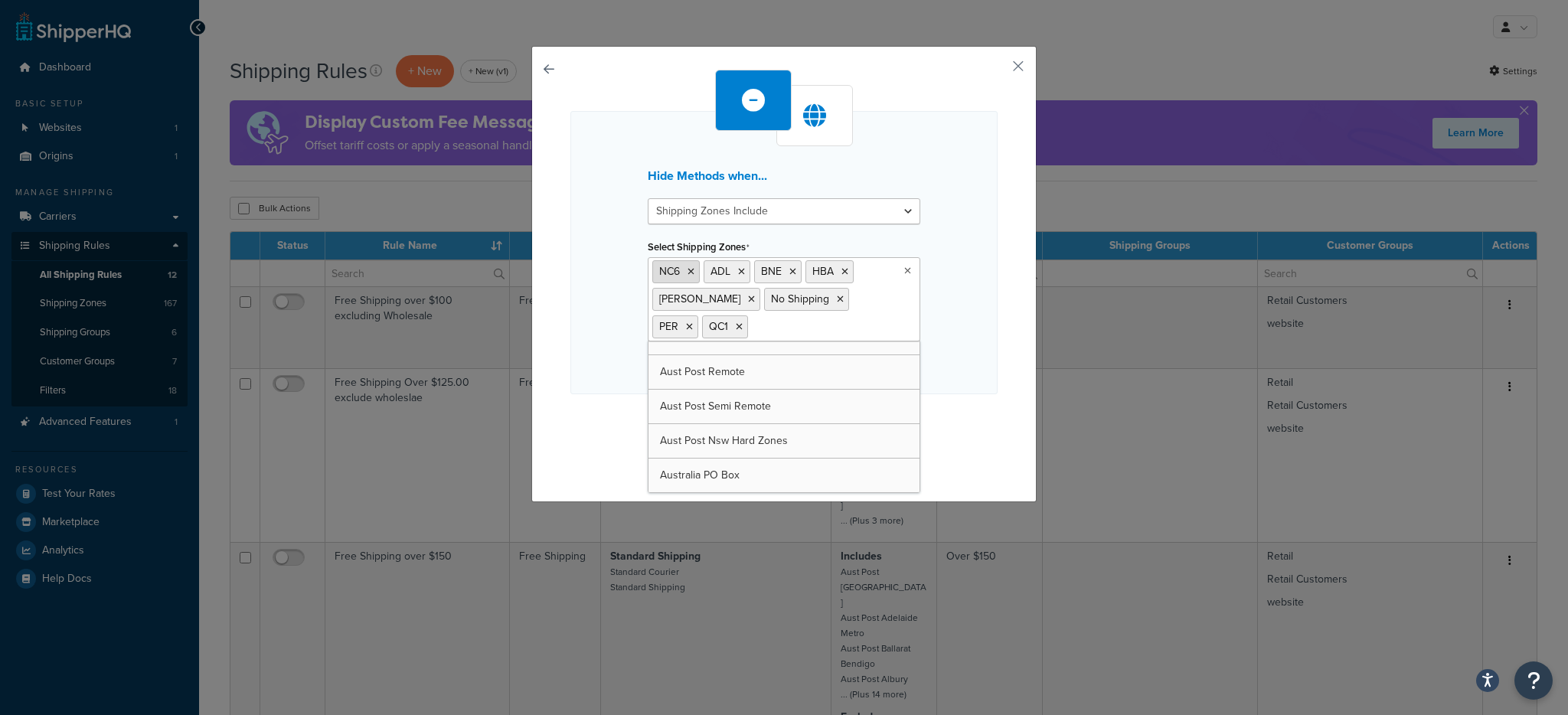
click at [688, 271] on icon at bounding box center [691, 272] width 7 height 9
click at [687, 271] on icon at bounding box center [690, 272] width 7 height 9
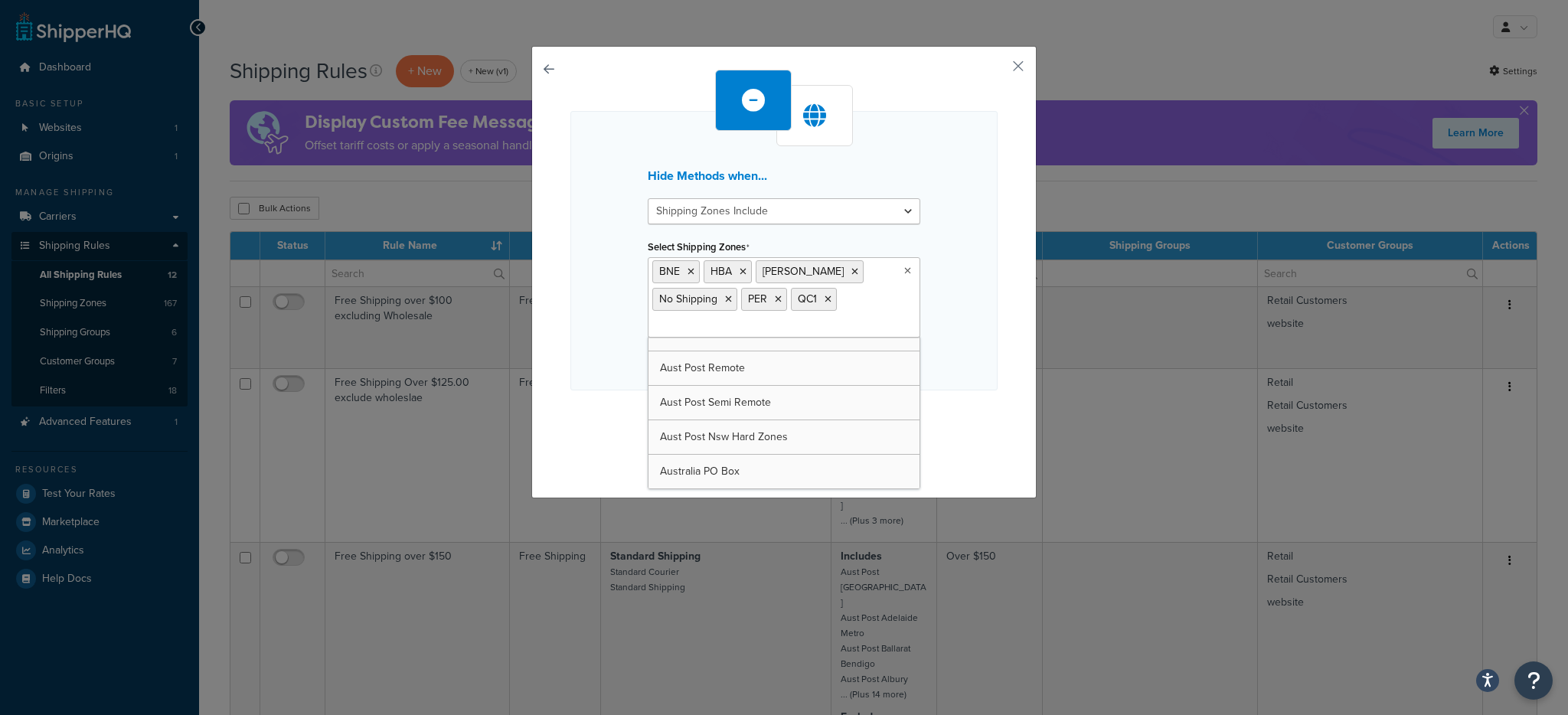
click at [688, 271] on icon at bounding box center [691, 272] width 7 height 9
click at [688, 271] on icon at bounding box center [692, 272] width 7 height 9
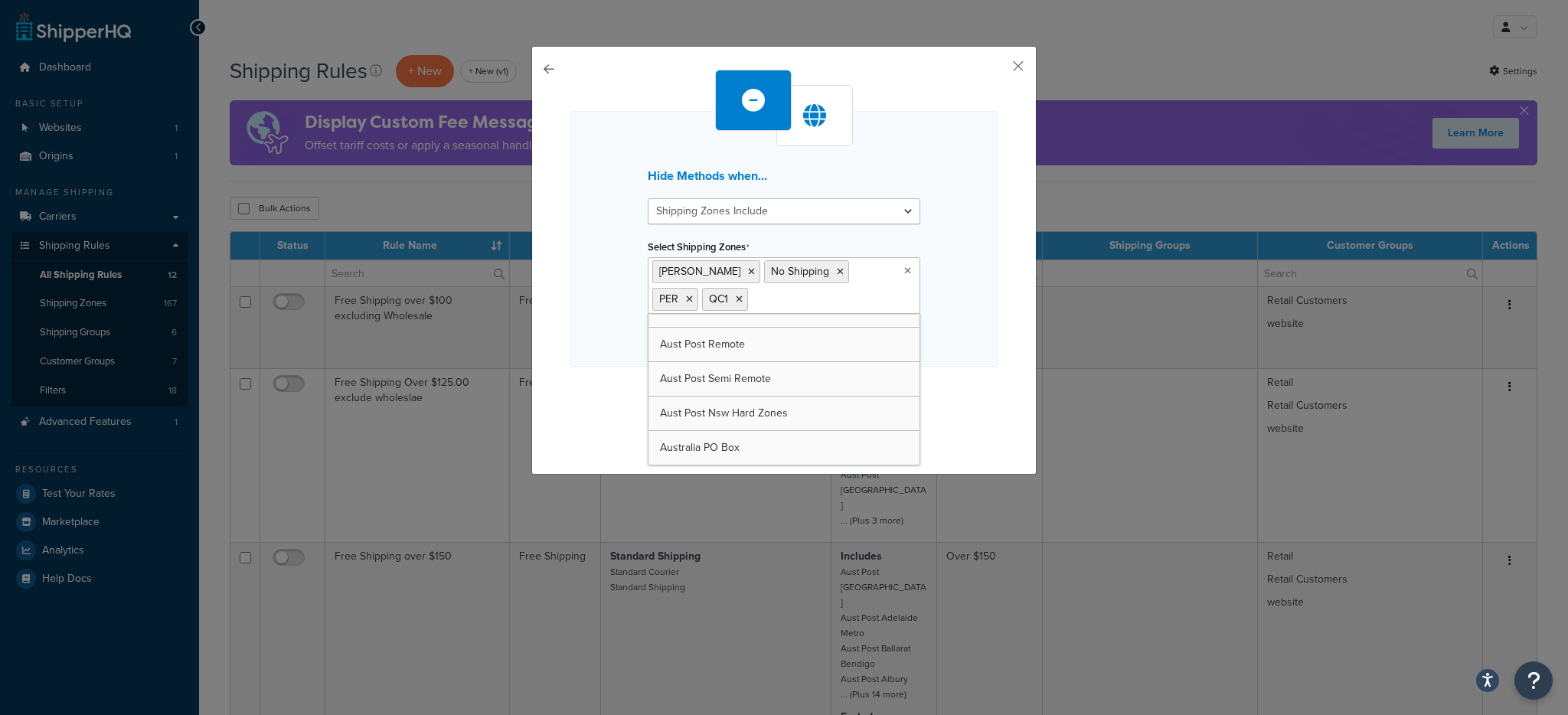
click at [748, 271] on icon at bounding box center [752, 272] width 7 height 9
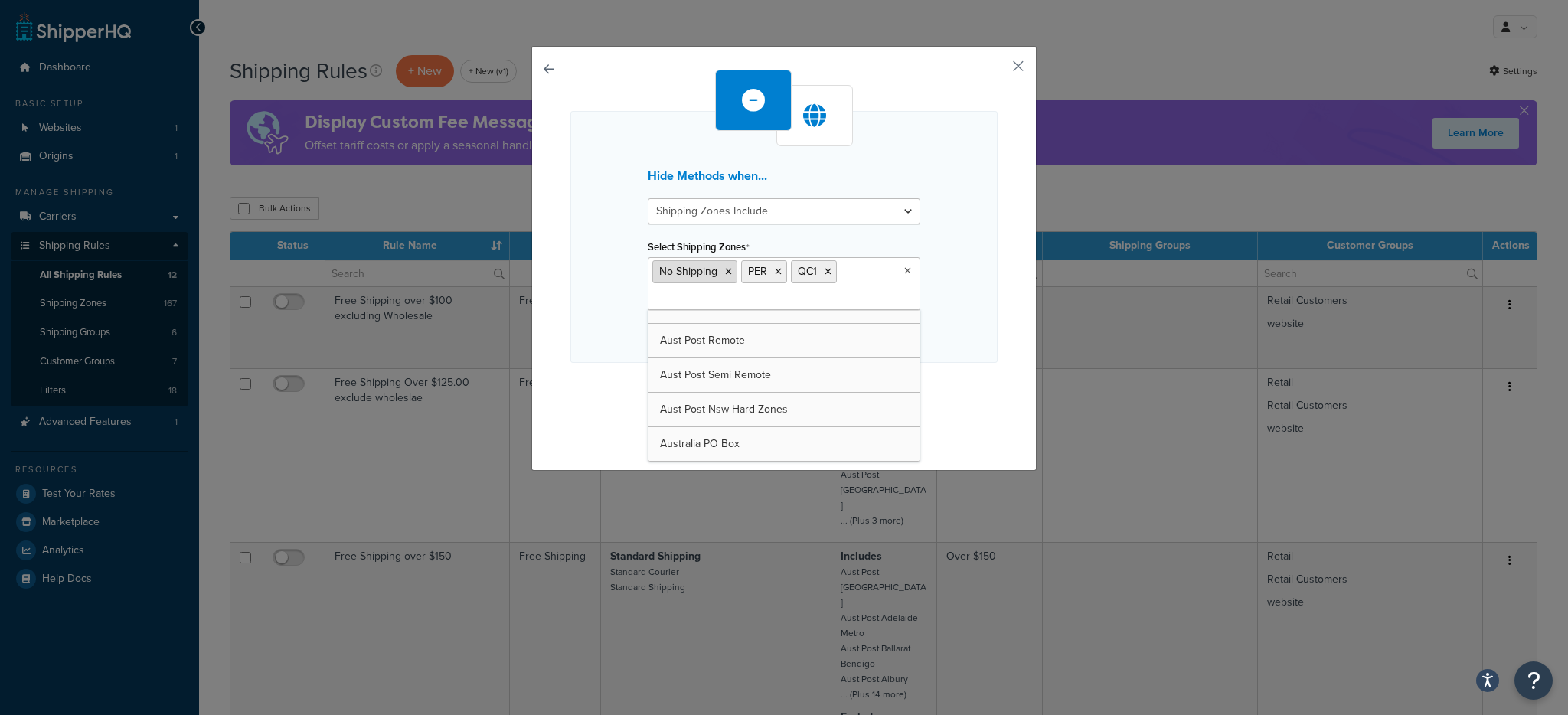
click at [725, 271] on icon at bounding box center [729, 272] width 7 height 9
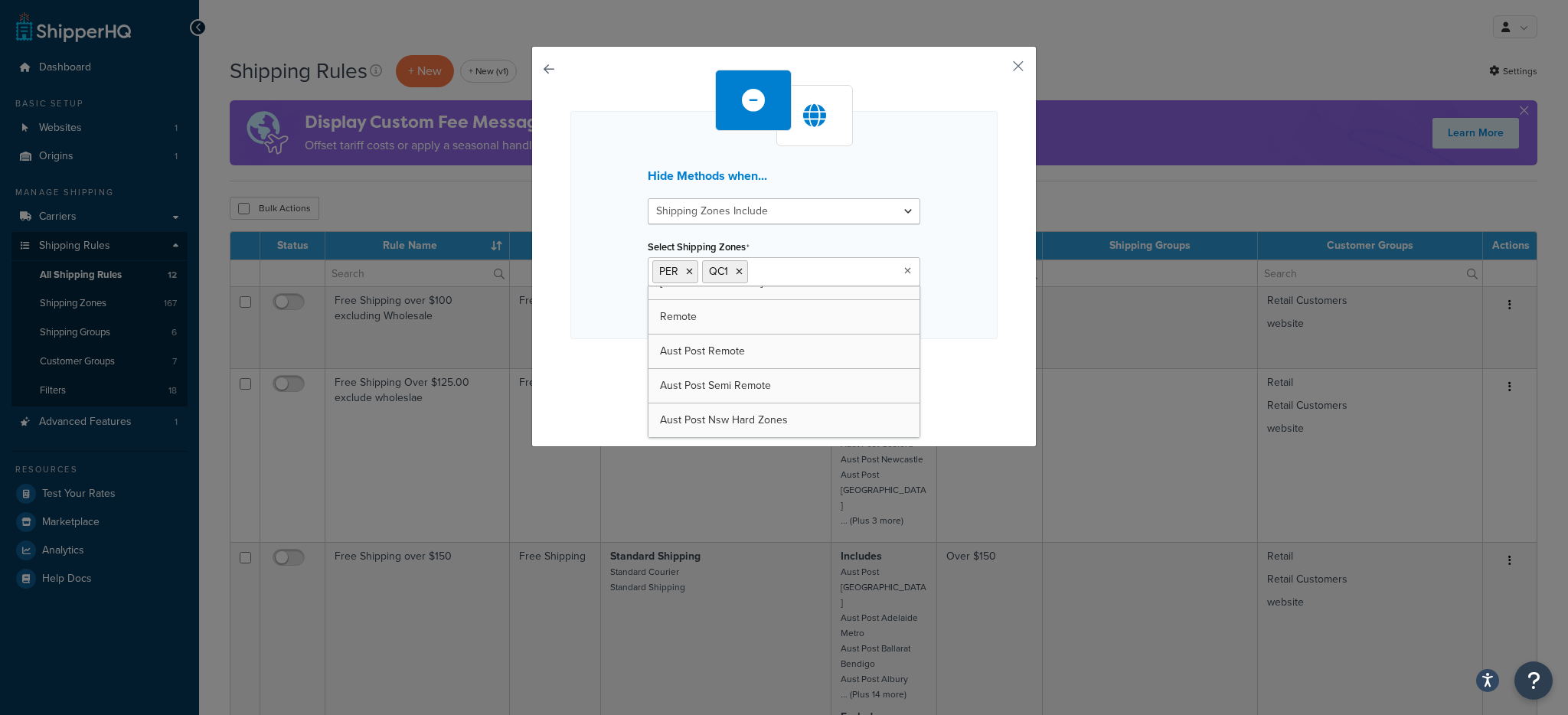
scroll to position [5497, 0]
click at [686, 271] on icon at bounding box center [689, 272] width 7 height 9
click at [613, 289] on div "Hide Methods when... Shipping Zones Include Shipping Zones Do Not Include Selec…" at bounding box center [784, 222] width 427 height 224
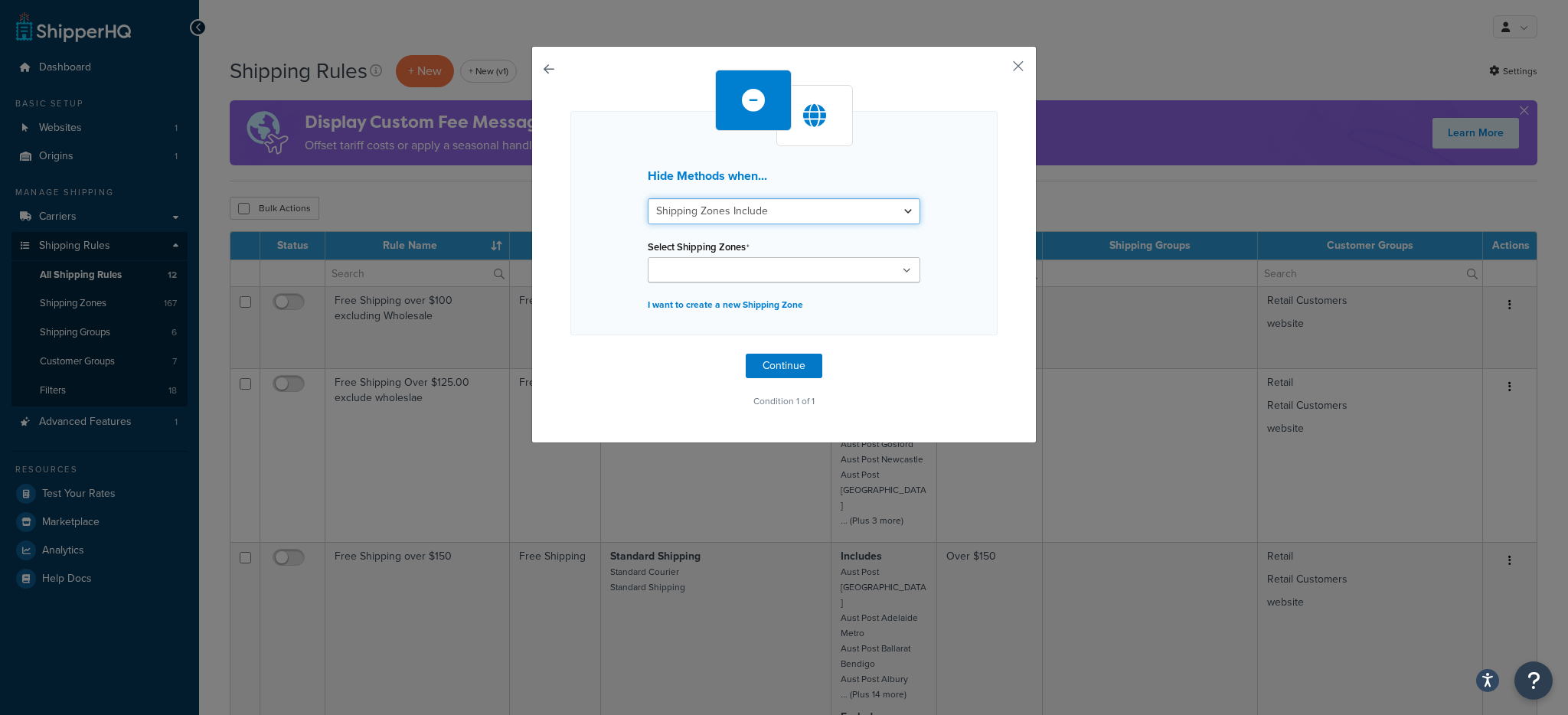
click at [722, 222] on select "Shipping Zones Include Shipping Zones Do Not Include" at bounding box center [784, 211] width 272 height 26
select select "exclude"
click at [731, 266] on input "Select Shipping Zones" at bounding box center [720, 271] width 135 height 16
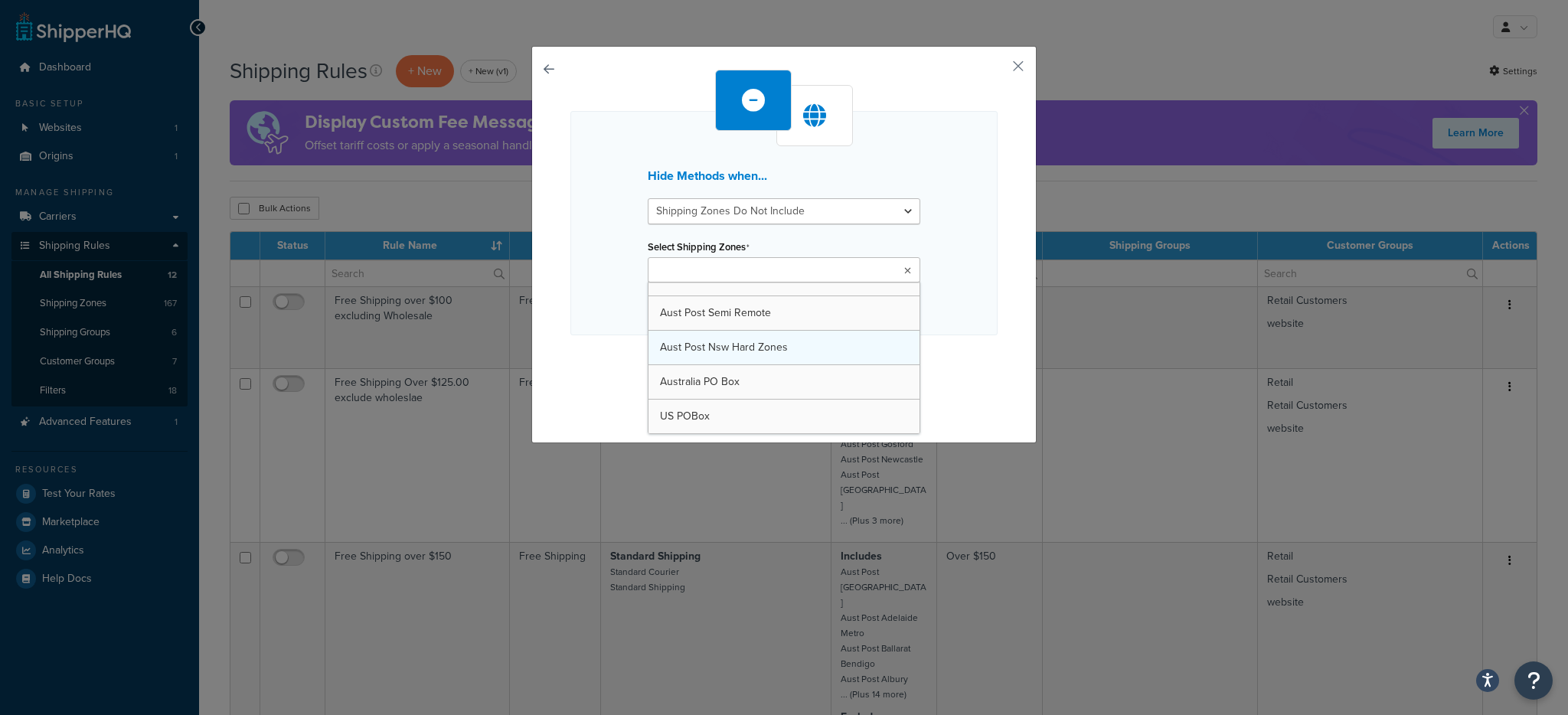
scroll to position [5565, 0]
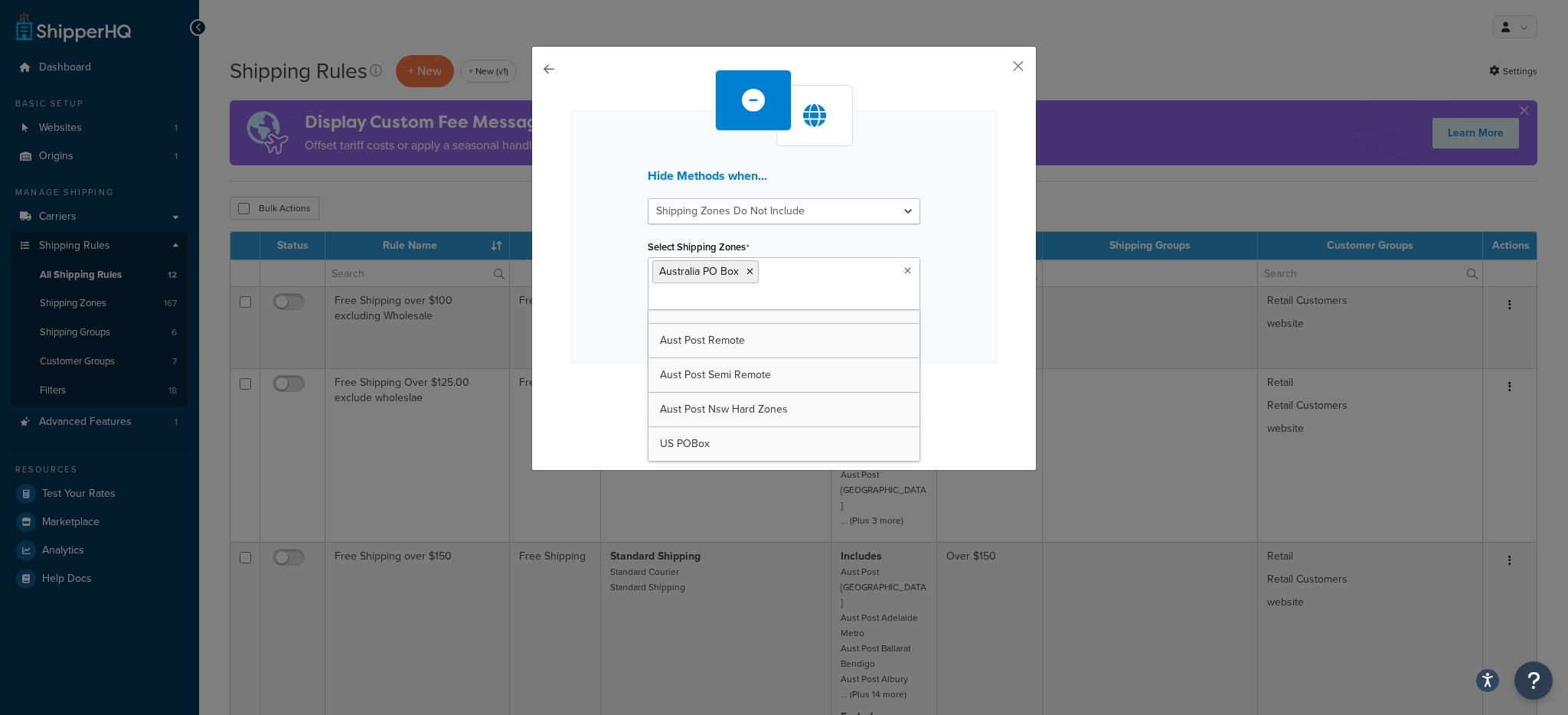
click at [618, 341] on div "Hide Methods when... Shipping Zones Include Shipping Zones Do Not Include Selec…" at bounding box center [784, 254] width 427 height 369
click at [794, 381] on button "Continue" at bounding box center [784, 393] width 77 height 25
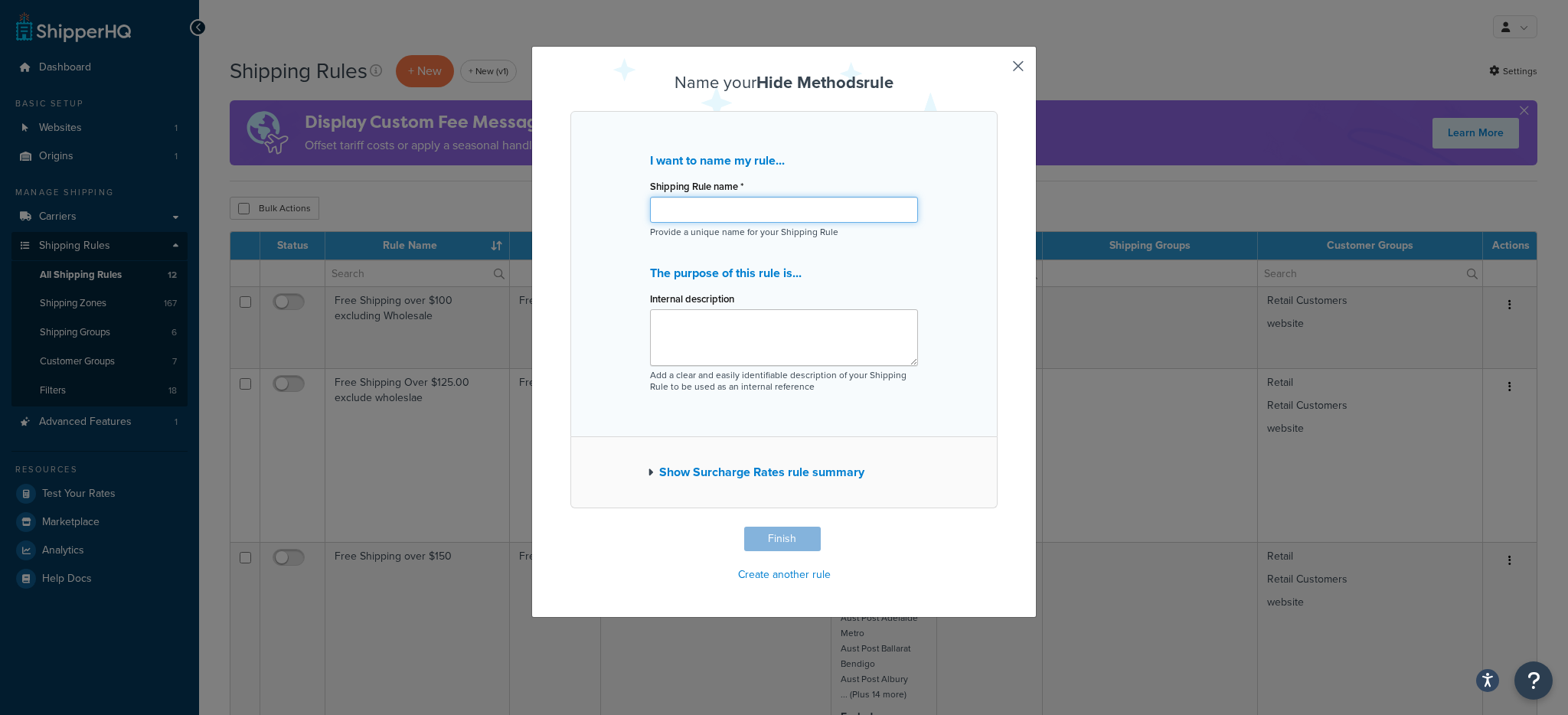
click at [720, 212] on input "Shipping Rule name *" at bounding box center [784, 209] width 268 height 26
type input "SHQ Test"
click at [794, 539] on button "Finish" at bounding box center [783, 539] width 77 height 25
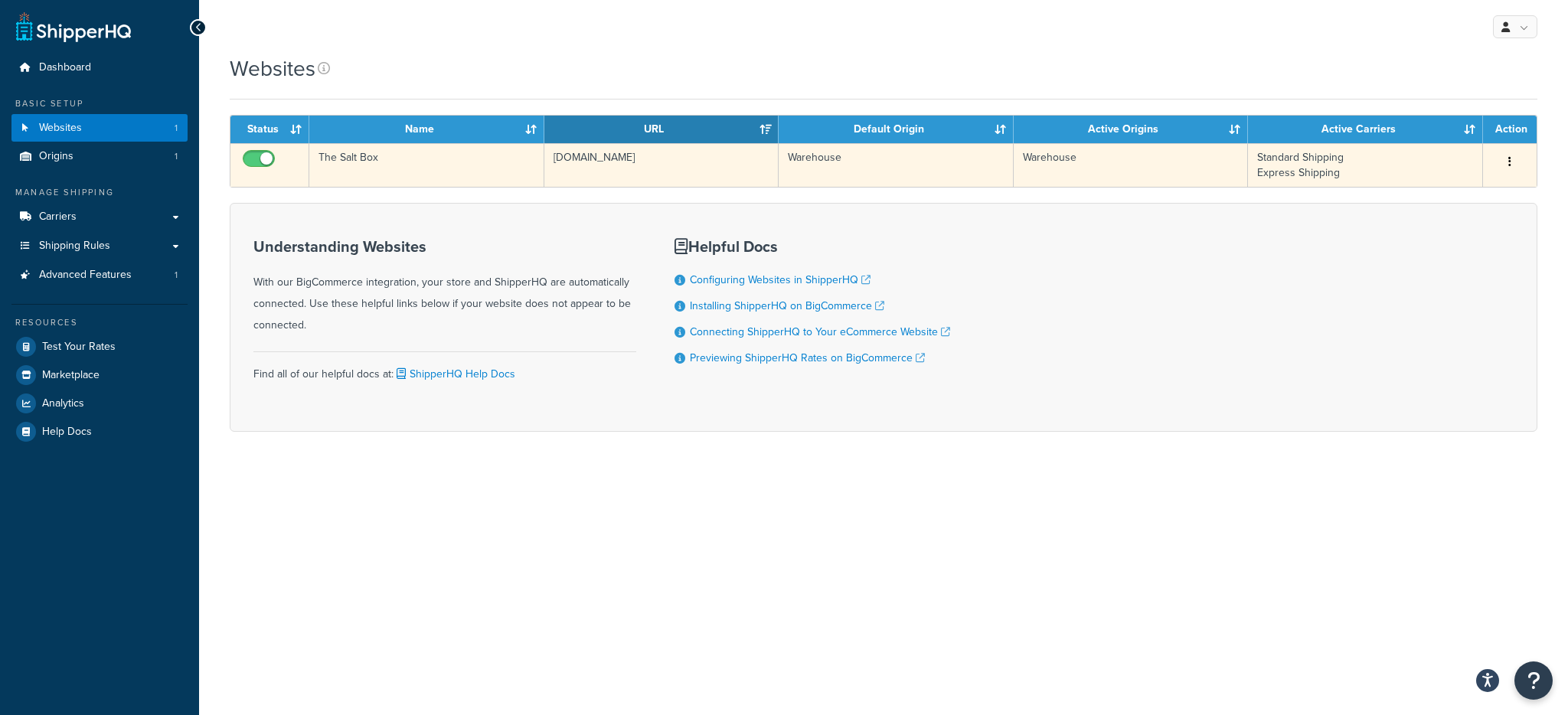
click at [597, 167] on td "[DOMAIN_NAME]" at bounding box center [661, 165] width 235 height 44
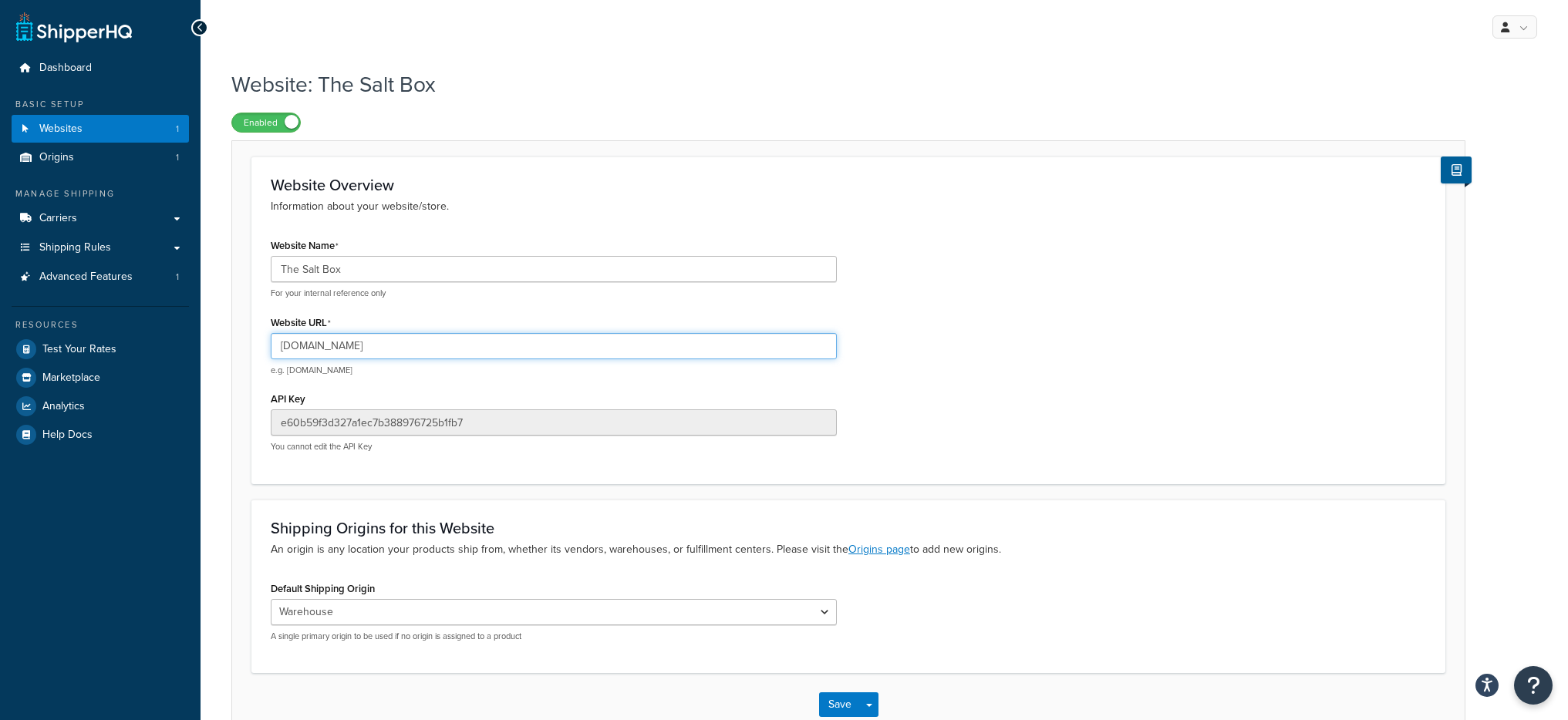
click at [391, 339] on input "[DOMAIN_NAME]" at bounding box center [554, 346] width 567 height 26
click at [391, 338] on input "[DOMAIN_NAME]" at bounding box center [554, 346] width 567 height 26
paste input "778f3@bigcommerce.com"
type input "thesaltbox.com.au"
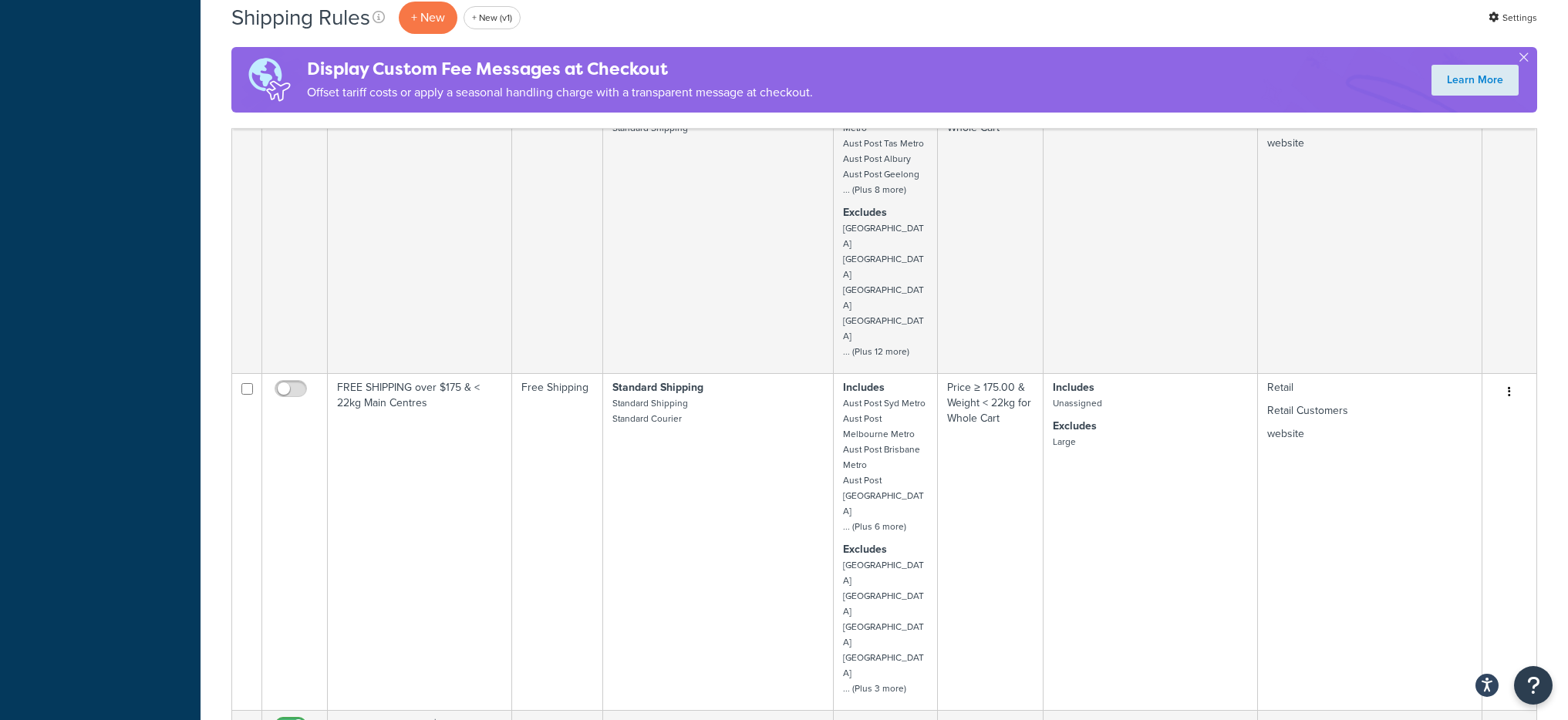
scroll to position [2026, 0]
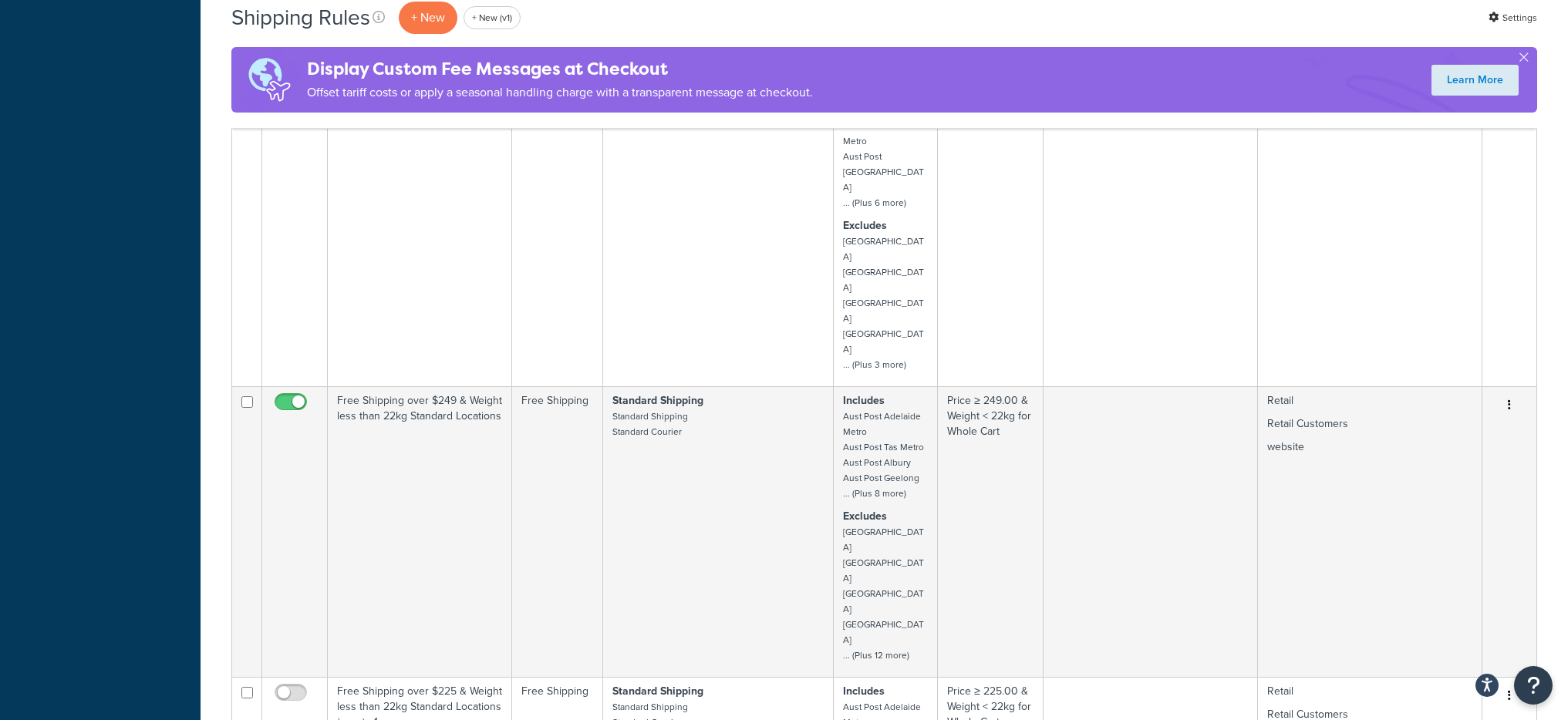
select select "100"
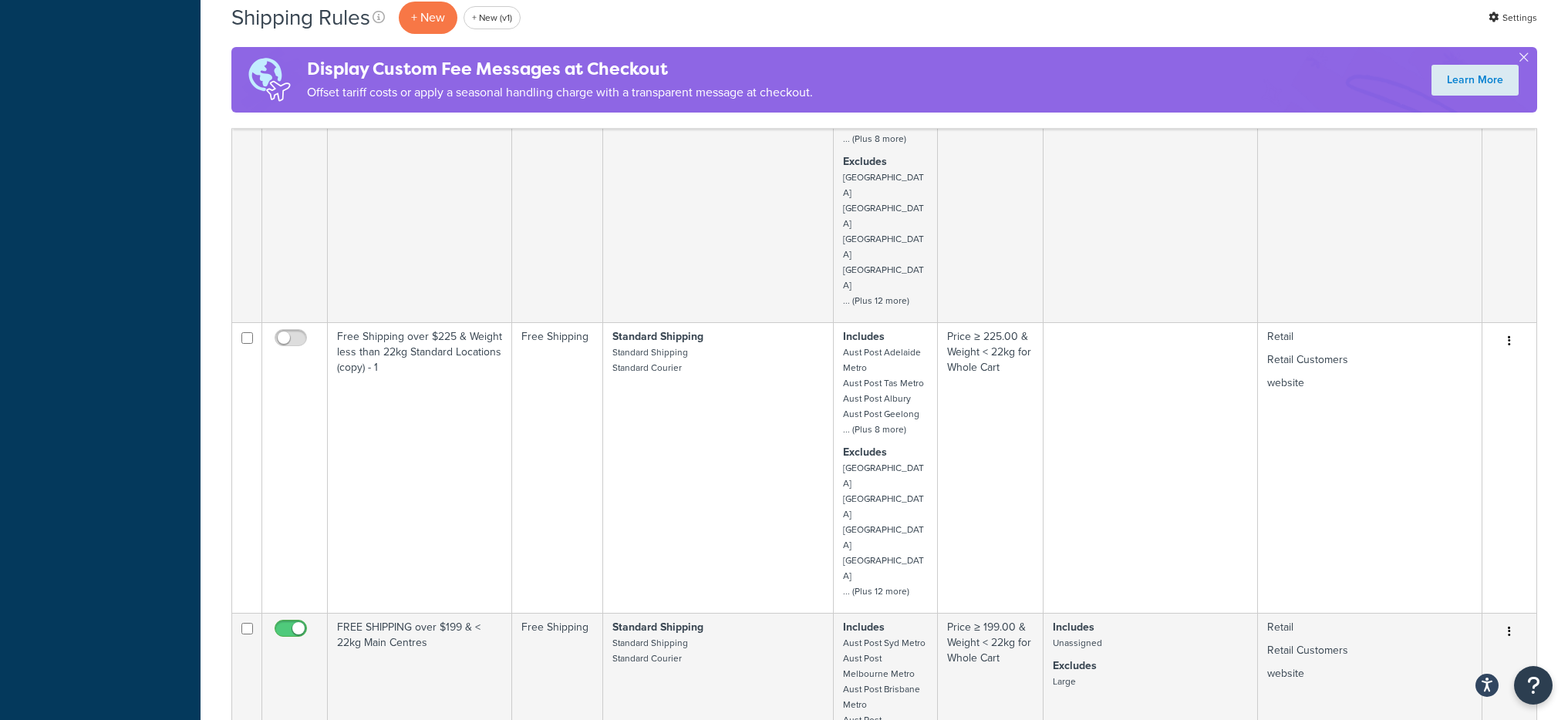
scroll to position [2311, 0]
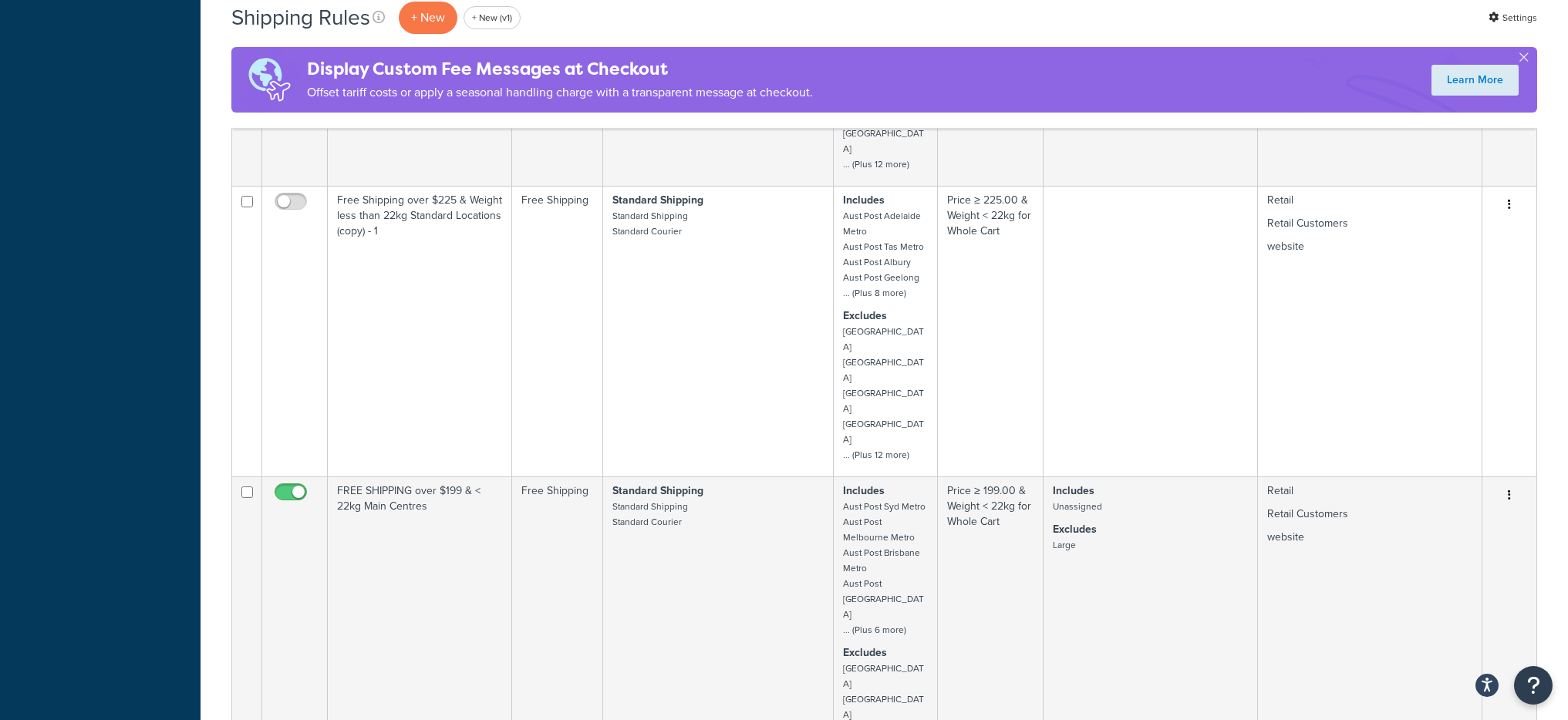
scroll to position [2536, 0]
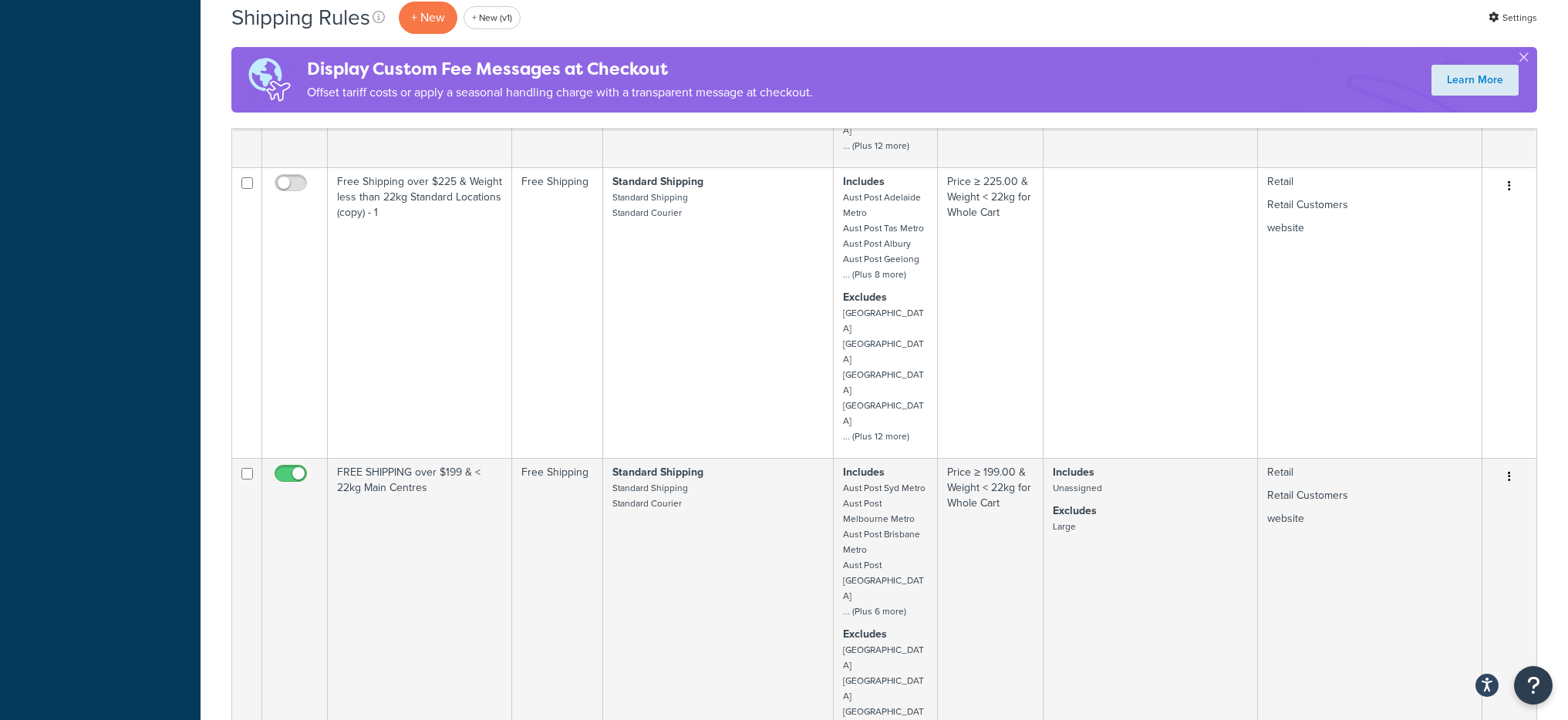
checkbox input "false"
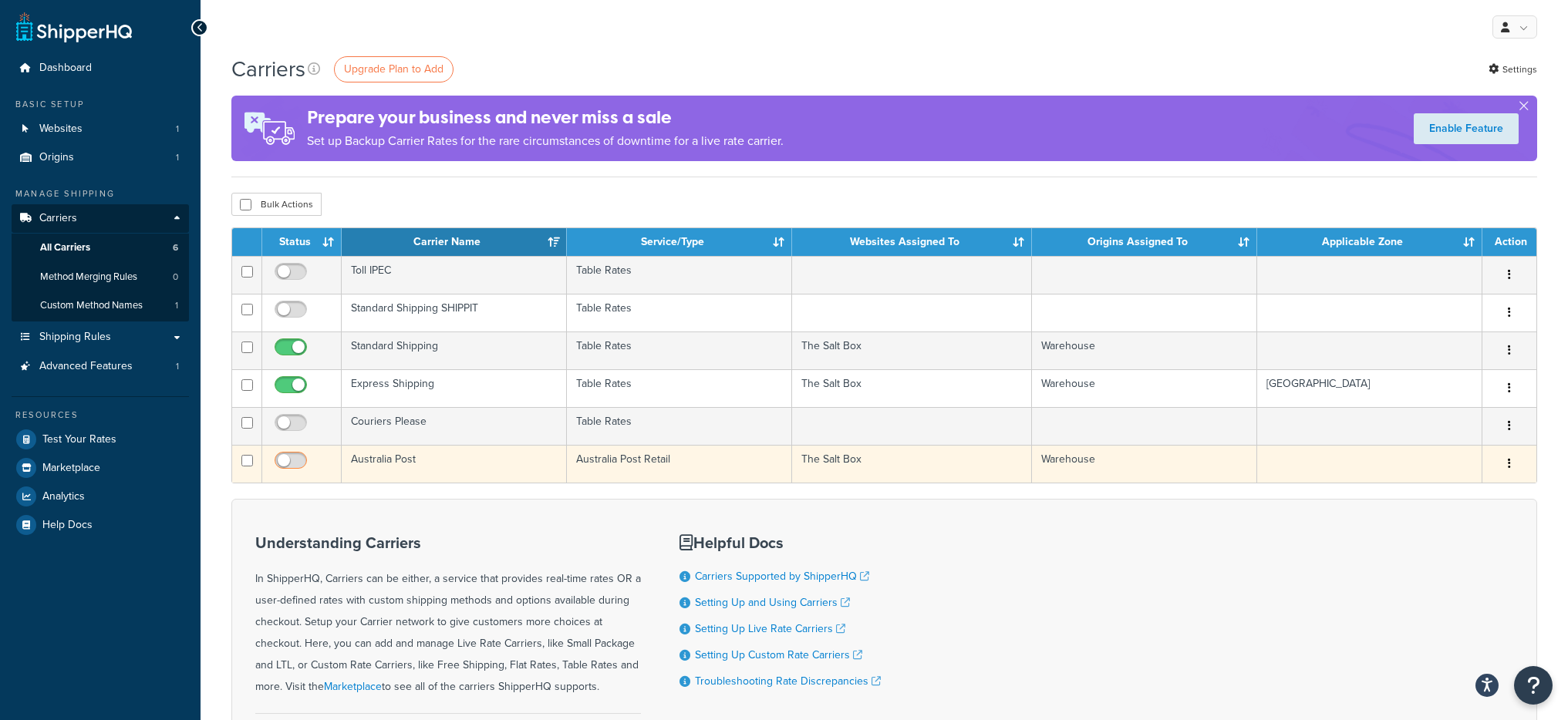
click at [298, 460] on input "checkbox" at bounding box center [293, 464] width 42 height 19
checkbox input "true"
click at [505, 473] on td "Australia Post" at bounding box center [454, 463] width 225 height 38
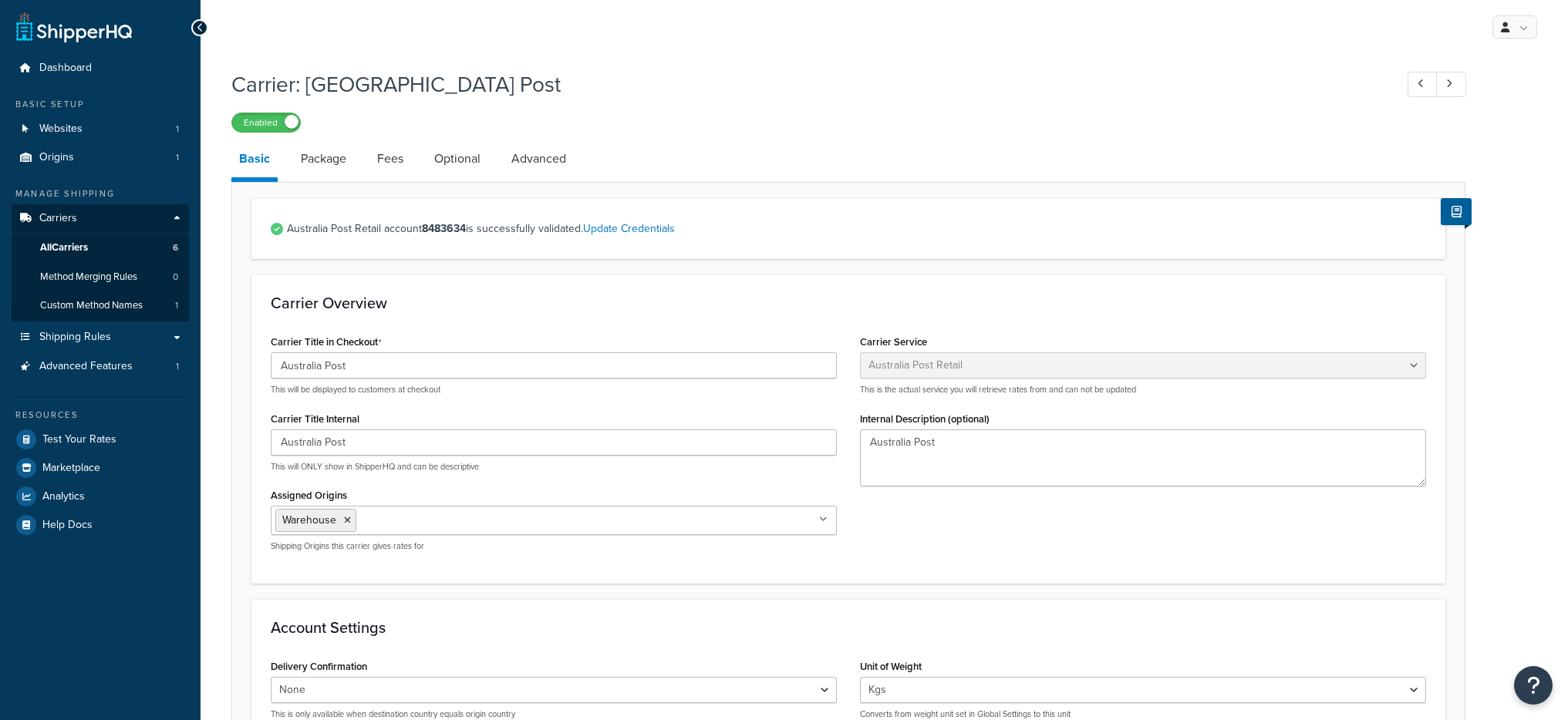
select select "ausPost"
select select "kg"
click at [472, 170] on link "Optional" at bounding box center [457, 158] width 62 height 37
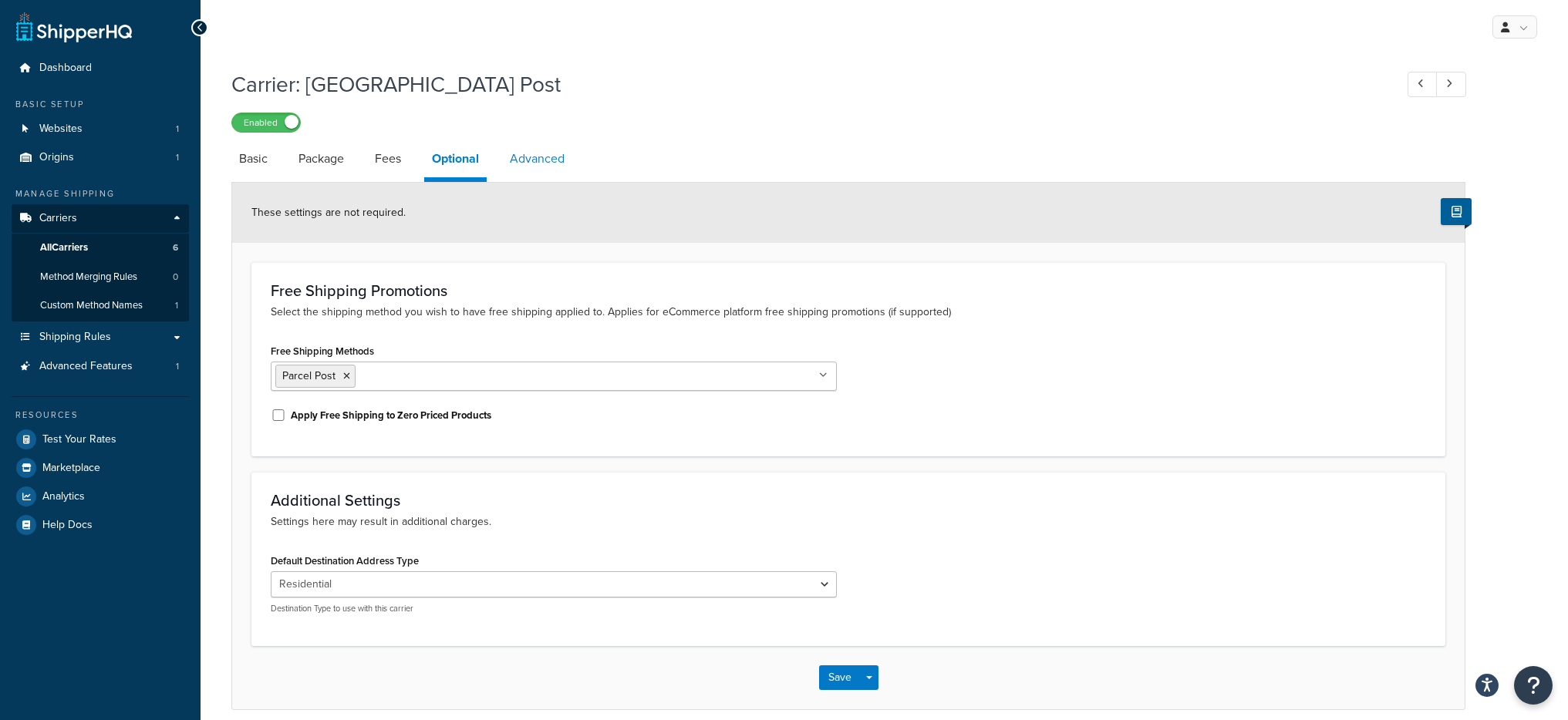
click at [509, 168] on link "Advanced" at bounding box center [537, 158] width 70 height 37
select select "false"
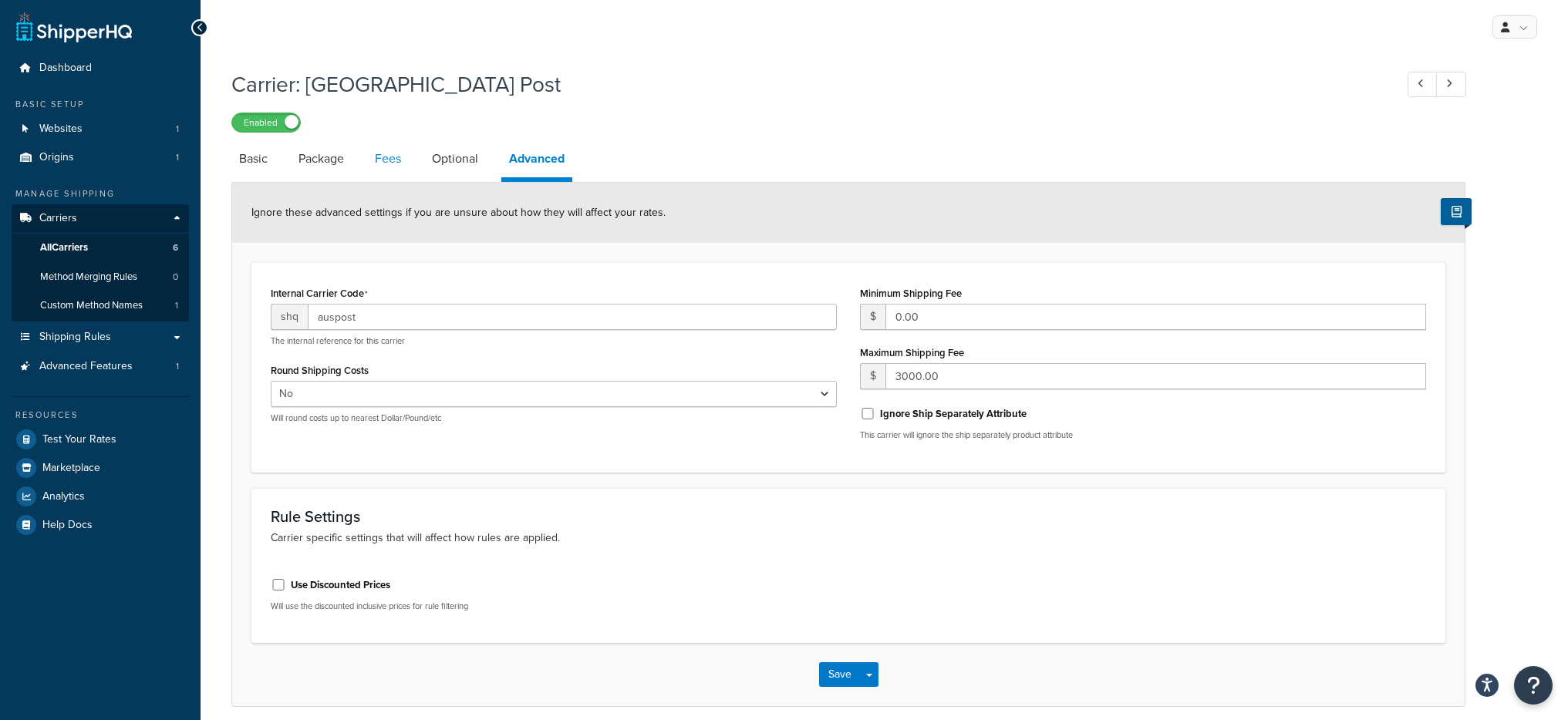
click at [401, 160] on link "Fees" at bounding box center [388, 158] width 41 height 37
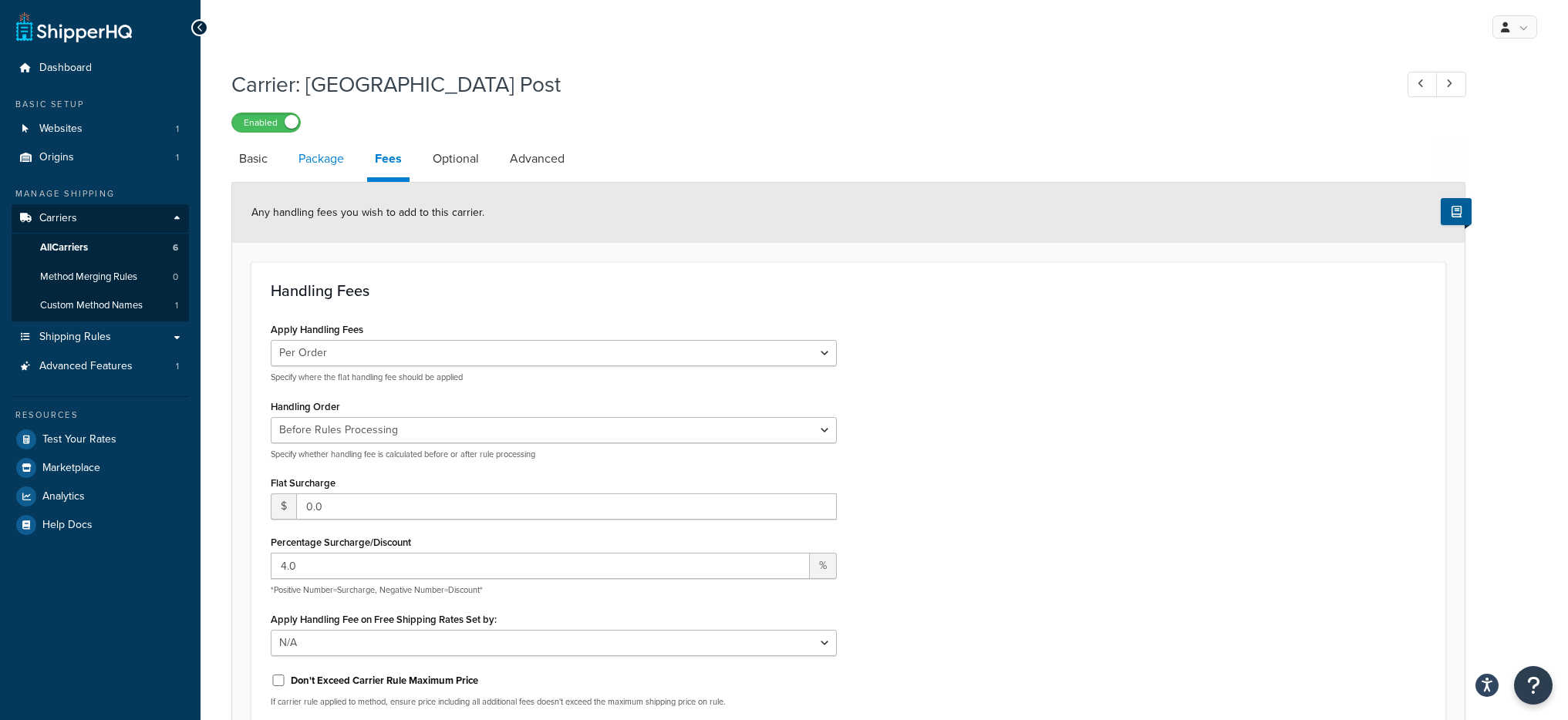
click at [334, 164] on link "Package" at bounding box center [322, 158] width 61 height 37
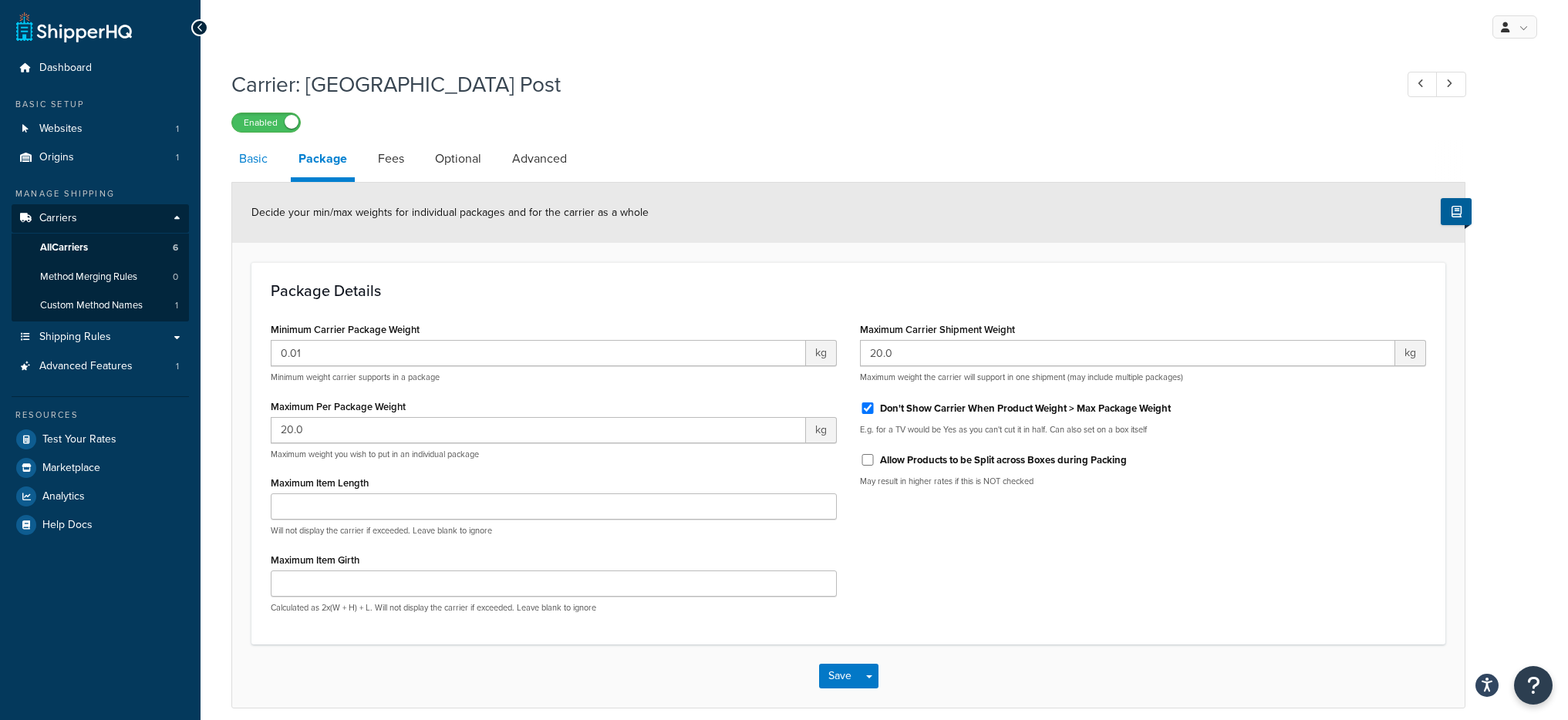
click at [253, 165] on link "Basic" at bounding box center [253, 158] width 44 height 37
select select "ausPost"
select select "kg"
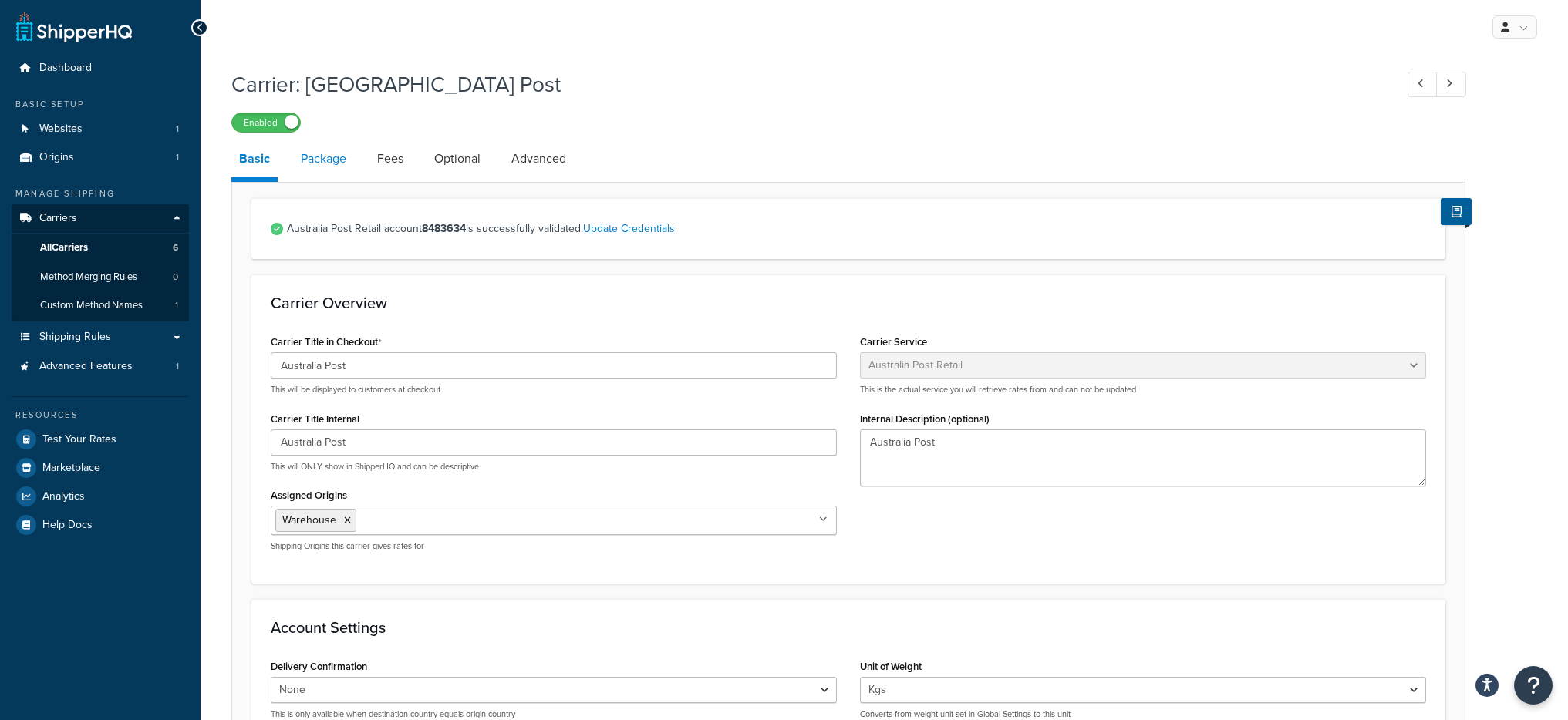
click at [310, 165] on link "Package" at bounding box center [323, 158] width 61 height 37
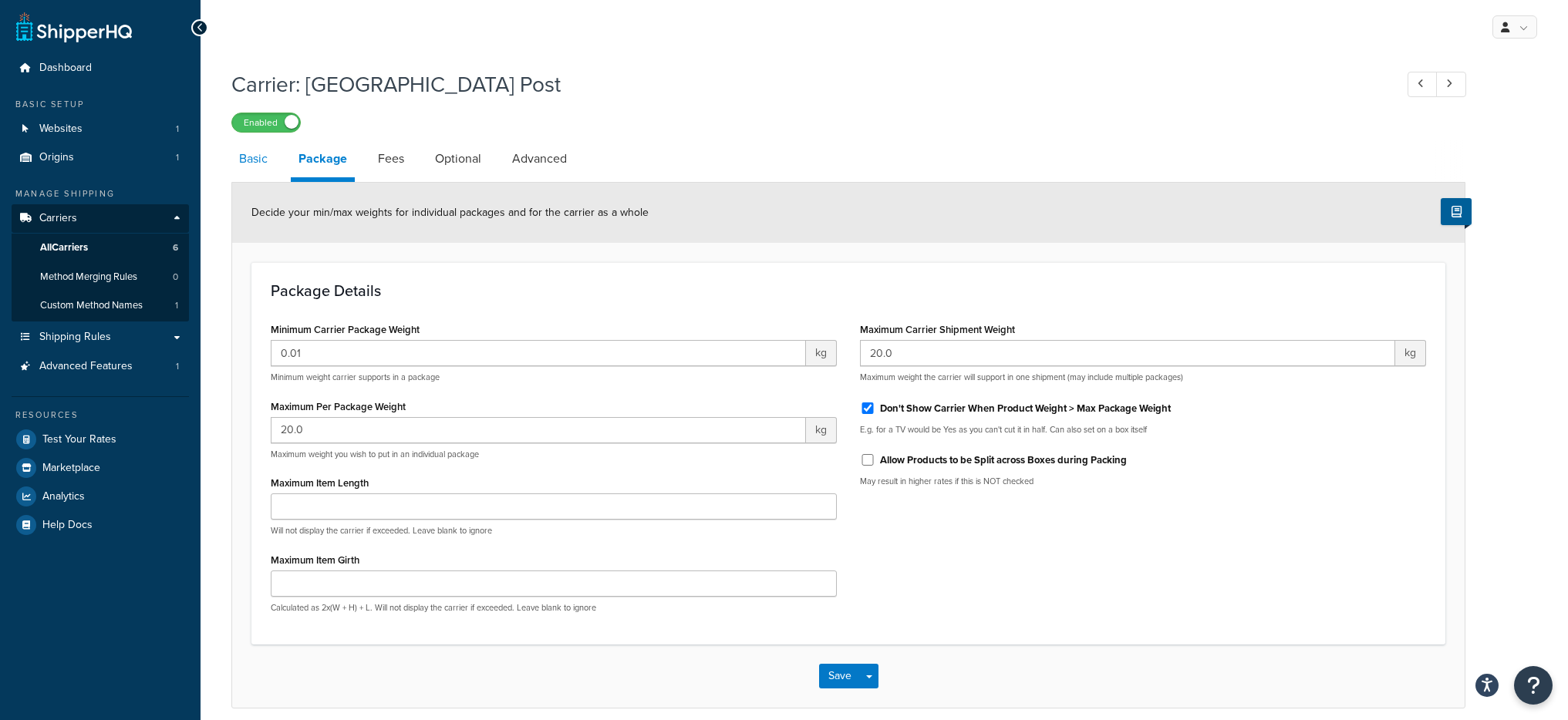
click at [249, 167] on link "Basic" at bounding box center [253, 158] width 44 height 37
select select "ausPost"
select select "kg"
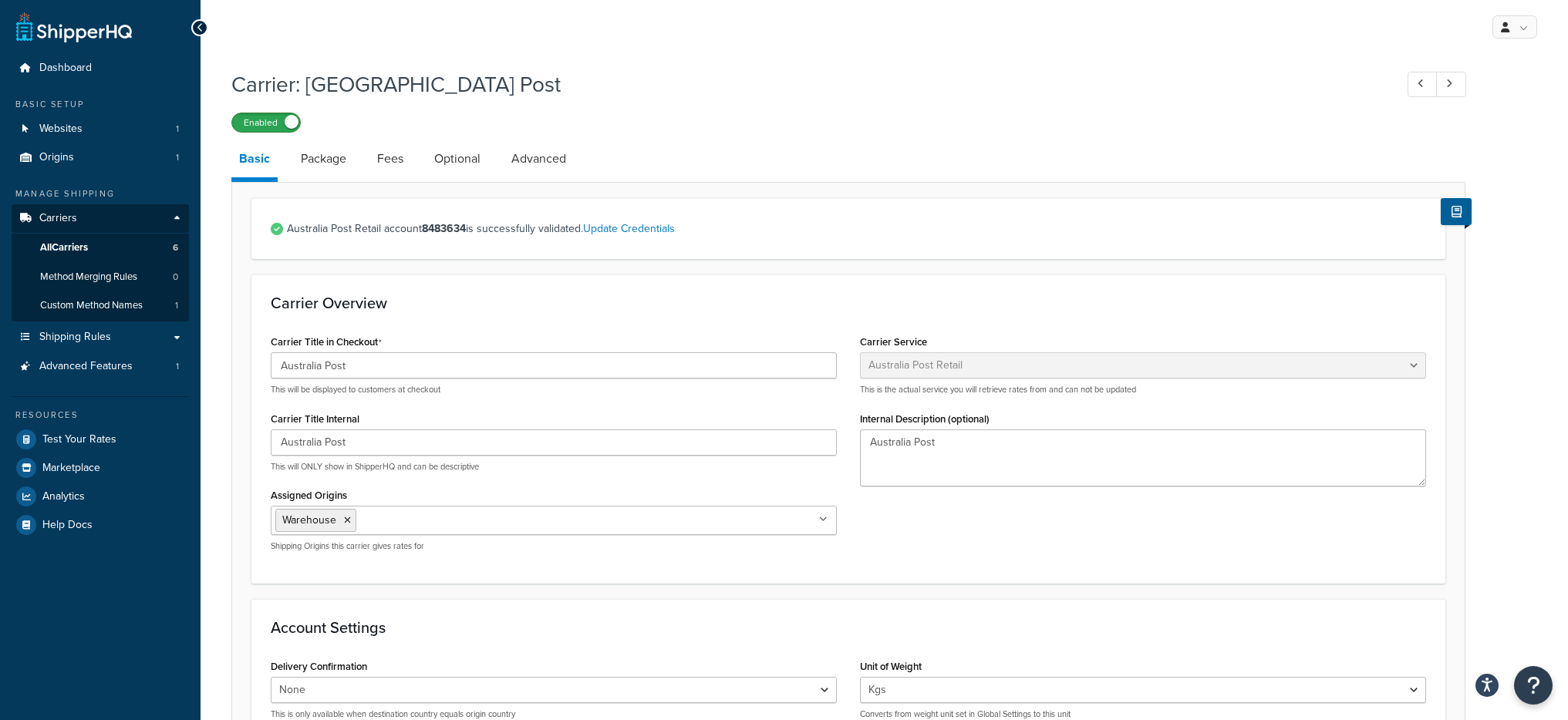
click at [282, 123] on label "Enabled" at bounding box center [266, 122] width 68 height 18
click at [268, 124] on label "Disabled" at bounding box center [266, 122] width 68 height 18
click at [297, 119] on span at bounding box center [291, 122] width 14 height 14
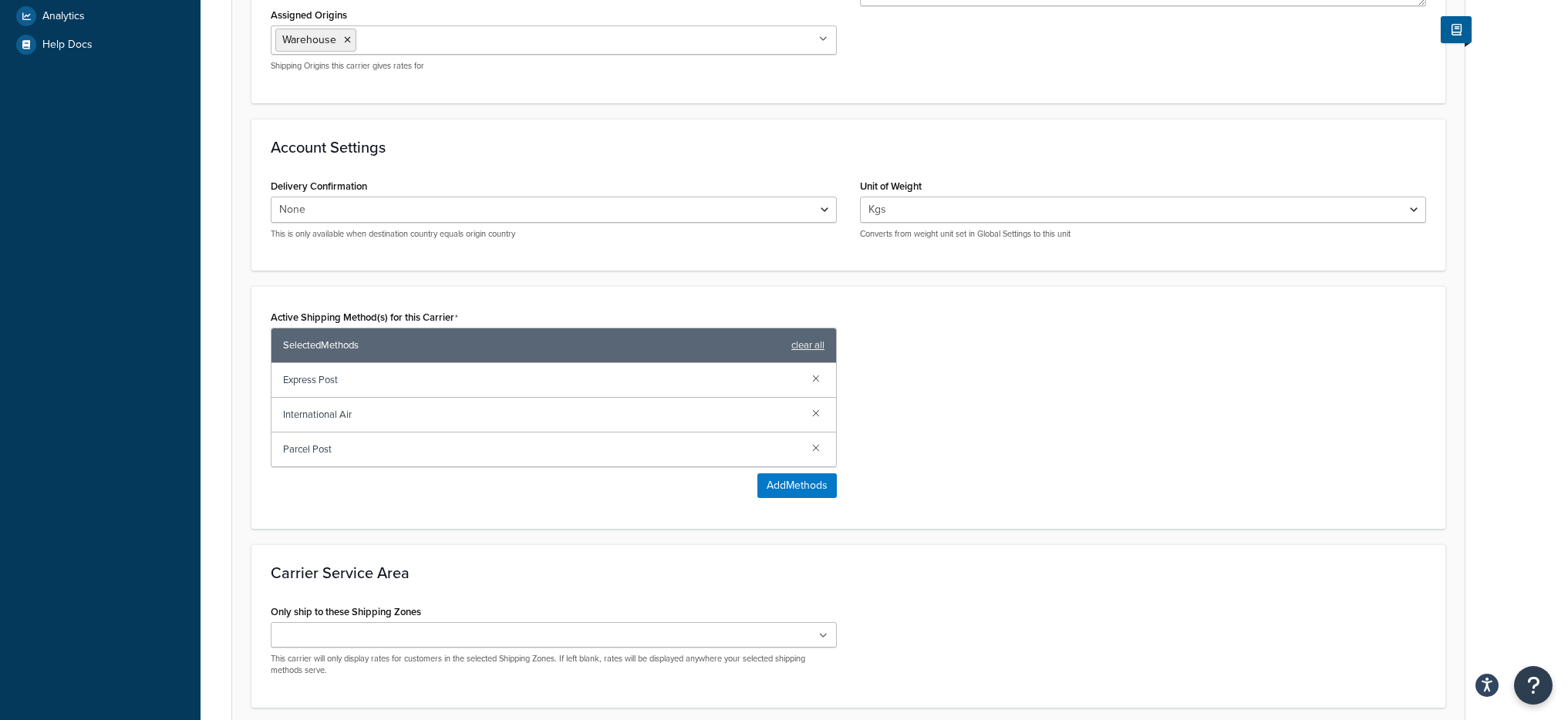
scroll to position [609, 0]
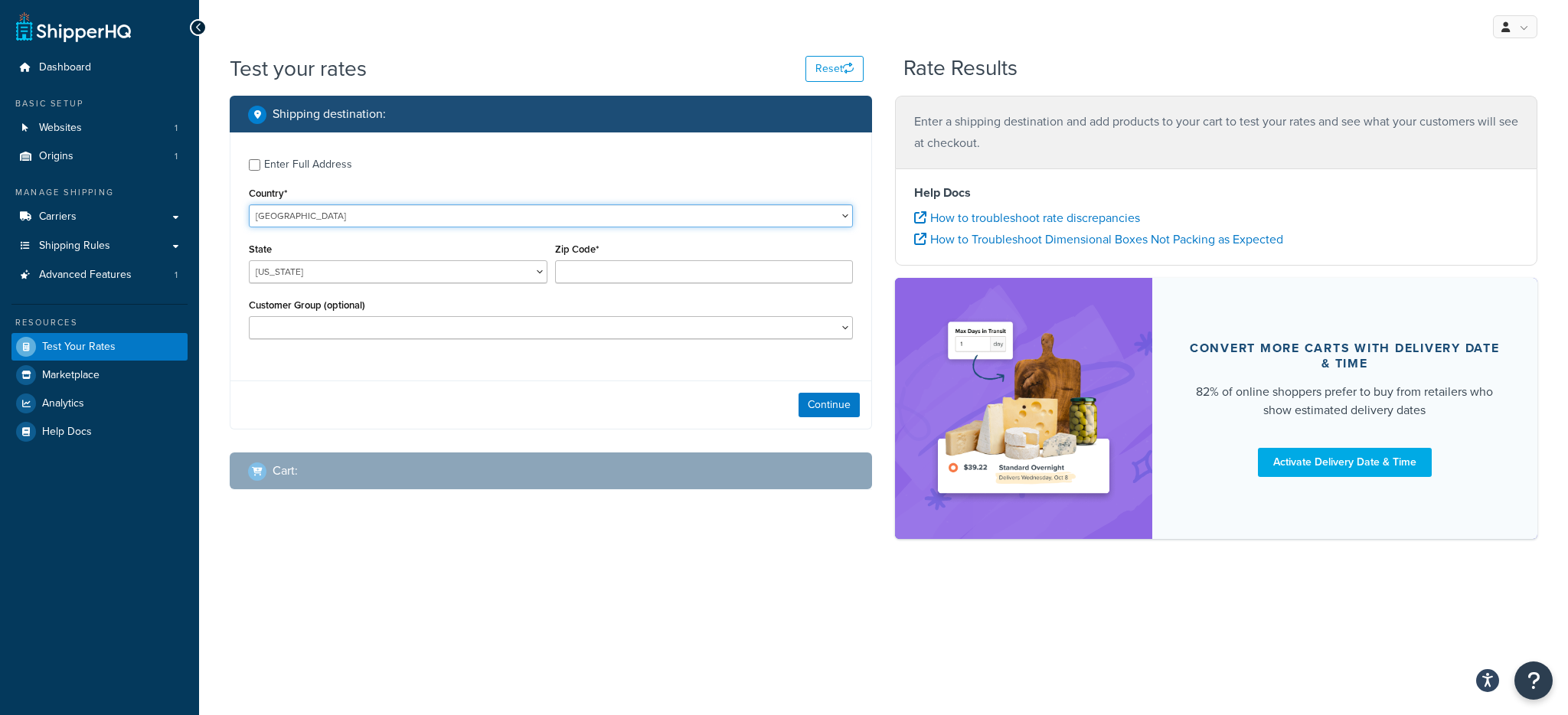
click at [368, 221] on select "[GEOGRAPHIC_DATA] [GEOGRAPHIC_DATA] [GEOGRAPHIC_DATA] [GEOGRAPHIC_DATA] [GEOGRA…" at bounding box center [550, 216] width 604 height 23
select select "AU"
click at [407, 272] on select "[GEOGRAPHIC_DATA] [GEOGRAPHIC_DATA] [GEOGRAPHIC_DATA] [GEOGRAPHIC_DATA] [GEOGRA…" at bounding box center [398, 272] width 299 height 23
select select "VIC"
click at [642, 284] on div "Zip Code*" at bounding box center [704, 266] width 306 height 56
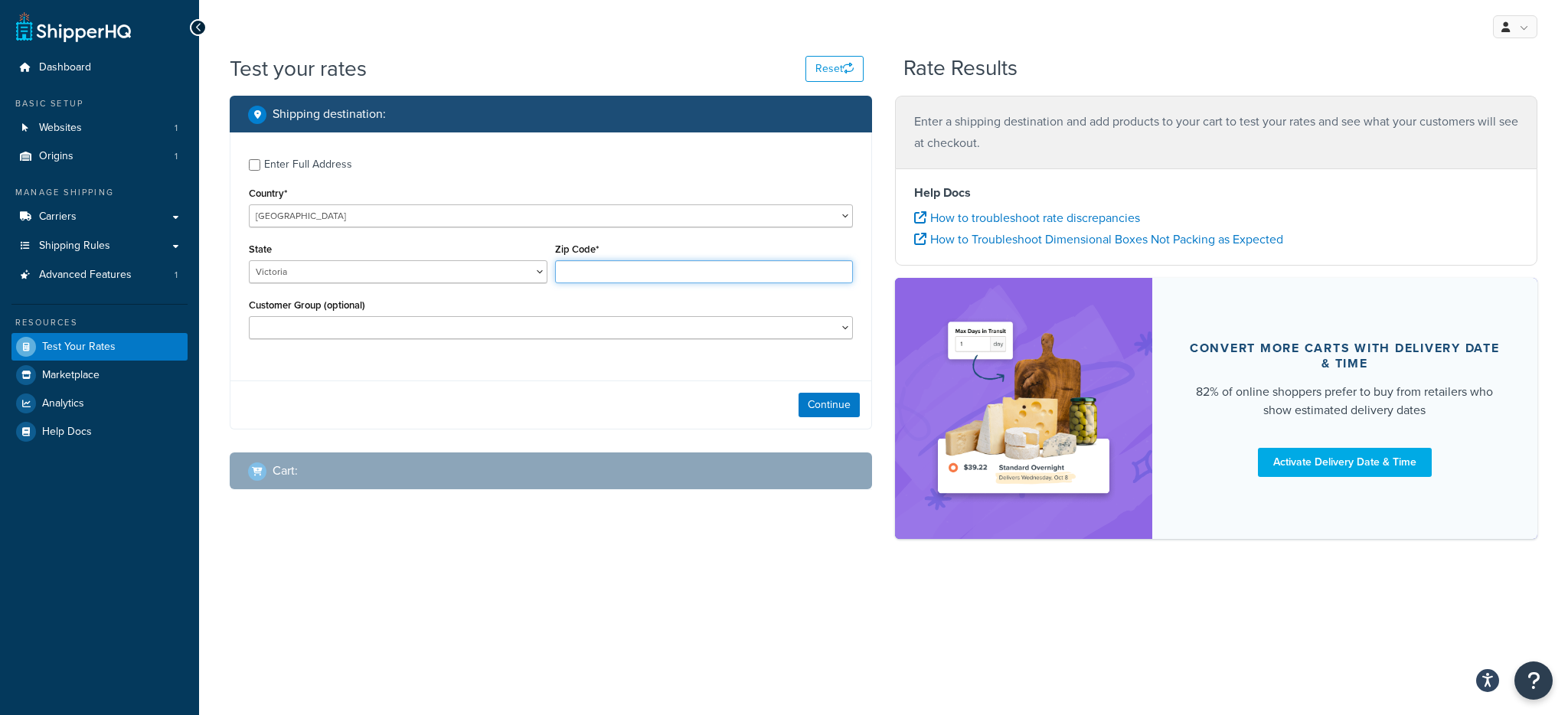
click at [642, 275] on input "Zip Code*" at bounding box center [704, 272] width 299 height 23
click at [600, 267] on input "Zip Code*" at bounding box center [704, 272] width 299 height 23
type input "3186"
click at [811, 397] on button "Continue" at bounding box center [828, 404] width 61 height 25
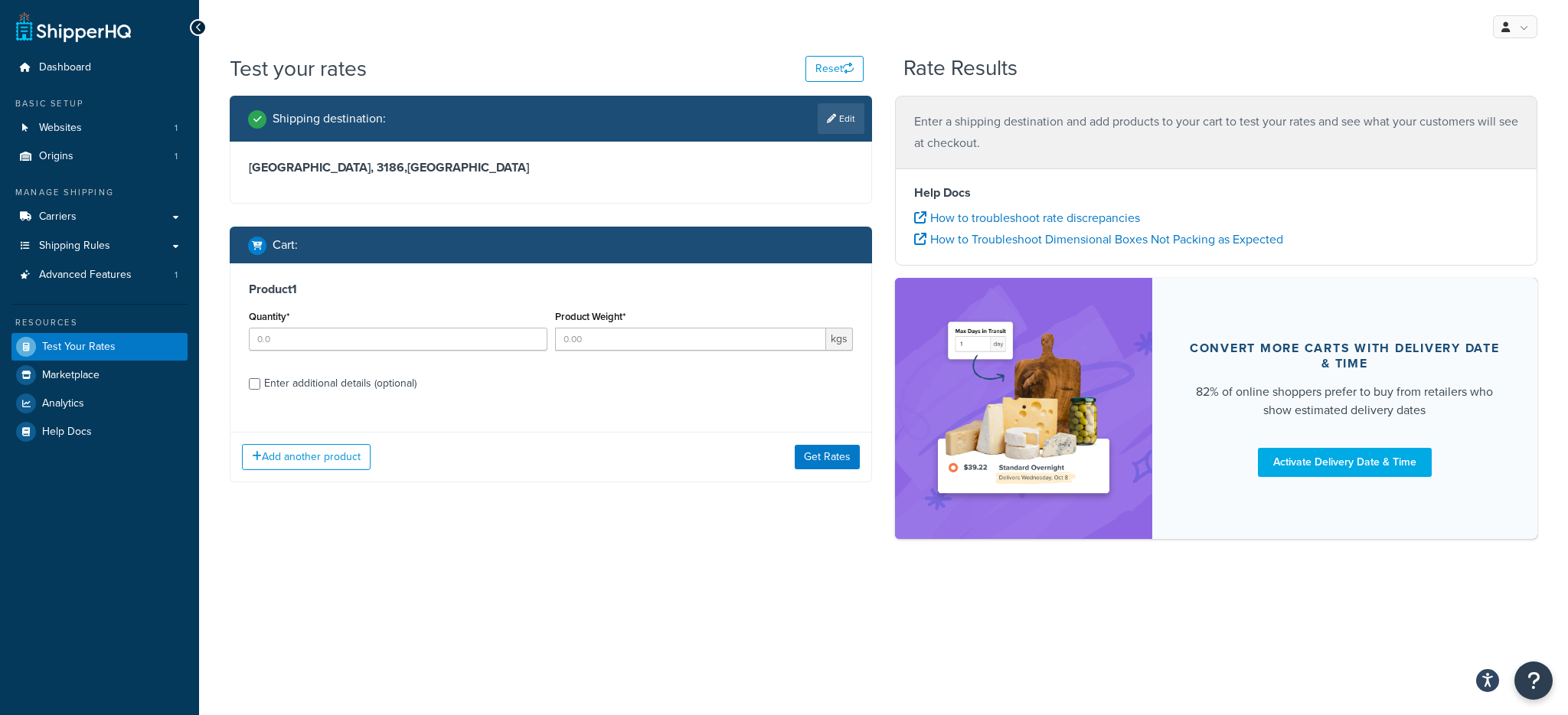
click at [442, 354] on div "Quantity*" at bounding box center [398, 334] width 306 height 56
click at [450, 341] on input "Quantity*" at bounding box center [398, 338] width 299 height 23
type input "1"
click at [608, 336] on input "Product Weight*" at bounding box center [690, 338] width 272 height 23
type input "1"
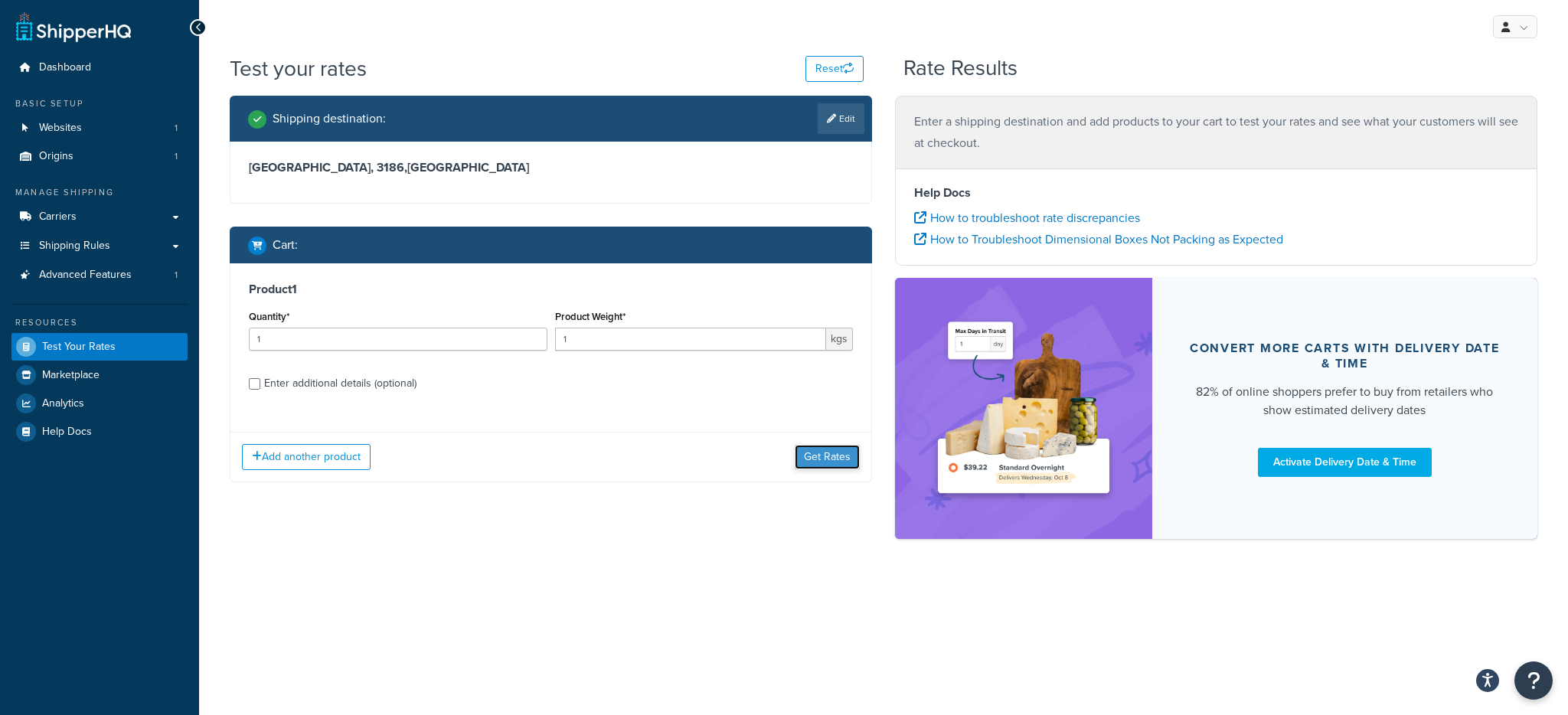
click at [819, 458] on button "Get Rates" at bounding box center [827, 456] width 65 height 25
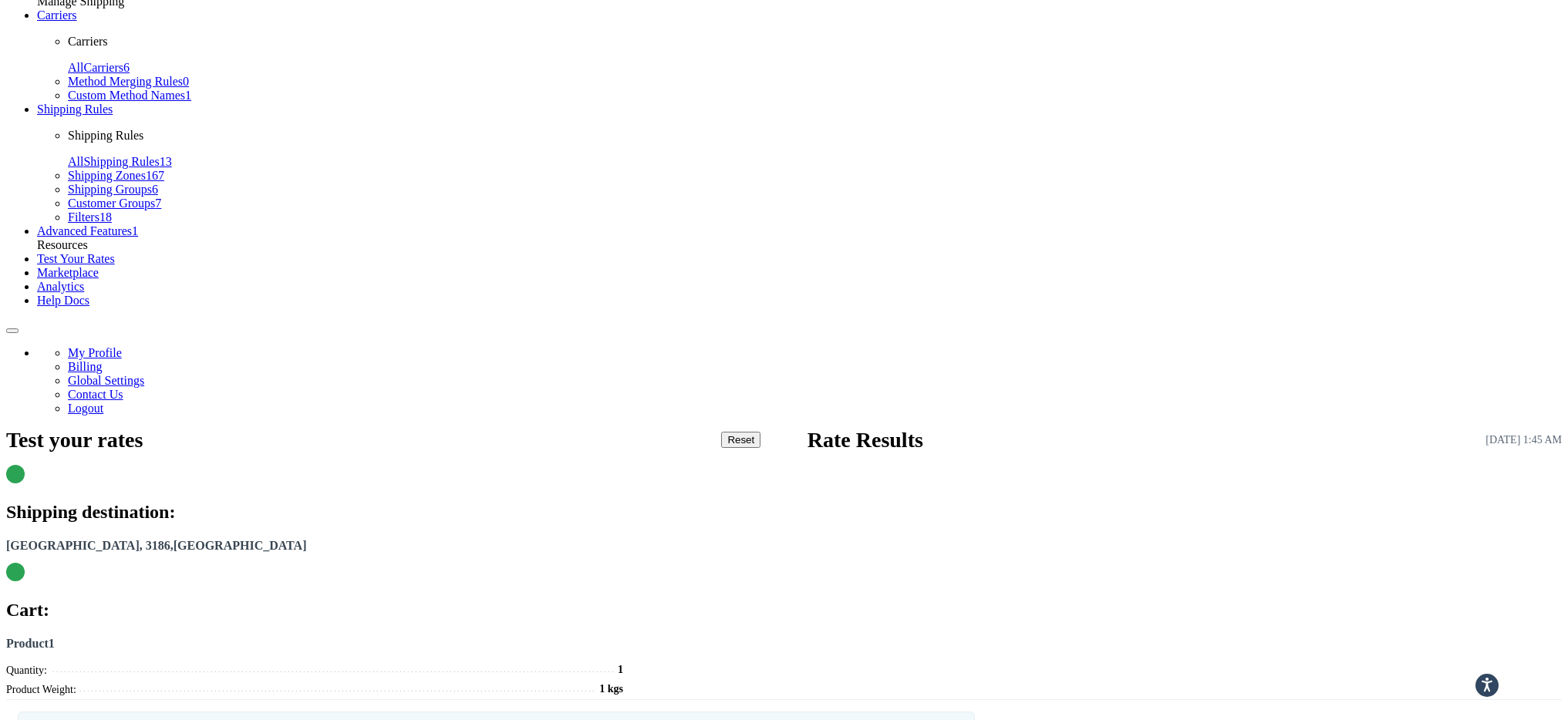
scroll to position [246, 0]
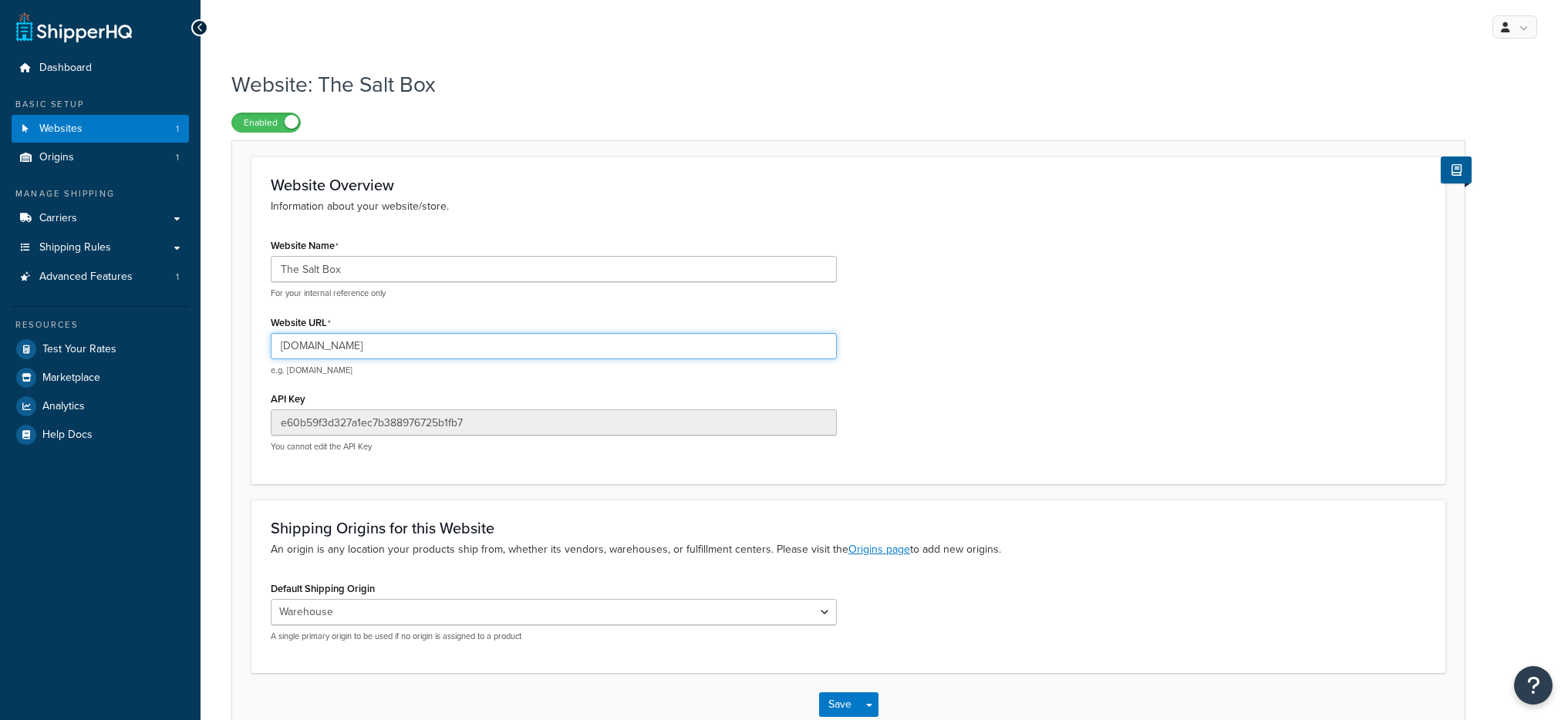
click at [373, 348] on input "[DOMAIN_NAME]" at bounding box center [554, 346] width 567 height 26
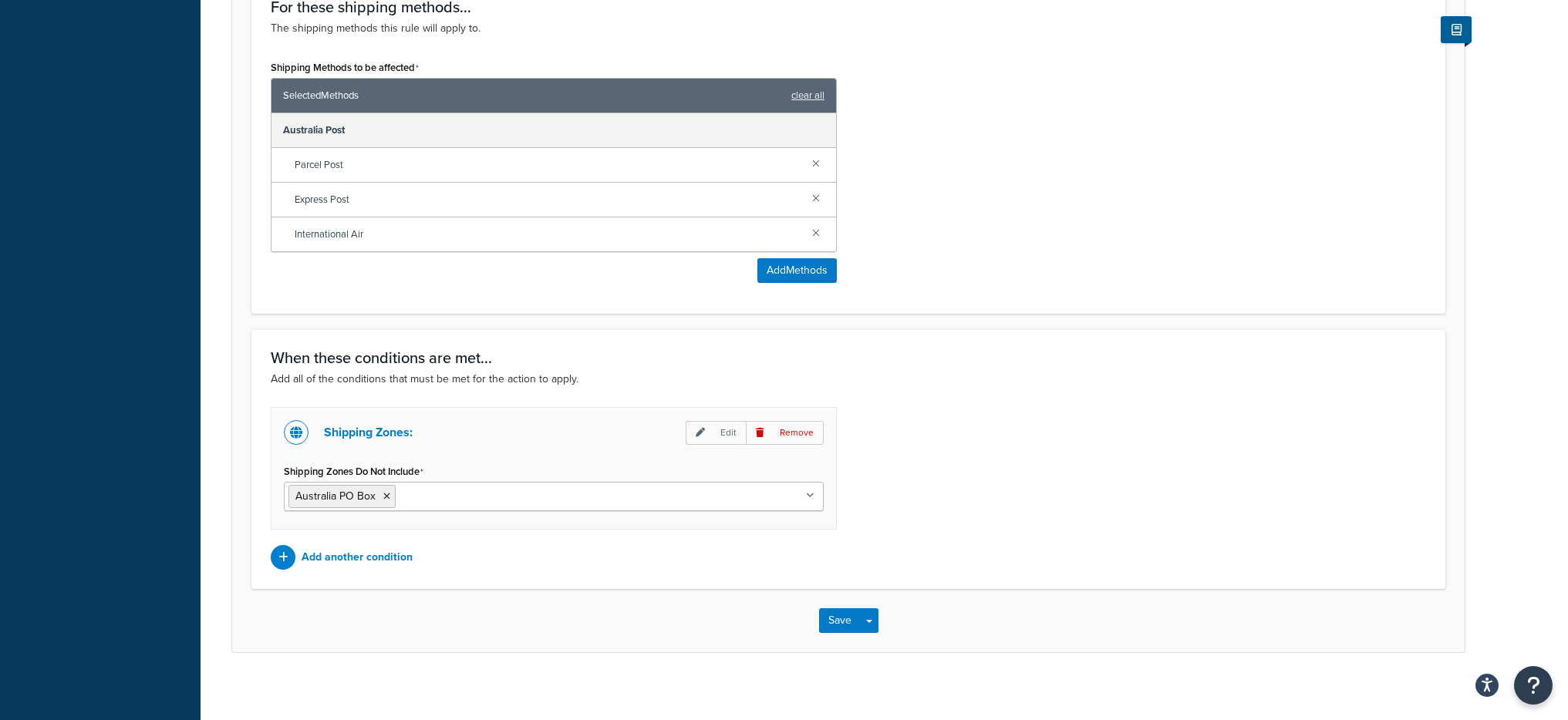
scroll to position [641, 0]
